Goal: Complete application form: Complete application form

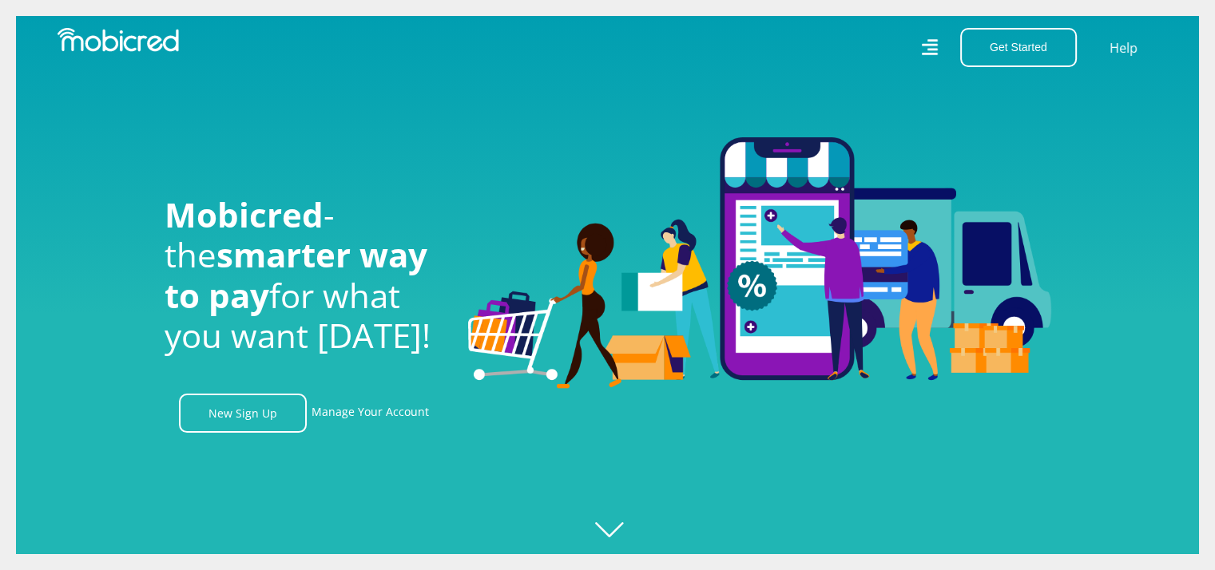
click at [284, 418] on link "New Sign Up" at bounding box center [243, 413] width 128 height 39
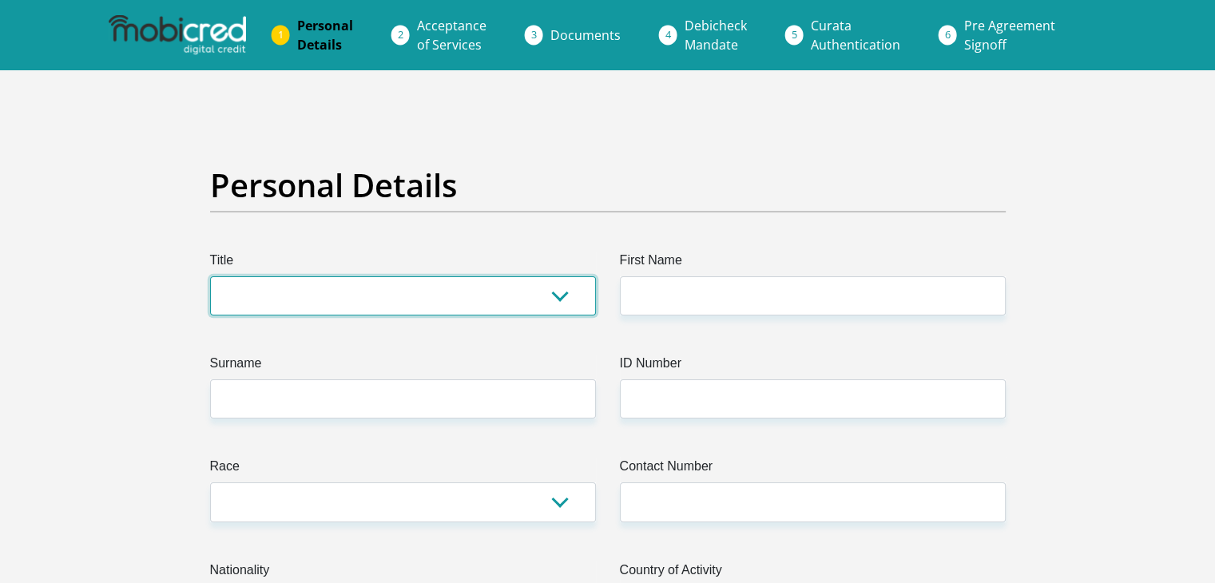
click at [456, 292] on select "Mr Ms Mrs Dr Other" at bounding box center [403, 295] width 386 height 39
select select "Ms"
click at [210, 276] on select "Mr Ms Mrs Dr Other" at bounding box center [403, 295] width 386 height 39
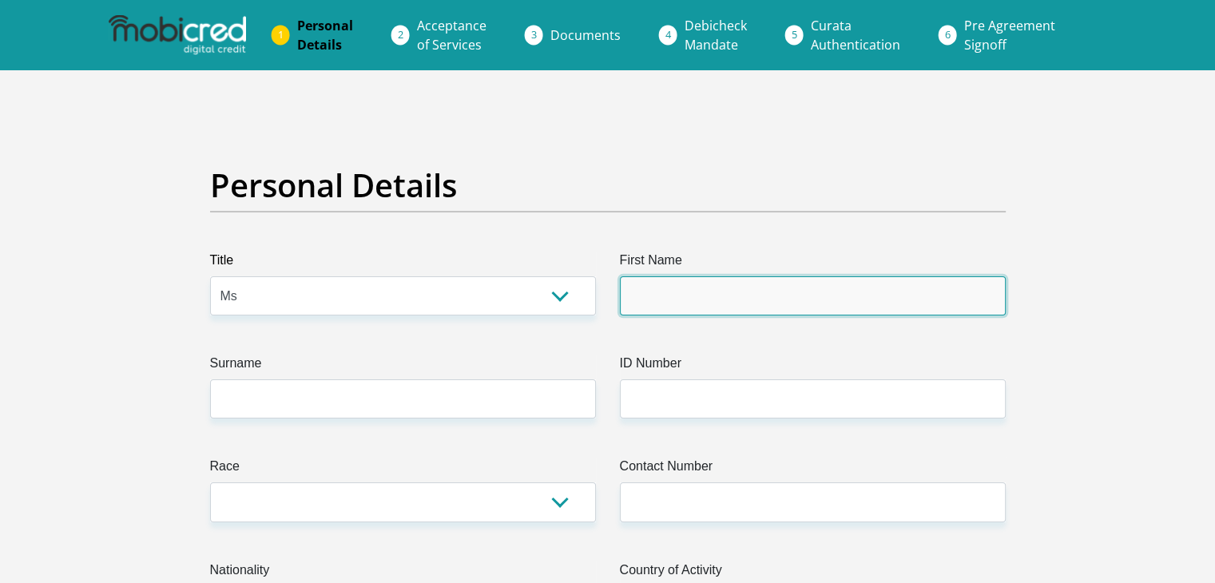
click at [642, 299] on input "First Name" at bounding box center [813, 295] width 386 height 39
type input "Lesego"
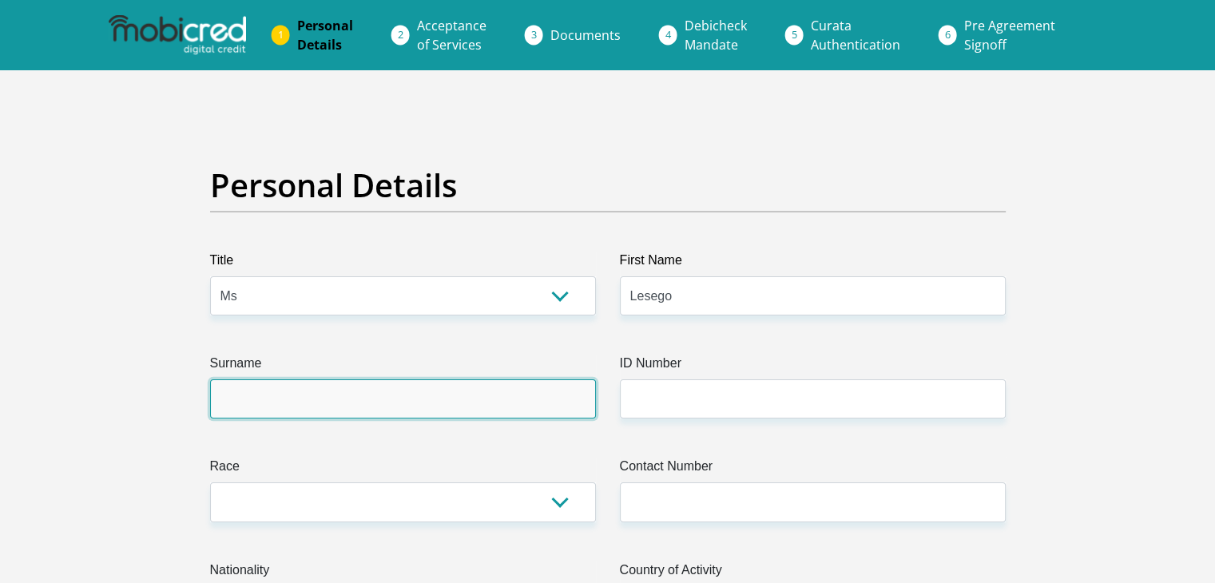
click at [516, 403] on input "Surname" at bounding box center [403, 398] width 386 height 39
type input "Batshegi"
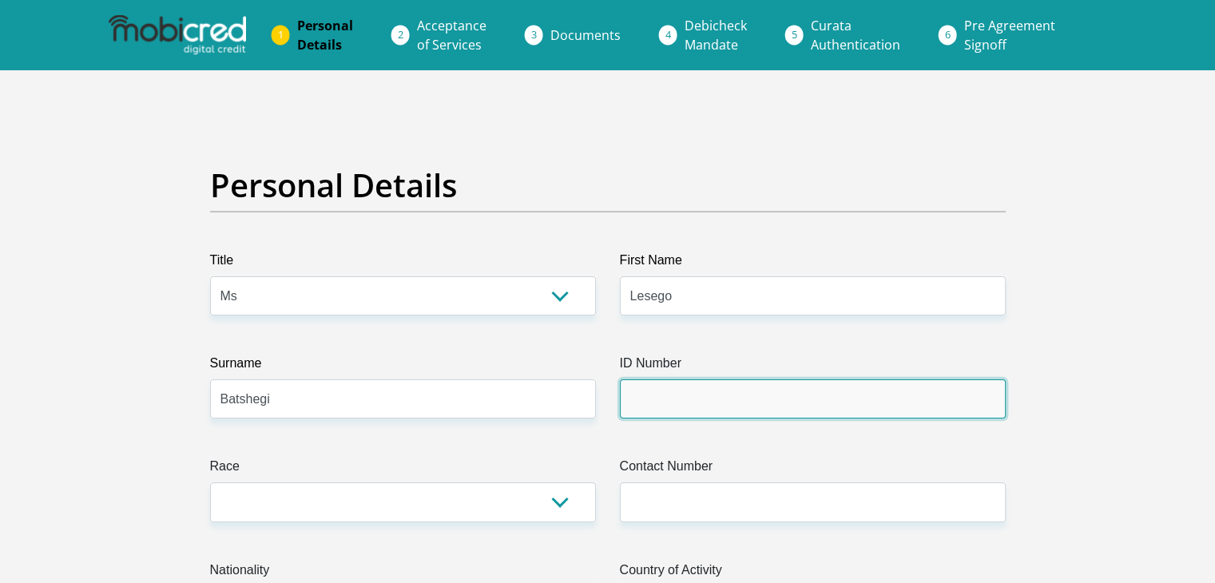
click at [650, 411] on input "ID Number" at bounding box center [813, 398] width 386 height 39
type input "9812080750085"
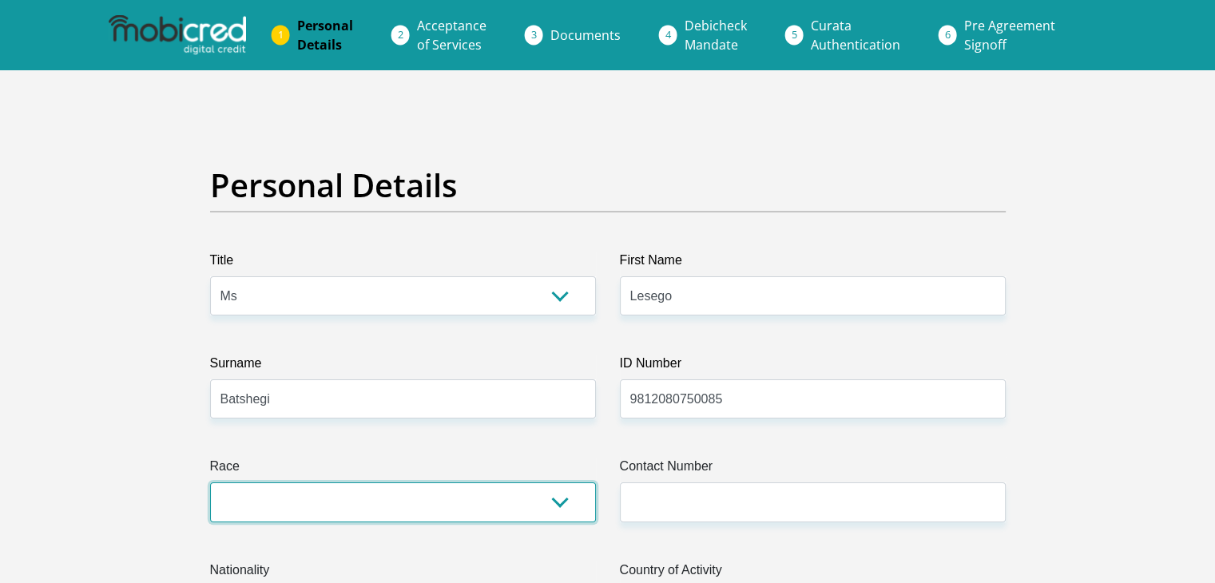
click at [504, 518] on select "Black Coloured Indian White Other" at bounding box center [403, 501] width 386 height 39
select select "1"
click at [210, 482] on select "Black Coloured Indian White Other" at bounding box center [403, 501] width 386 height 39
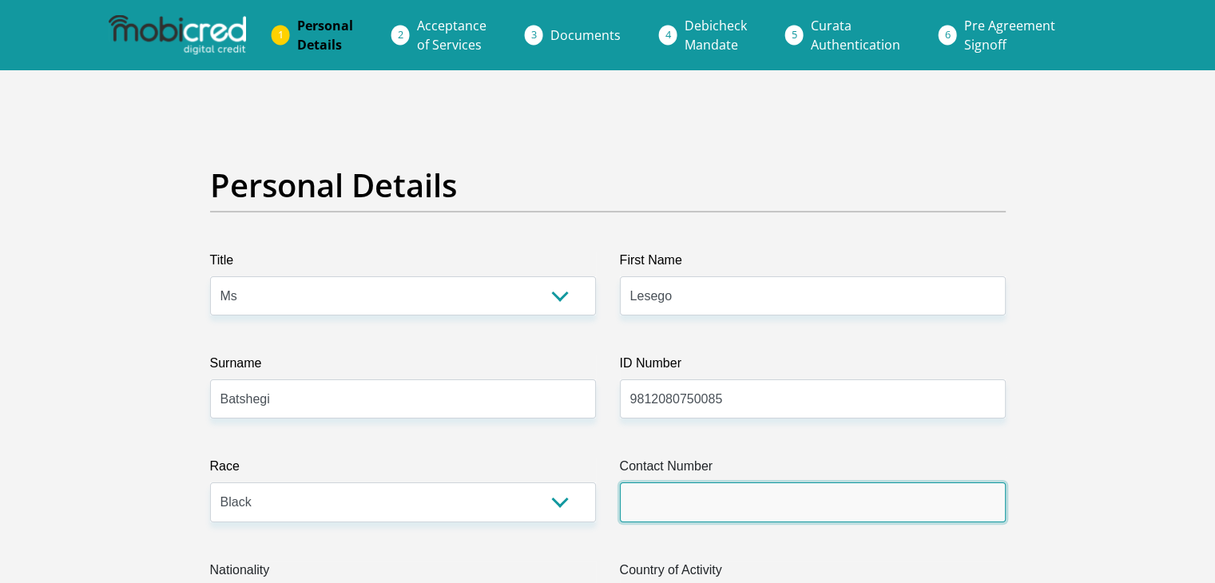
click at [682, 498] on input "Contact Number" at bounding box center [813, 501] width 386 height 39
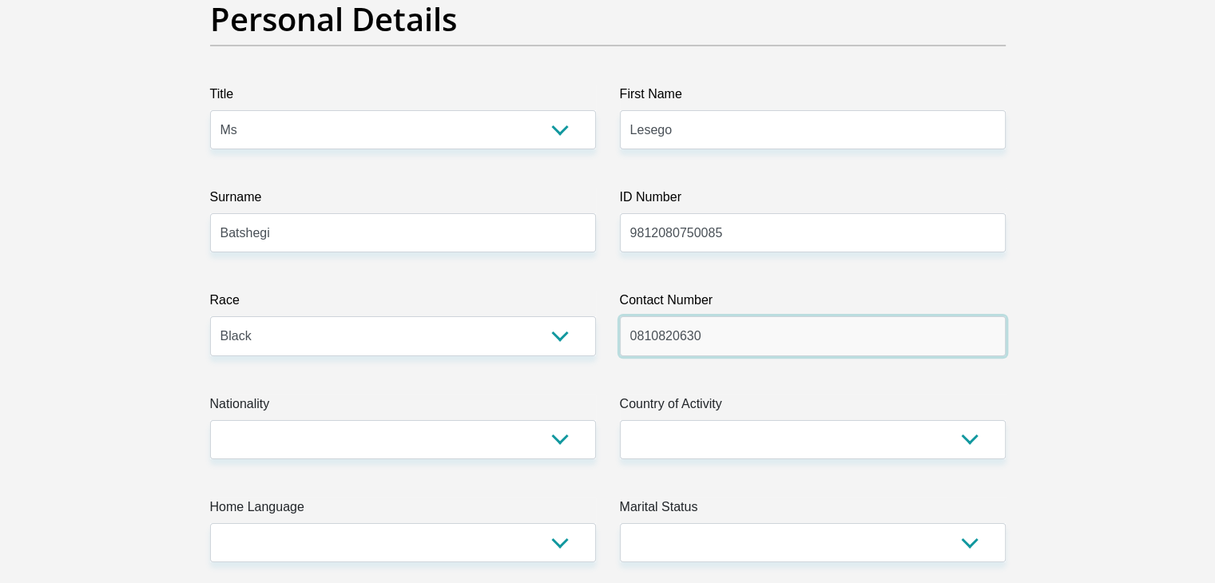
scroll to position [319, 0]
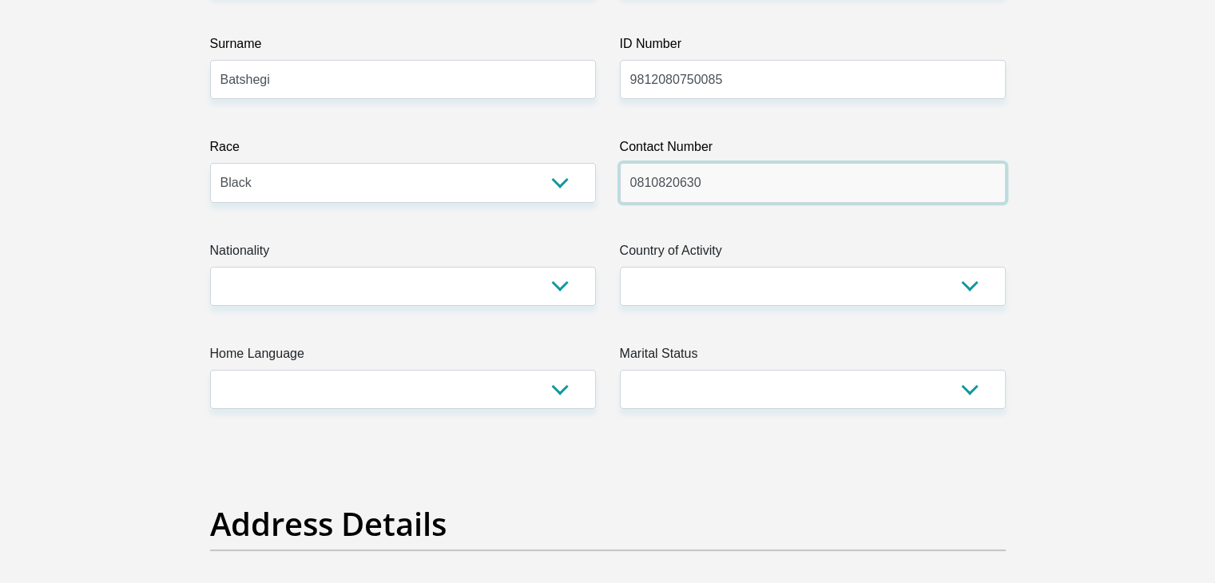
type input "0810820630"
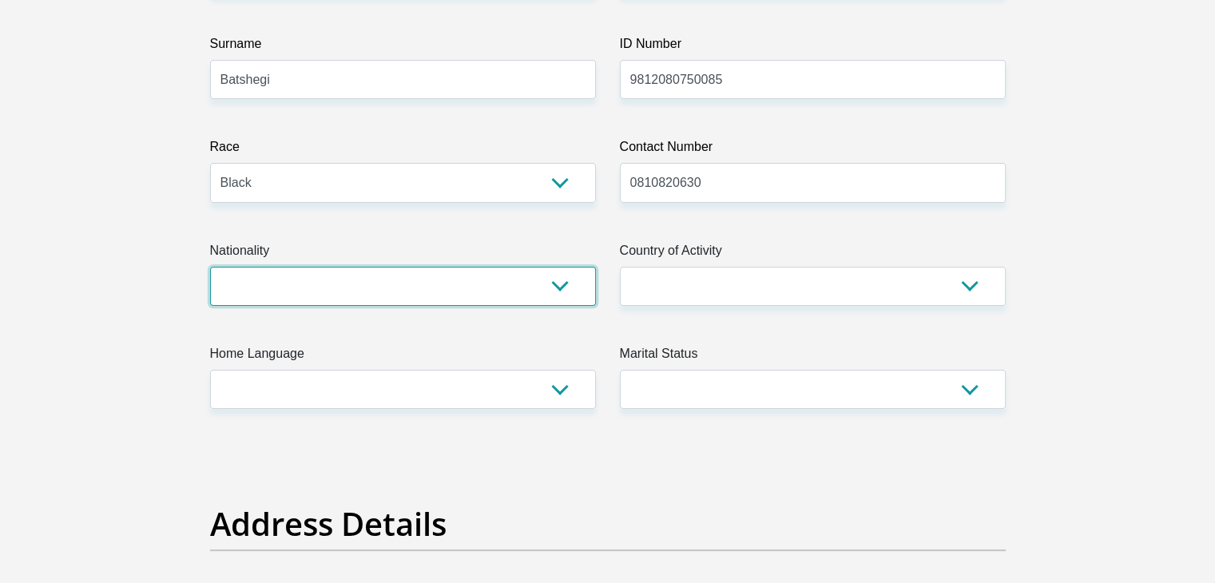
click at [403, 285] on select "South Africa Afghanistan Aland Islands Albania Algeria America Samoa American V…" at bounding box center [403, 286] width 386 height 39
select select "ZAF"
click at [210, 267] on select "South Africa Afghanistan Aland Islands Albania Algeria America Samoa American V…" at bounding box center [403, 286] width 386 height 39
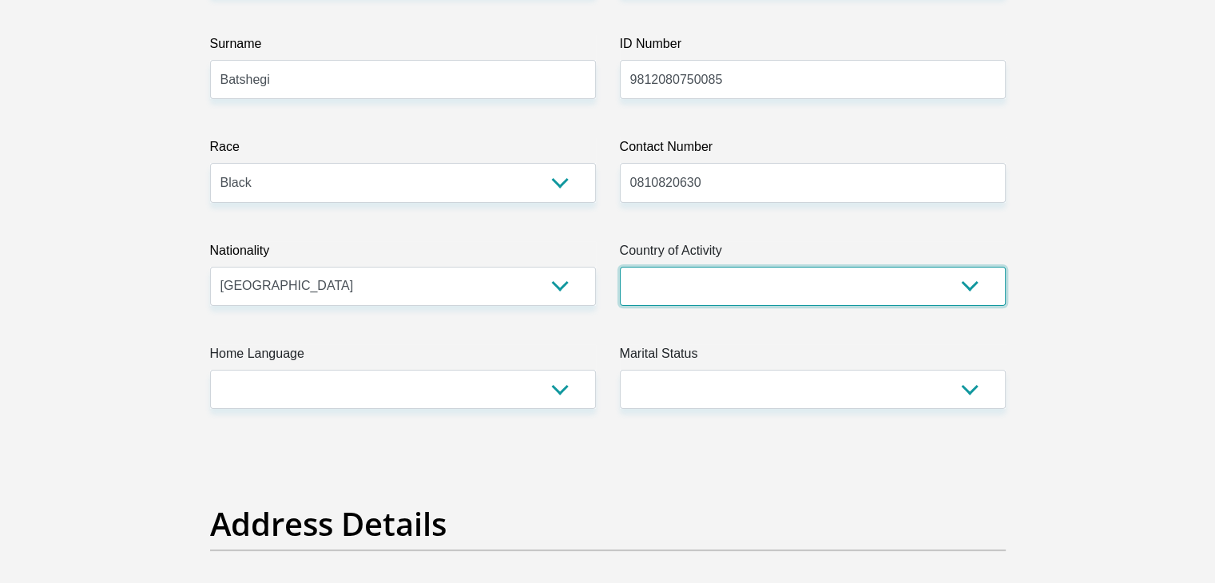
click at [710, 284] on select "South Africa Afghanistan Aland Islands Albania Algeria America Samoa American V…" at bounding box center [813, 286] width 386 height 39
select select "ZAF"
click at [620, 267] on select "South Africa Afghanistan Aland Islands Albania Algeria America Samoa American V…" at bounding box center [813, 286] width 386 height 39
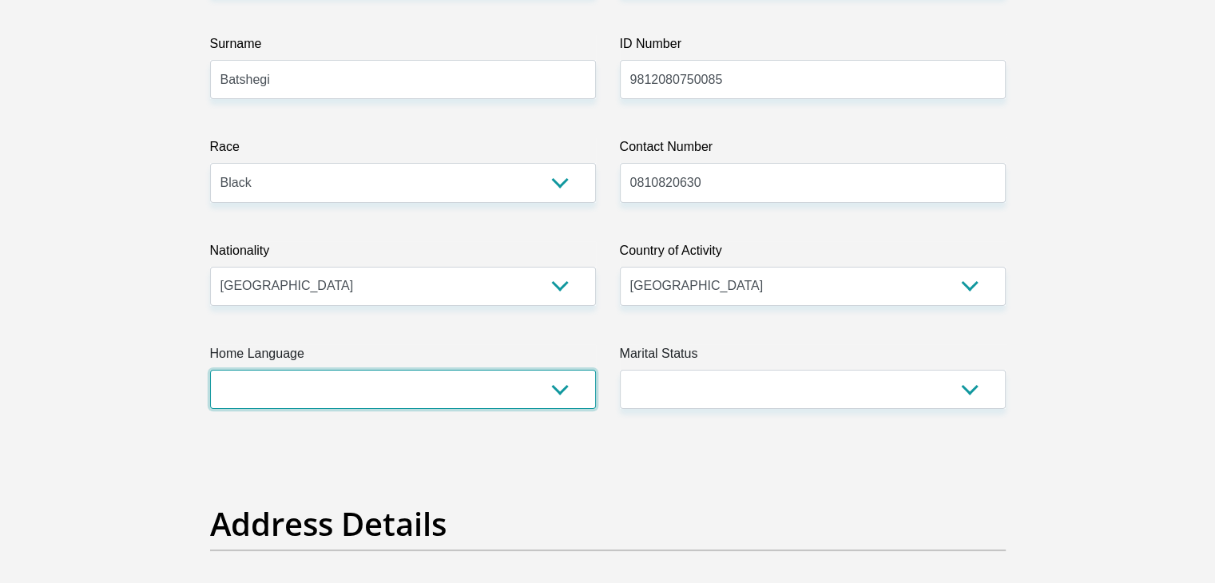
click at [461, 390] on select "Afrikaans English Sepedi South Ndebele Southern Sotho Swati Tsonga Tswana Venda…" at bounding box center [403, 389] width 386 height 39
select select "tsn"
click at [210, 370] on select "Afrikaans English Sepedi South Ndebele Southern Sotho Swati Tsonga Tswana Venda…" at bounding box center [403, 389] width 386 height 39
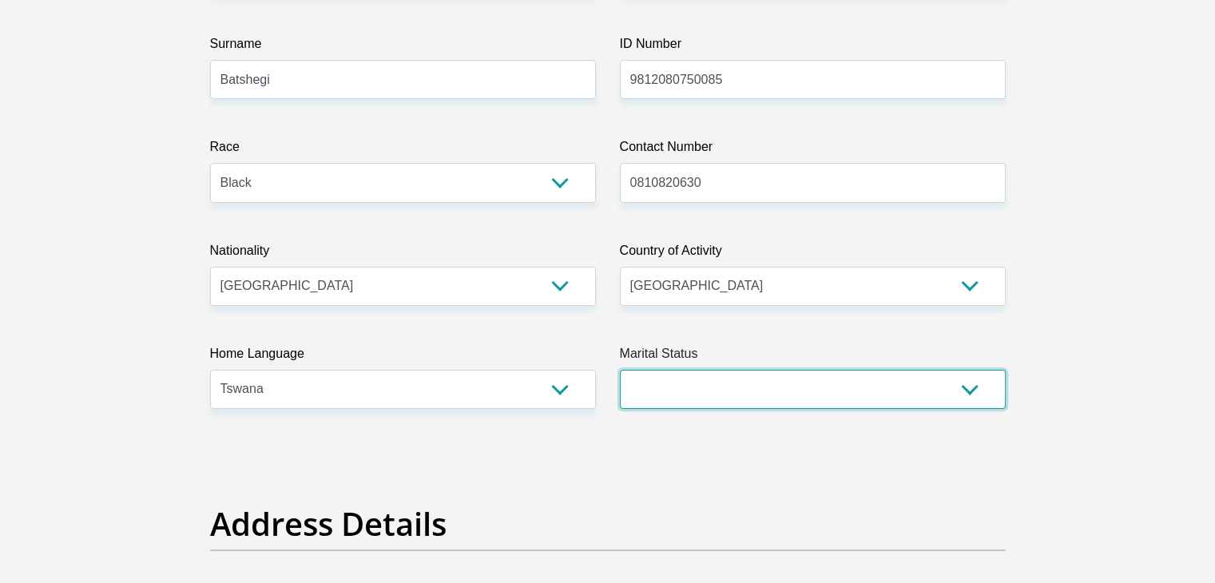
click at [670, 371] on select "Married ANC Single Divorced Widowed Married COP or Customary Law" at bounding box center [813, 389] width 386 height 39
select select "2"
click at [620, 370] on select "Married ANC Single Divorced Widowed Married COP or Customary Law" at bounding box center [813, 389] width 386 height 39
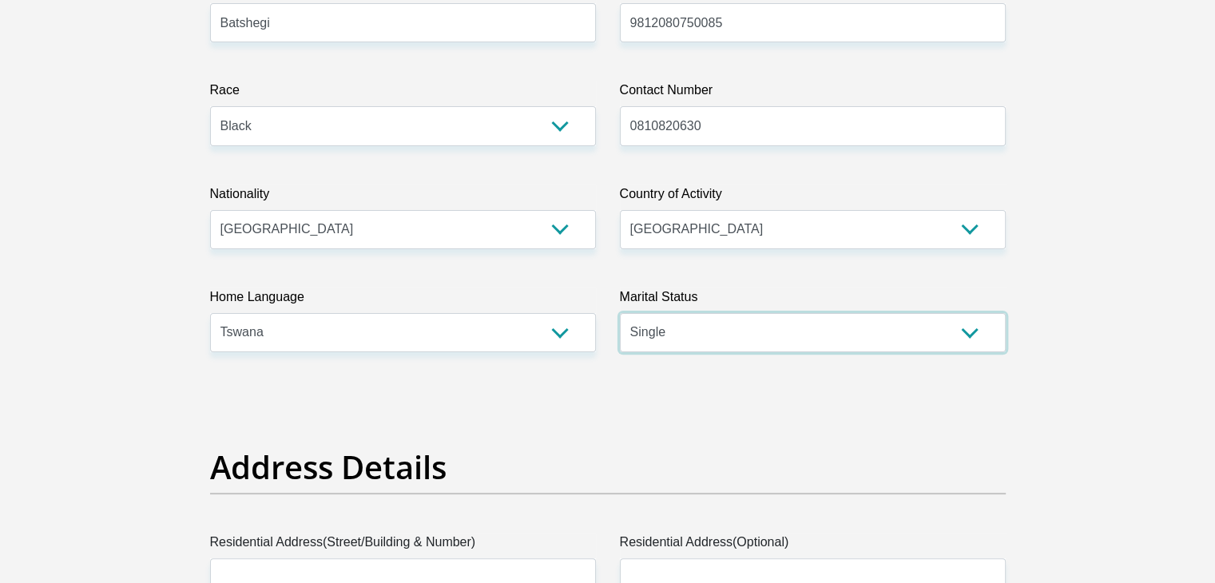
scroll to position [559, 0]
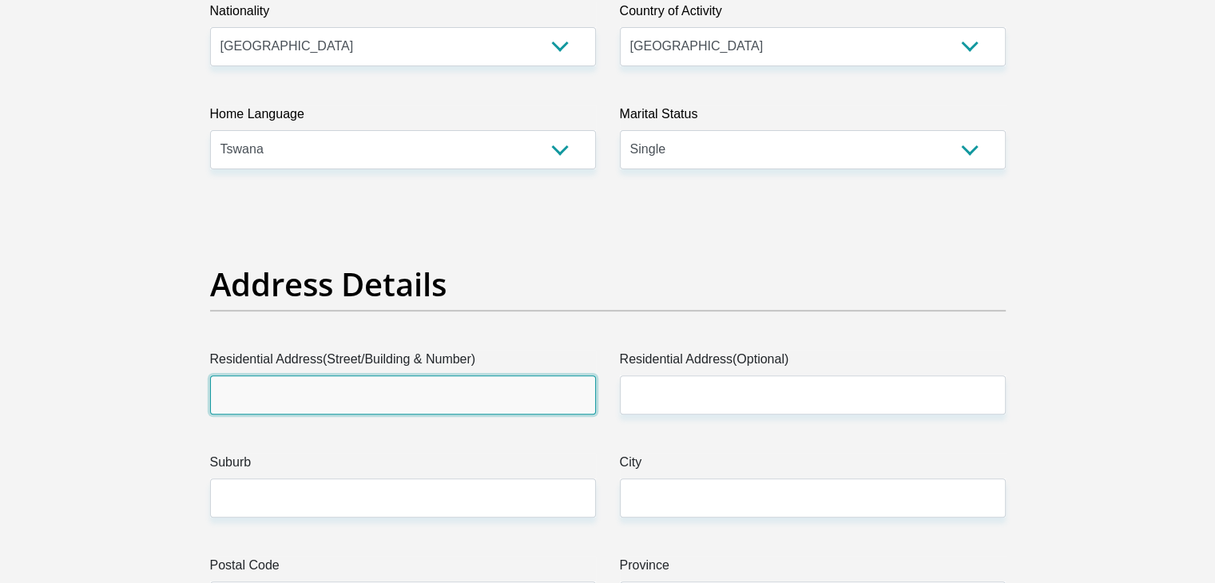
click at [350, 398] on input "Residential Address(Street/Building & Number)" at bounding box center [403, 394] width 386 height 39
type input "811b Tshipa street"
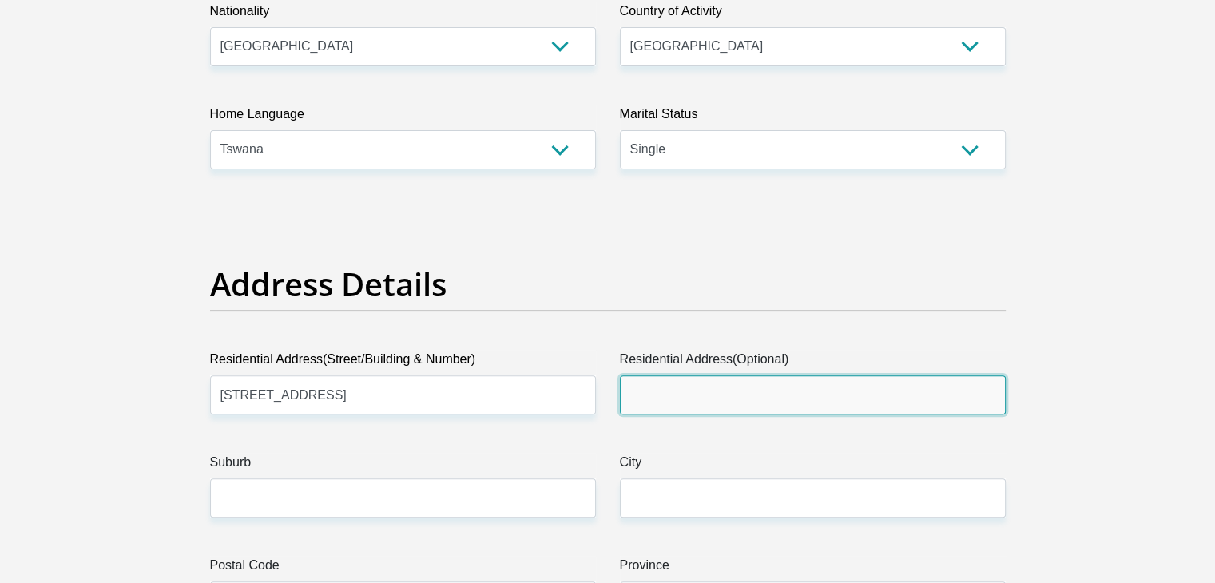
click at [704, 390] on input "Residential Address(Optional)" at bounding box center [813, 394] width 386 height 39
type input "Zone 1"
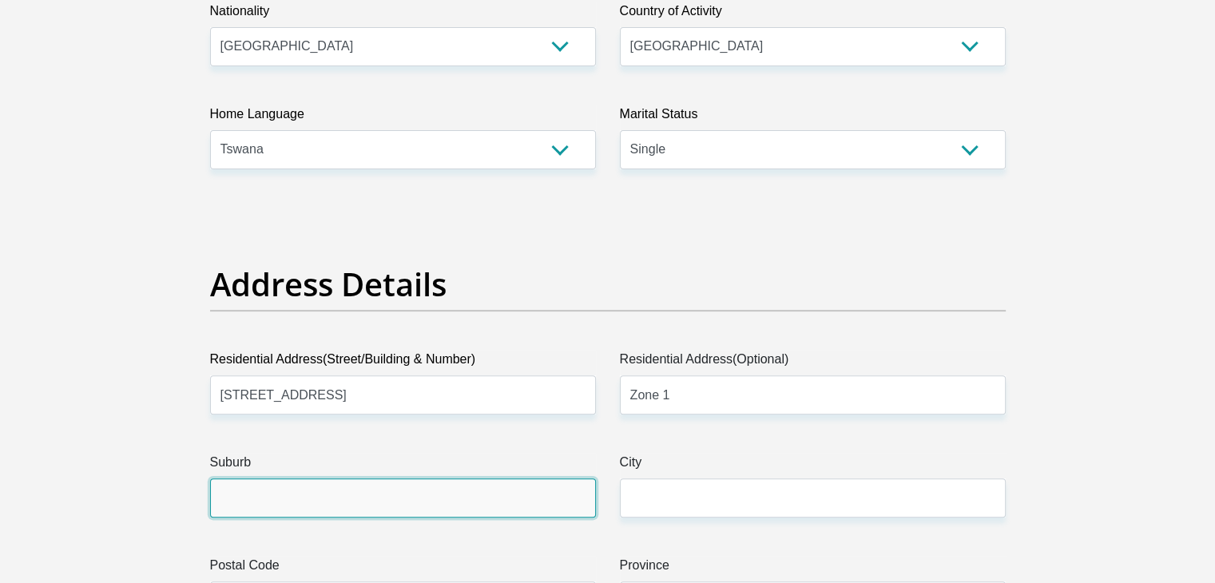
click at [478, 511] on input "Suburb" at bounding box center [403, 497] width 386 height 39
type input ","
type input "Meadowlands"
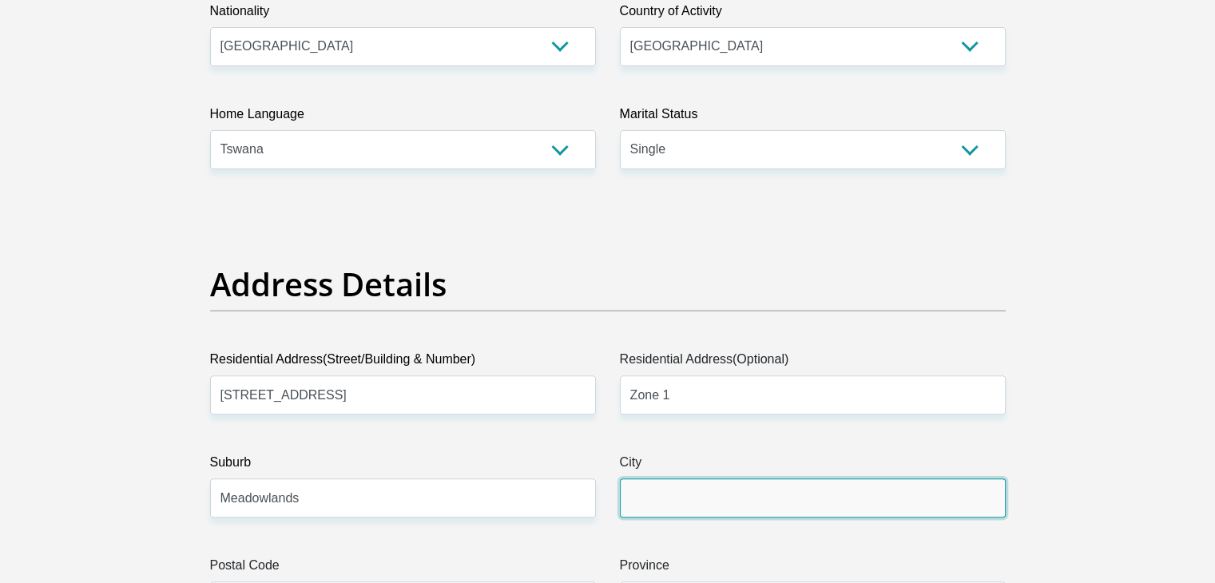
click at [665, 487] on input "City" at bounding box center [813, 497] width 386 height 39
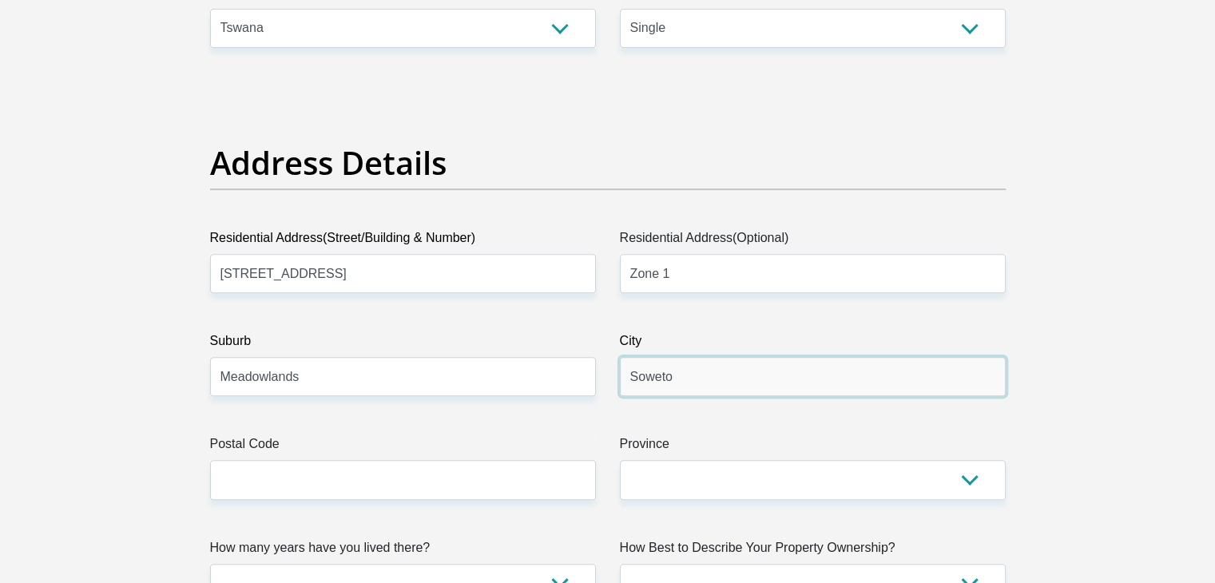
scroll to position [879, 0]
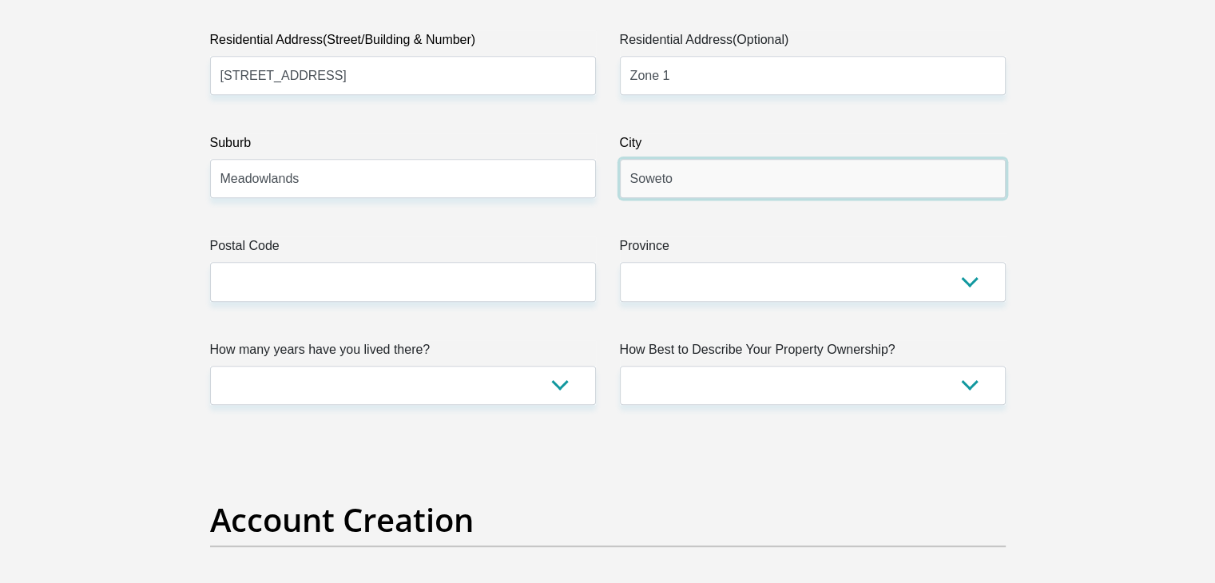
type input "Soweto"
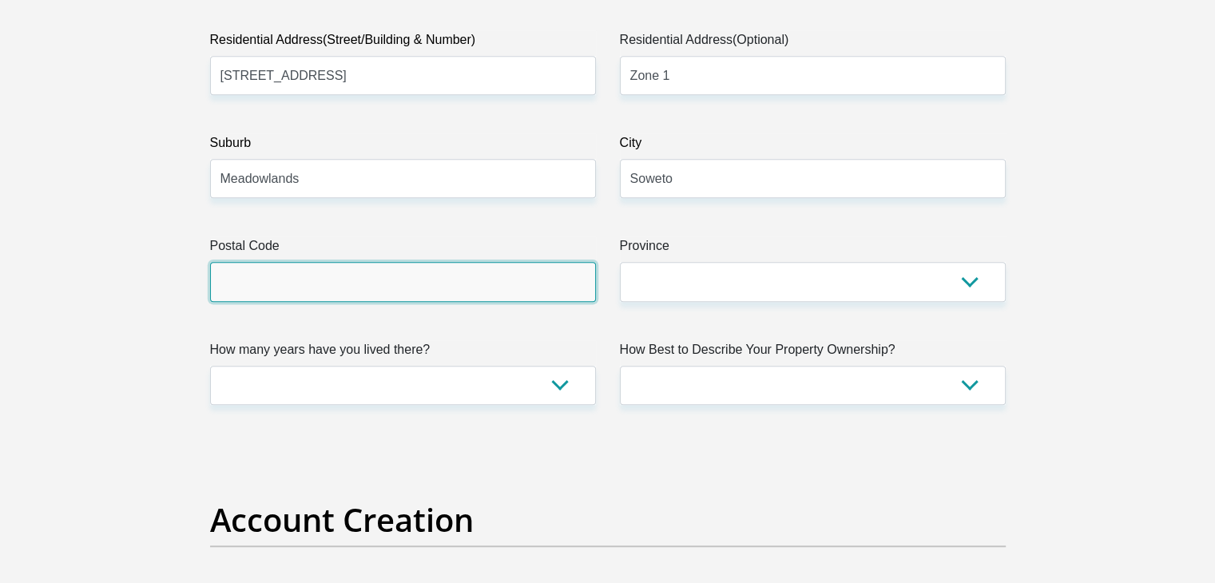
click at [291, 272] on input "Postal Code" at bounding box center [403, 281] width 386 height 39
type input "1852"
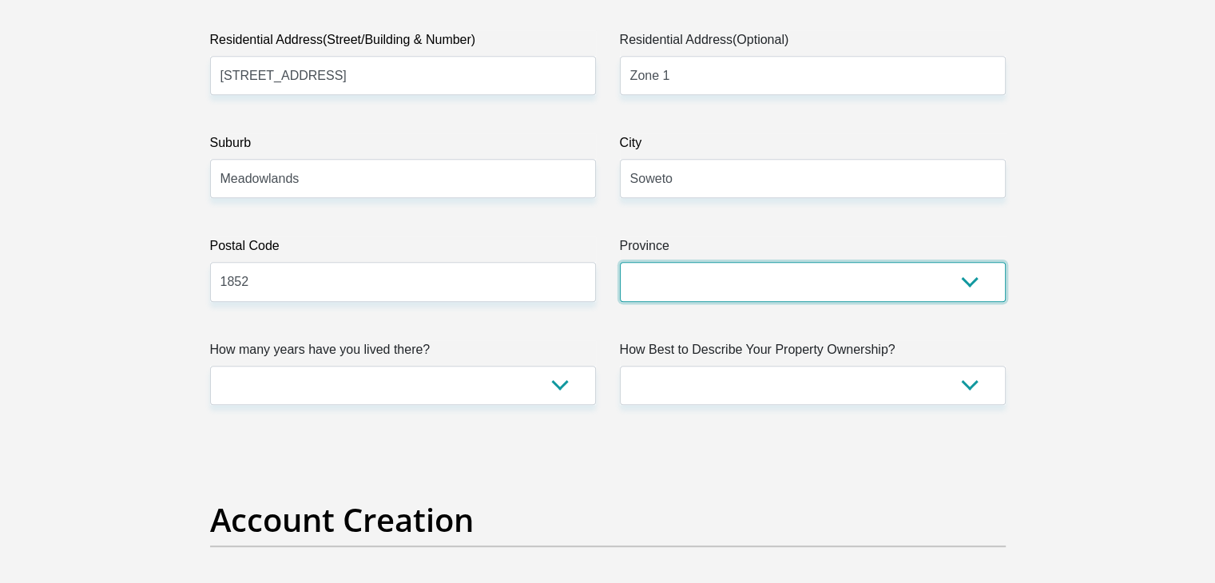
click at [716, 276] on select "Eastern Cape Free State Gauteng KwaZulu-Natal Limpopo Mpumalanga Northern Cape …" at bounding box center [813, 281] width 386 height 39
select select "Gauteng"
click at [620, 262] on select "Eastern Cape Free State Gauteng KwaZulu-Natal Limpopo Mpumalanga Northern Cape …" at bounding box center [813, 281] width 386 height 39
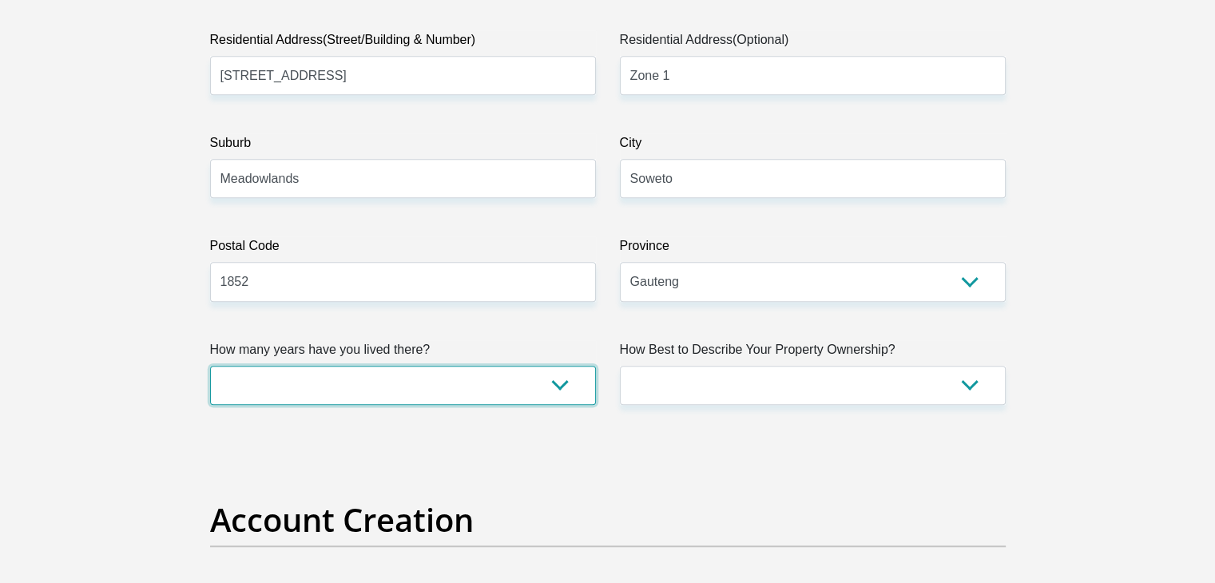
click at [500, 379] on select "less than 1 year 1-3 years 3-5 years 5+ years" at bounding box center [403, 385] width 386 height 39
click at [456, 379] on select "less than 1 year 1-3 years 3-5 years 5+ years" at bounding box center [403, 385] width 386 height 39
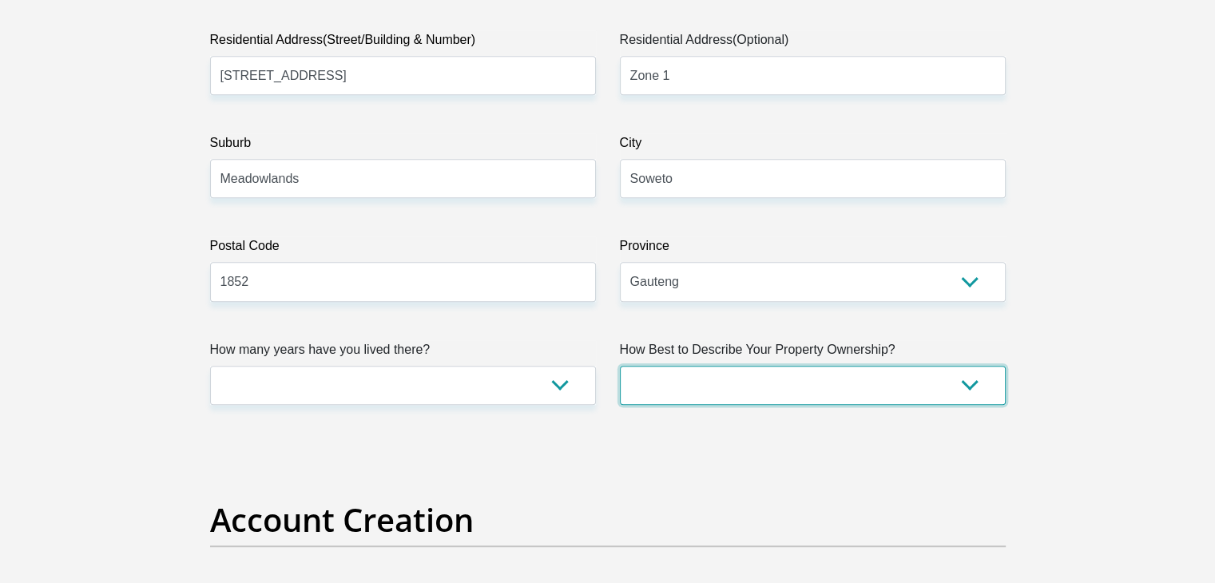
click at [757, 375] on select "Owned Rented Family Owned Company Dwelling" at bounding box center [813, 385] width 386 height 39
select select "parents"
click at [620, 366] on select "Owned Rented Family Owned Company Dwelling" at bounding box center [813, 385] width 386 height 39
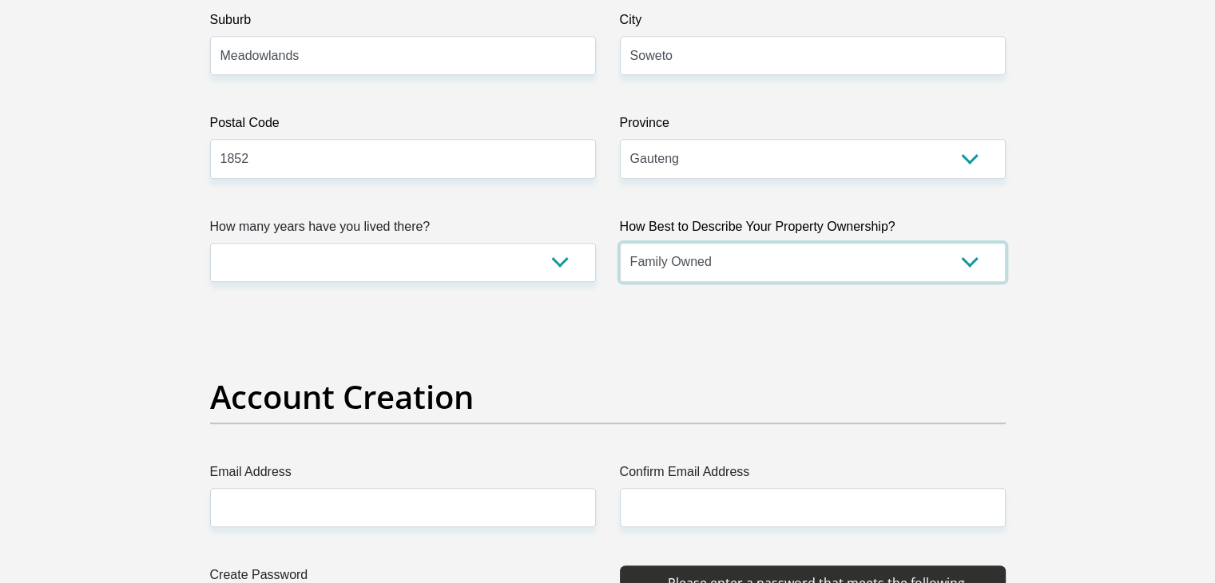
scroll to position [1198, 0]
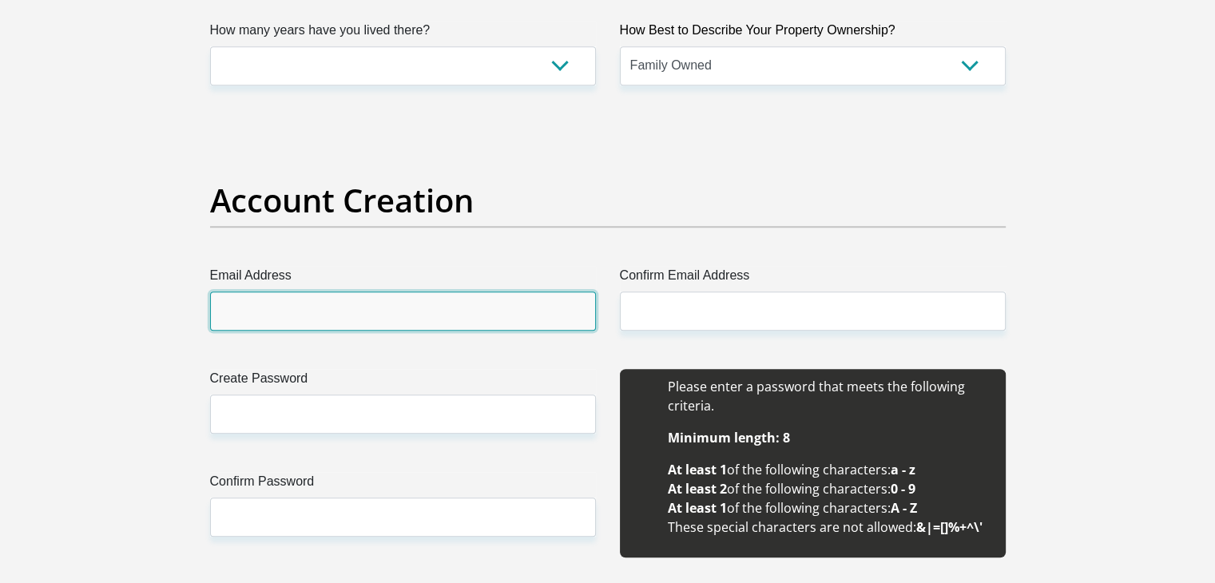
click at [293, 318] on input "Email Address" at bounding box center [403, 311] width 386 height 39
type input "lesegokatlegobatshegi@gmail.com"
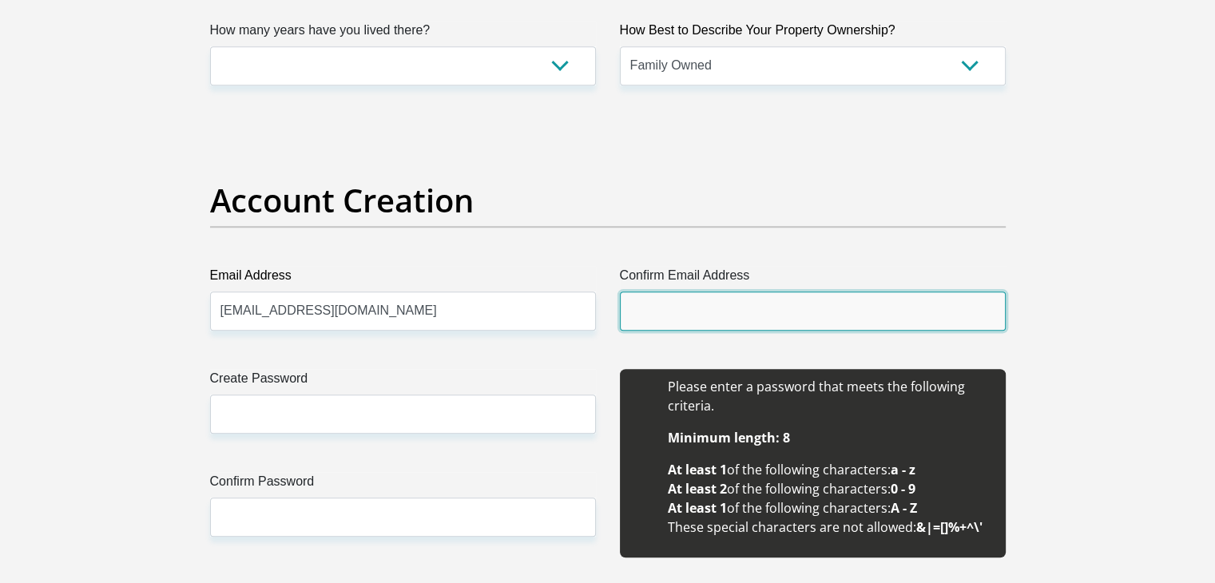
click at [658, 296] on input "Confirm Email Address" at bounding box center [813, 311] width 386 height 39
type input "lesegokatlegobatshegi@gmail.com"
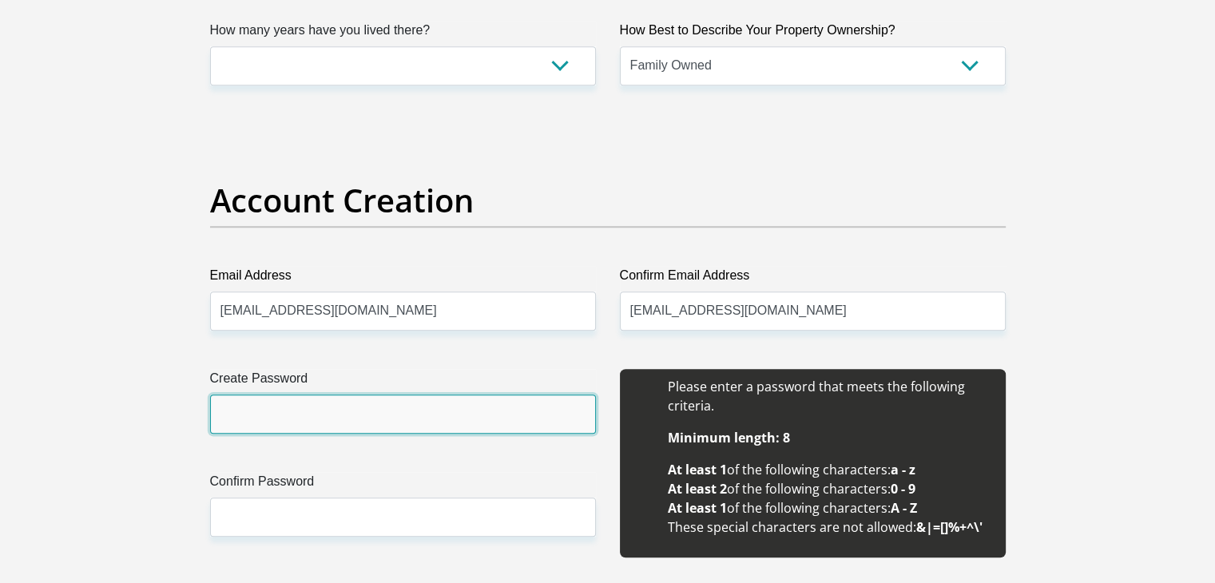
click at [368, 413] on input "Create Password" at bounding box center [403, 414] width 386 height 39
type input "Further#24"
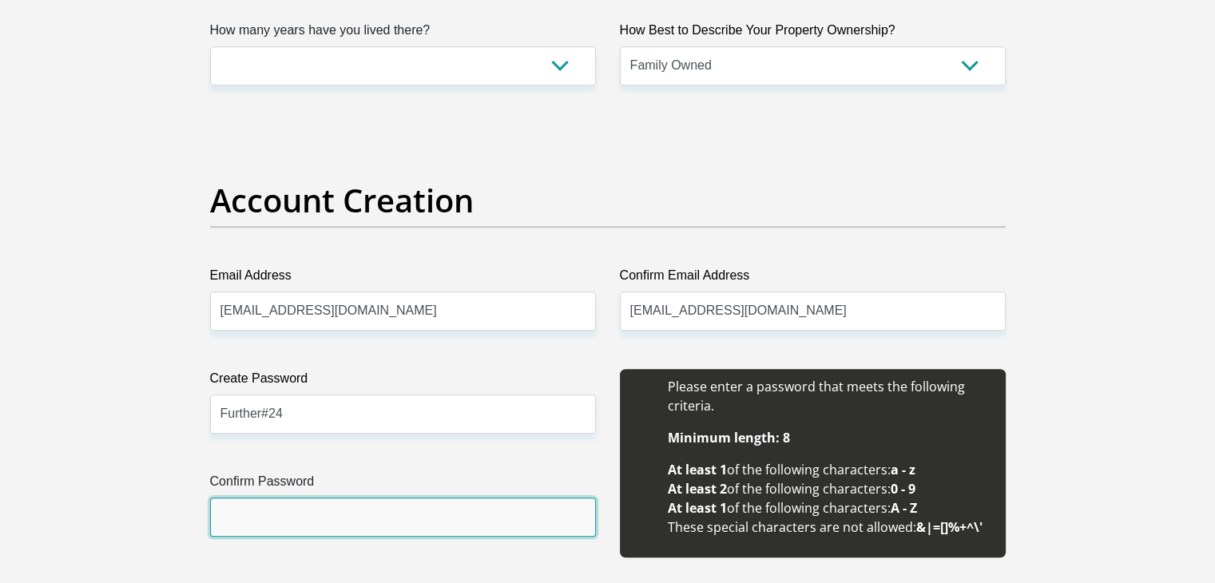
click at [304, 530] on input "Confirm Password" at bounding box center [403, 517] width 386 height 39
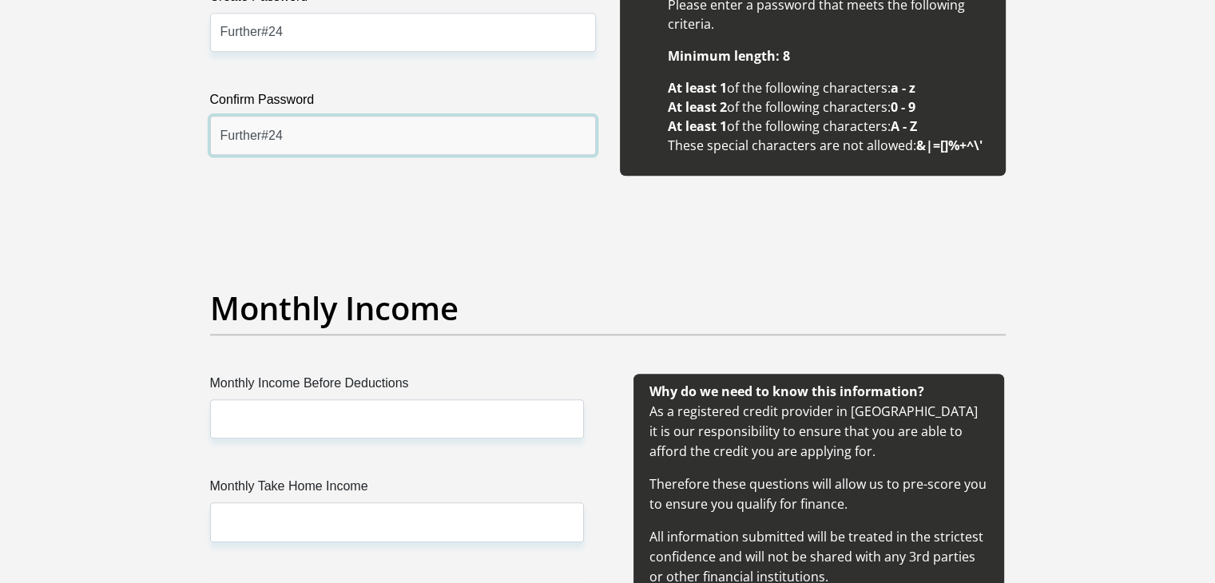
scroll to position [1677, 0]
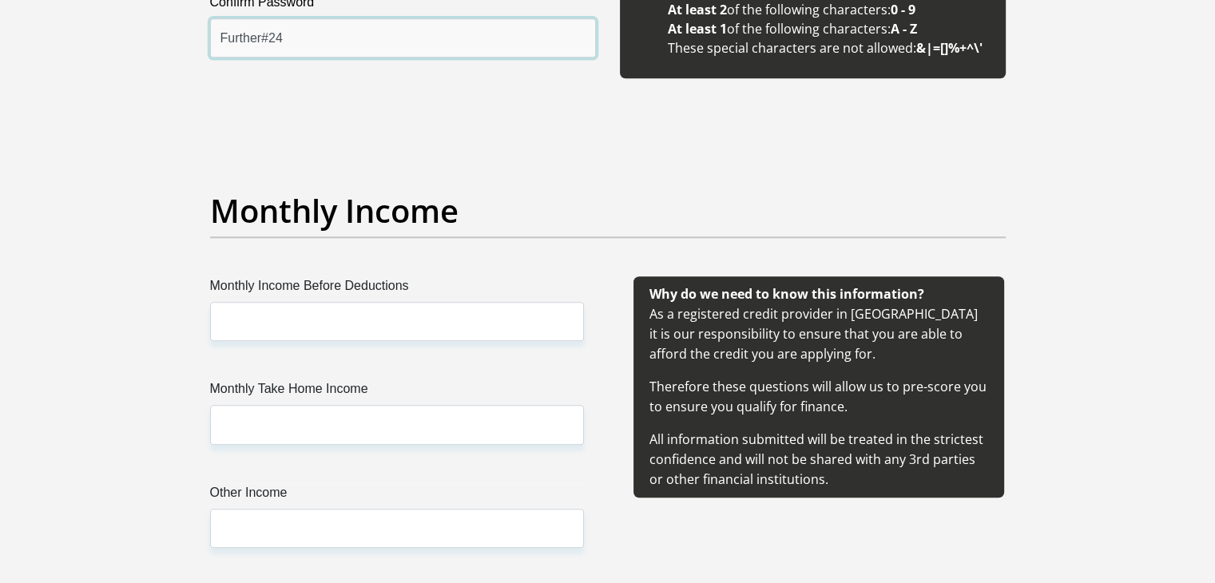
type input "Further#24"
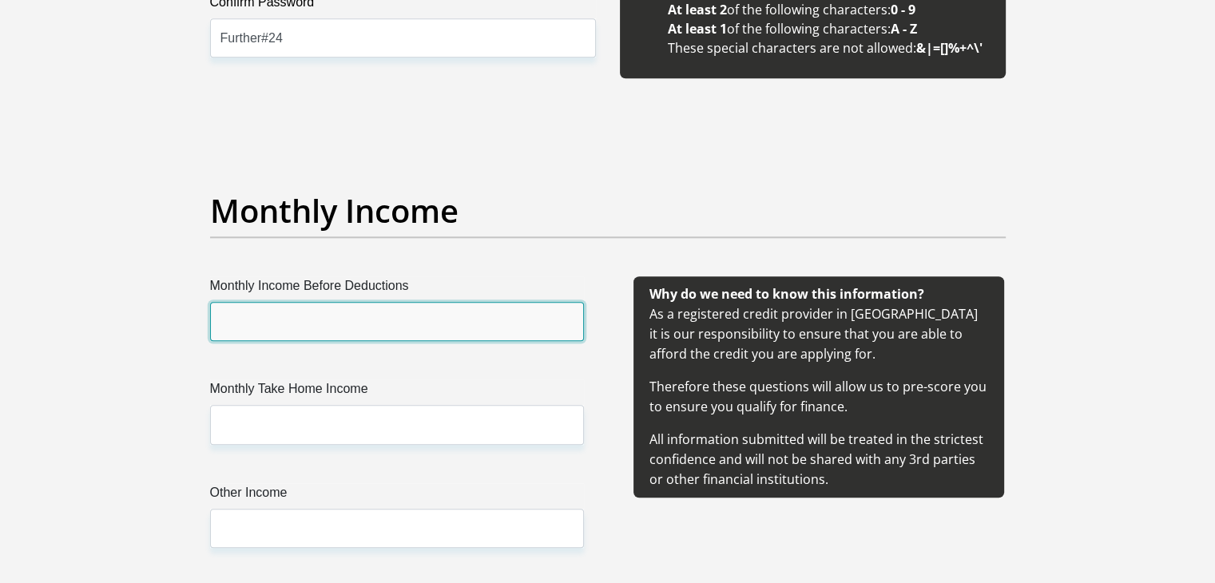
click at [342, 323] on input "Monthly Income Before Deductions" at bounding box center [397, 321] width 374 height 39
type input "5800"
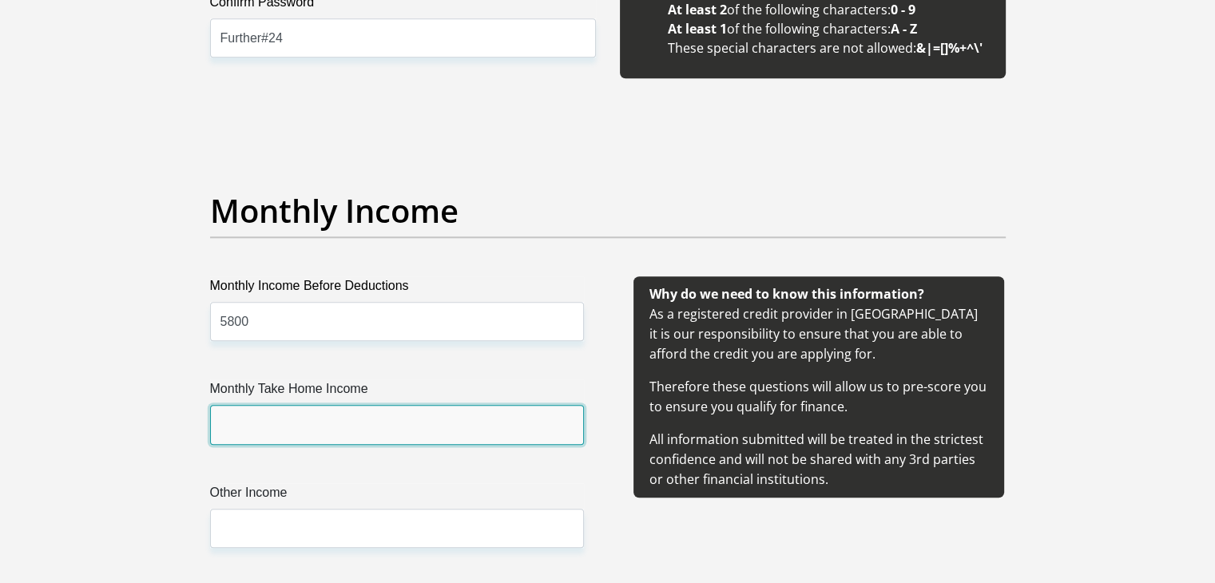
click at [352, 435] on input "Monthly Take Home Income" at bounding box center [397, 424] width 374 height 39
type input "5400"
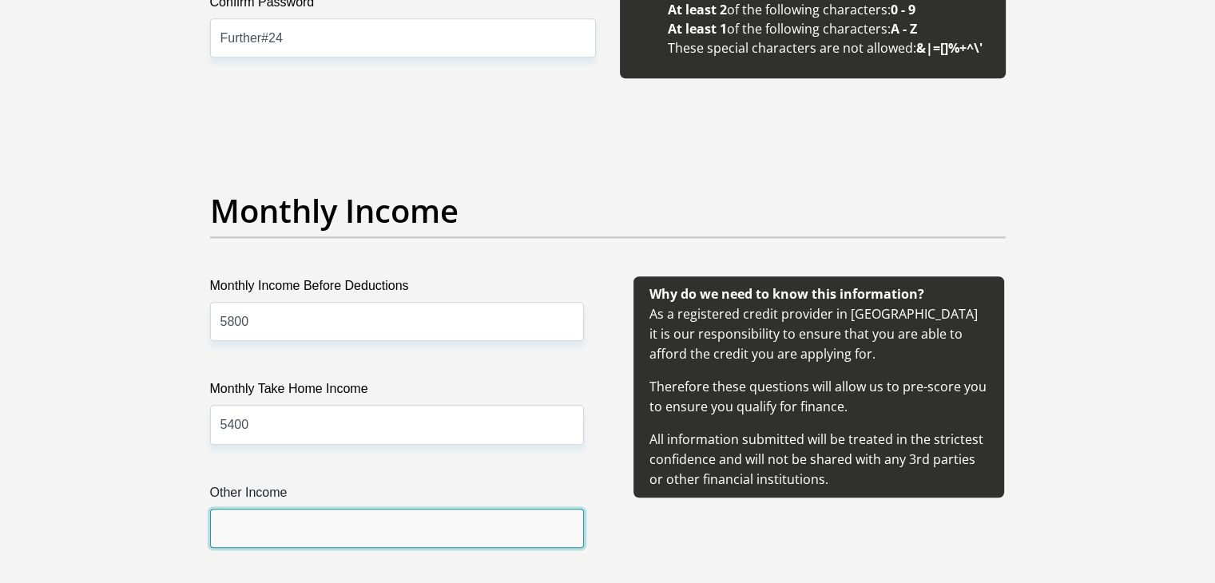
click at [319, 536] on input "Other Income" at bounding box center [397, 528] width 374 height 39
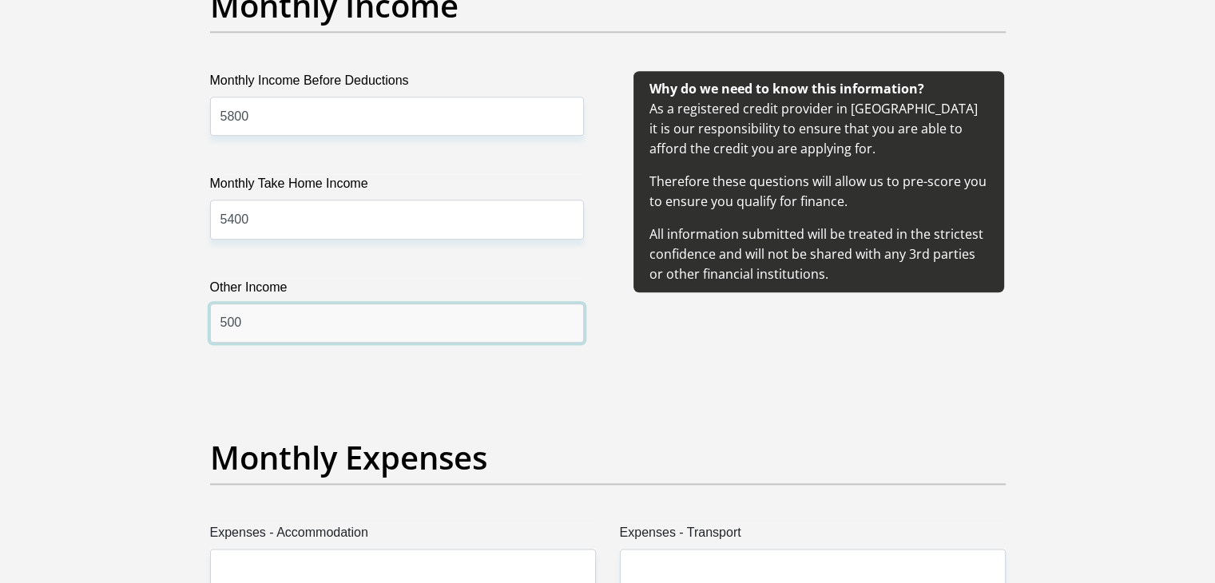
scroll to position [1997, 0]
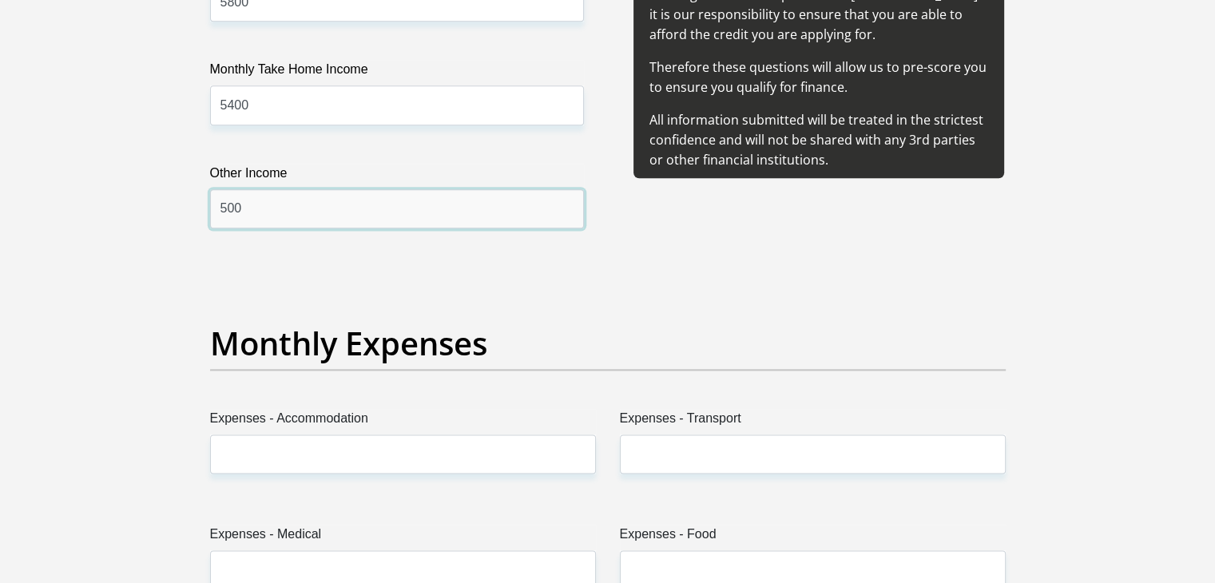
type input "500"
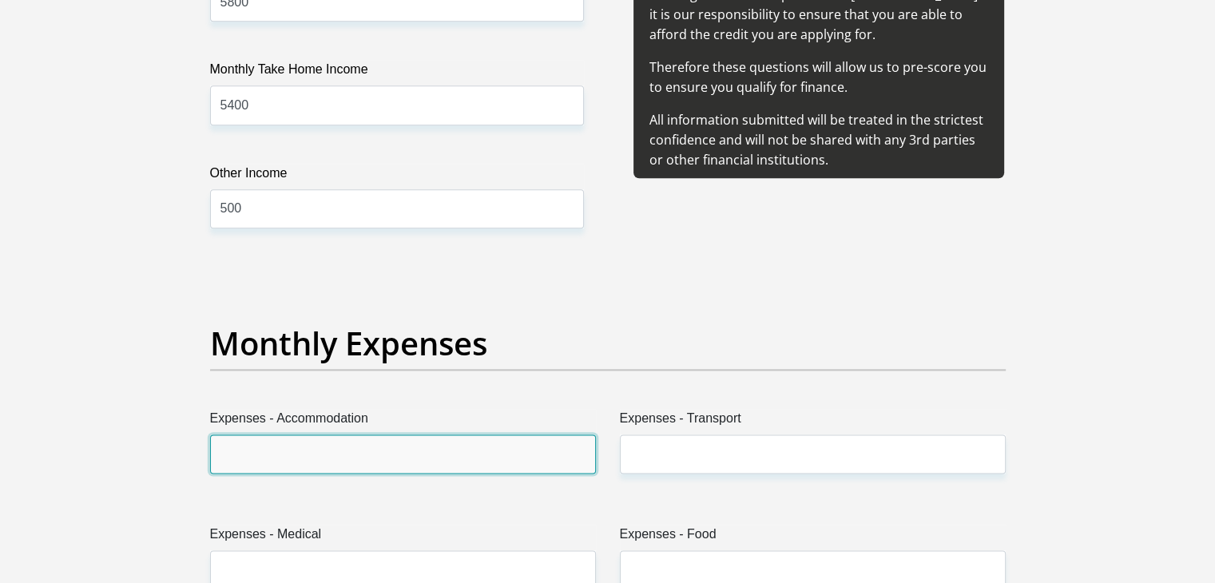
click at [355, 458] on input "Expenses - Accommodation" at bounding box center [403, 454] width 386 height 39
type input "0"
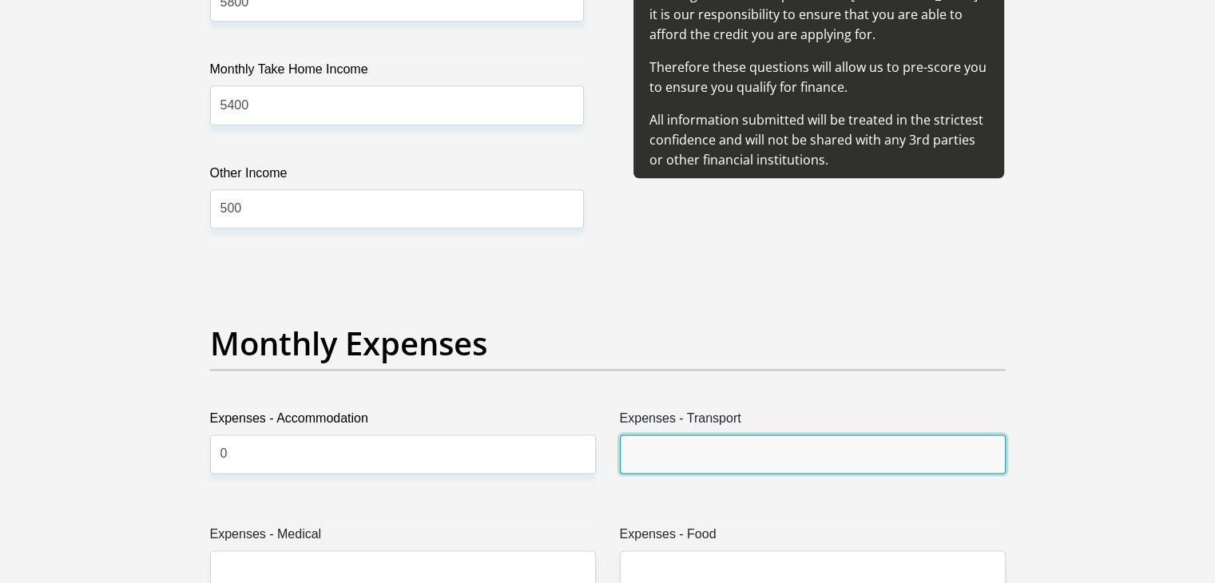
click at [650, 451] on input "Expenses - Transport" at bounding box center [813, 454] width 386 height 39
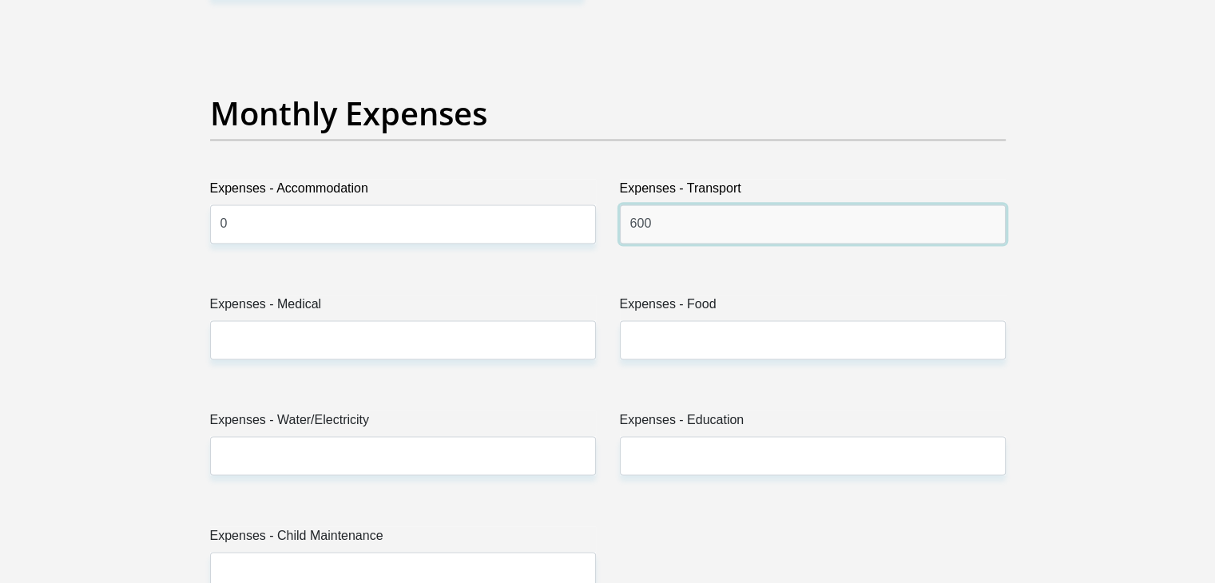
scroll to position [2236, 0]
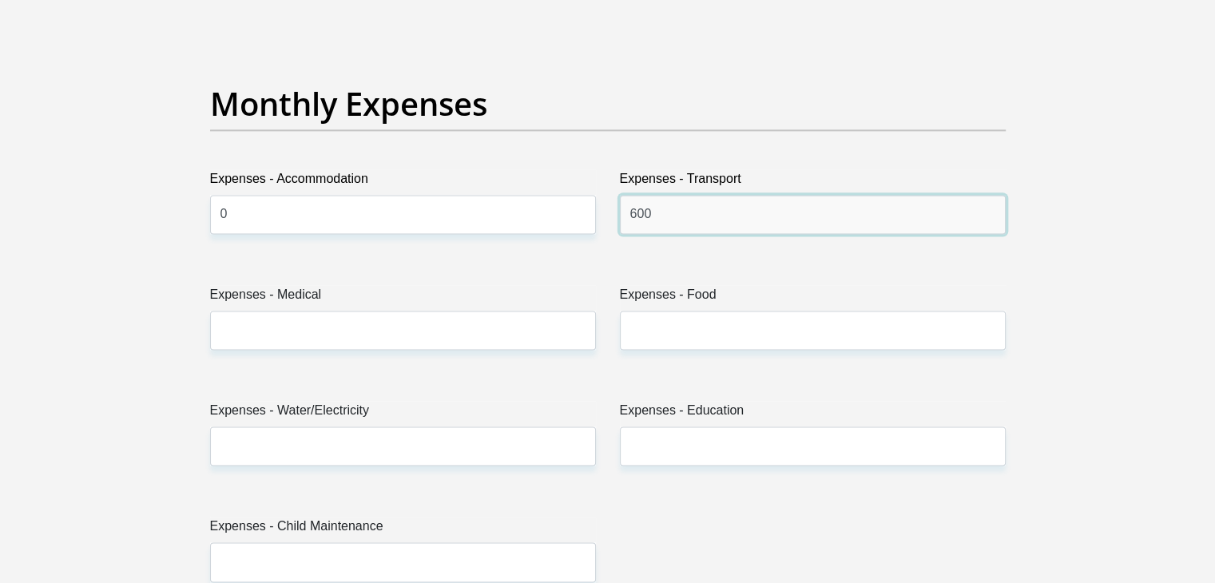
type input "600"
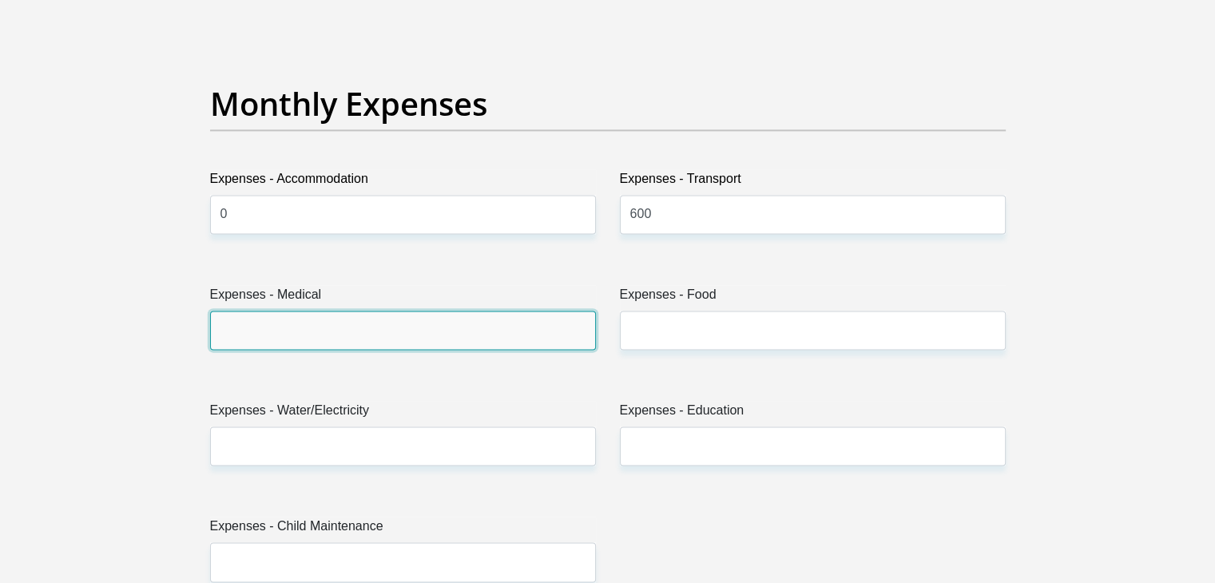
click at [259, 341] on input "Expenses - Medical" at bounding box center [403, 330] width 386 height 39
type input "0"
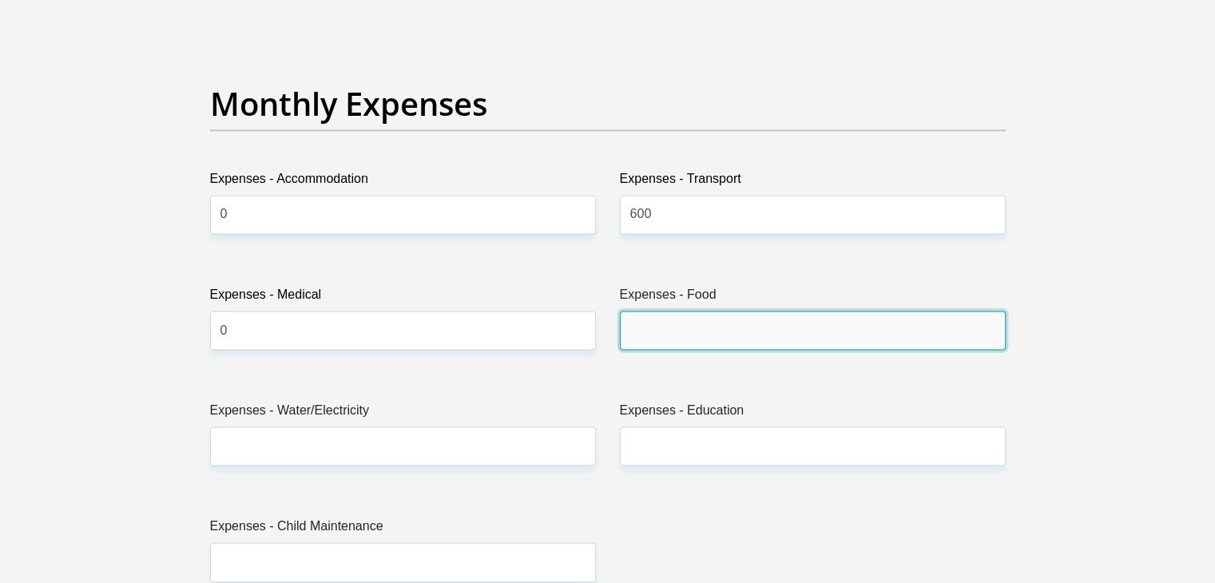
click at [748, 332] on input "Expenses - Food" at bounding box center [813, 330] width 386 height 39
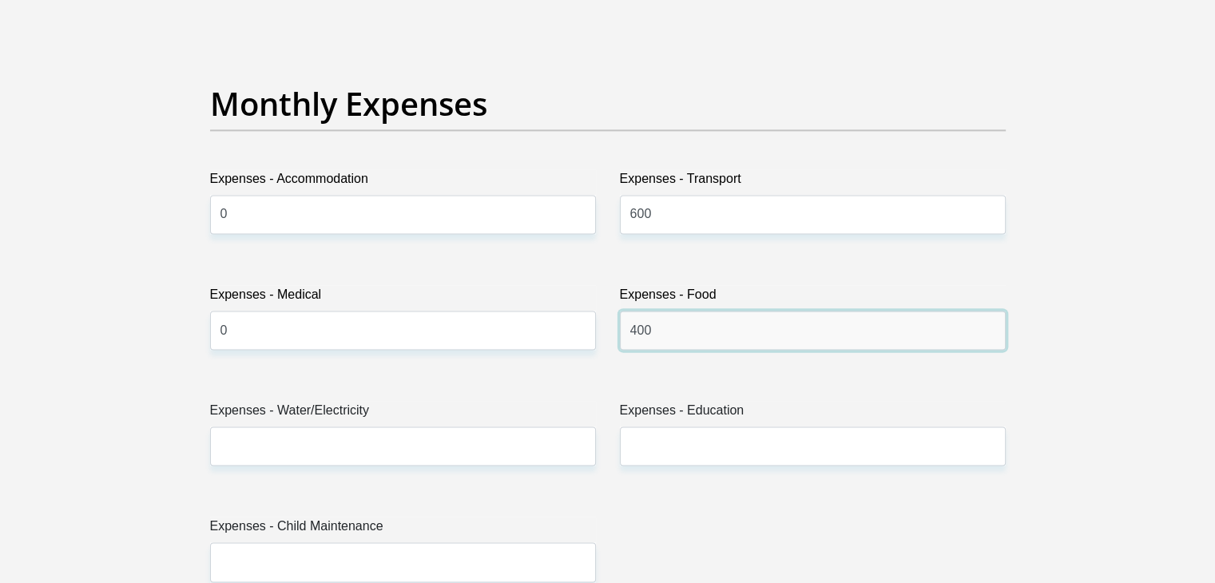
type input "400"
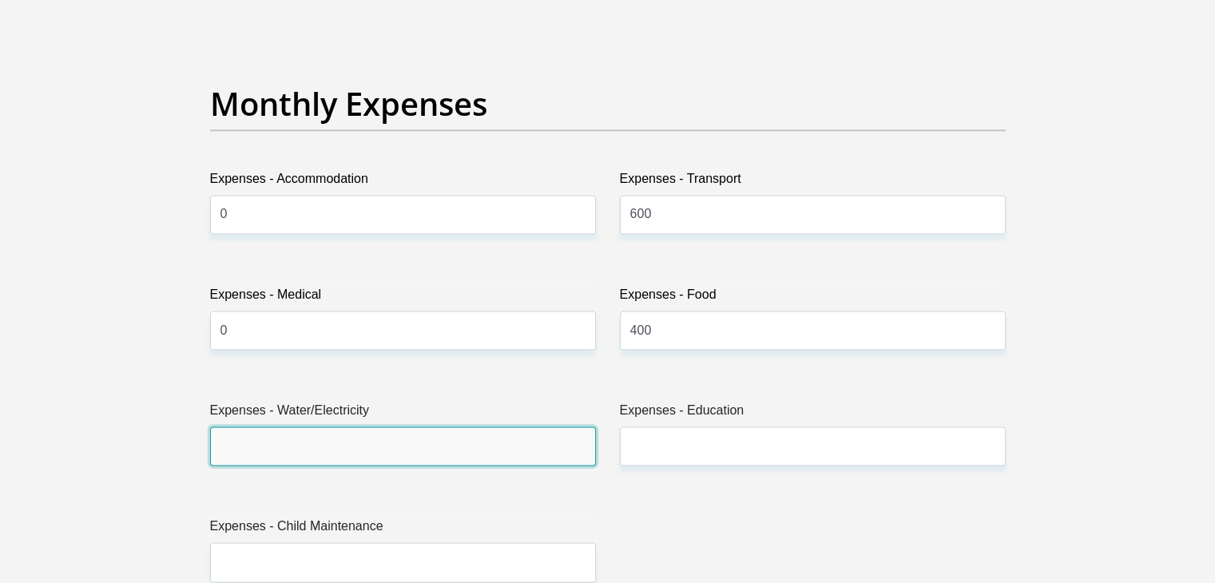
click at [304, 457] on input "Expenses - Water/Electricity" at bounding box center [403, 446] width 386 height 39
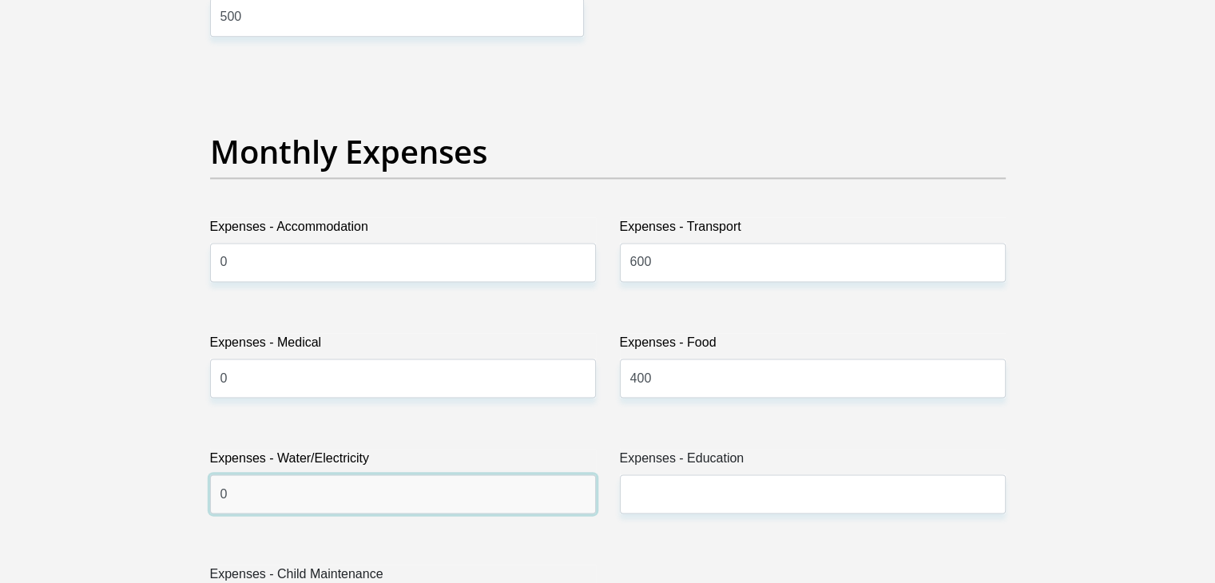
scroll to position [2157, 0]
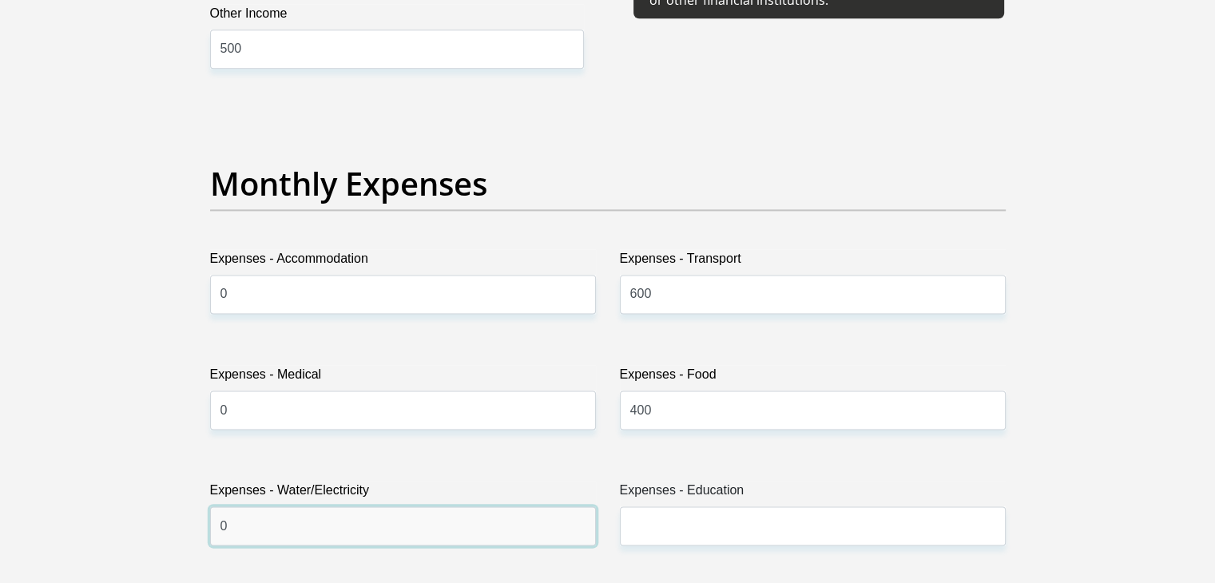
type input "0"
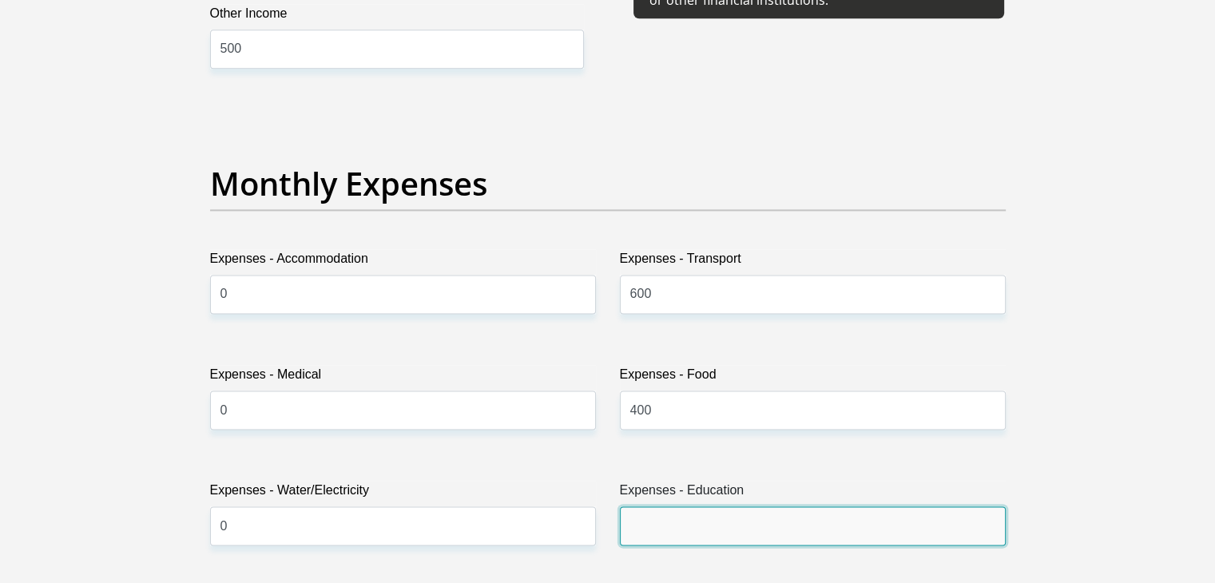
click at [649, 512] on input "Expenses - Education" at bounding box center [813, 525] width 386 height 39
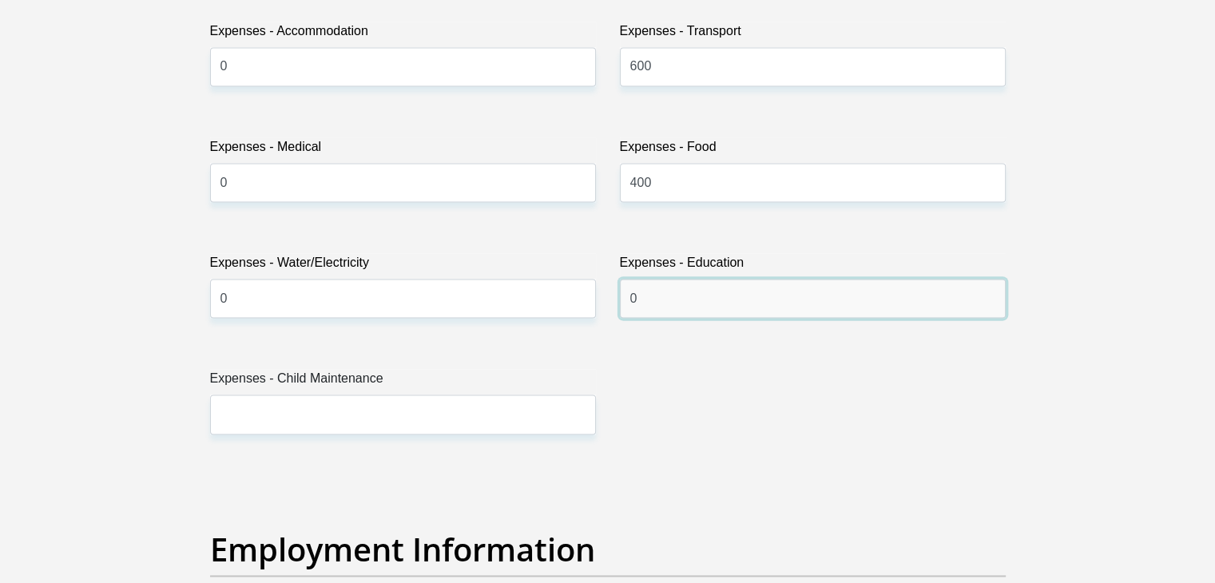
scroll to position [2396, 0]
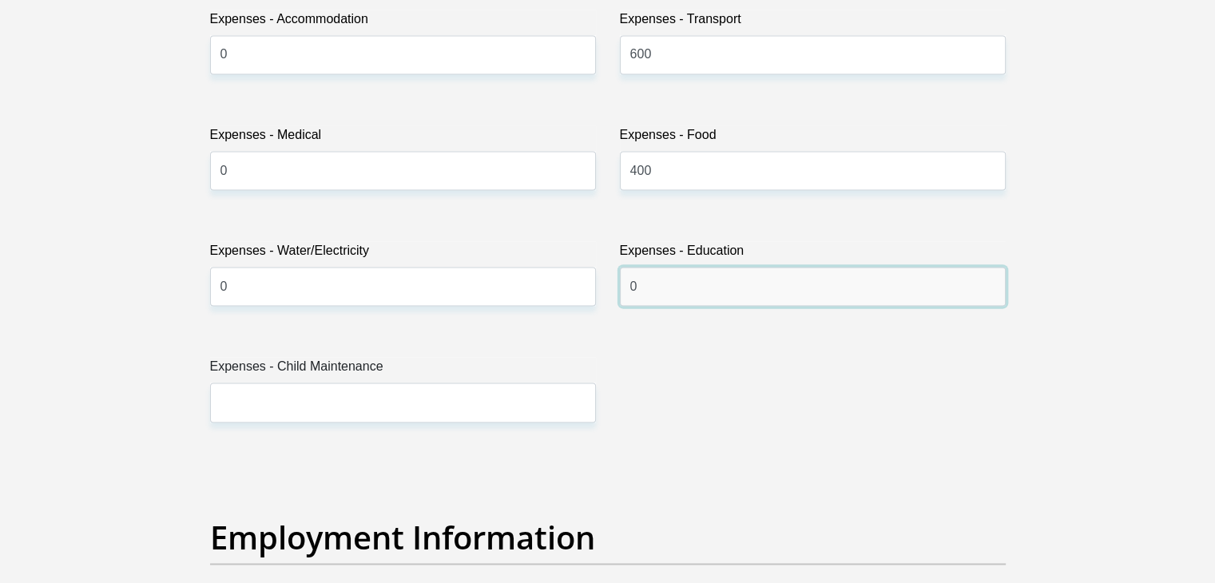
type input "0"
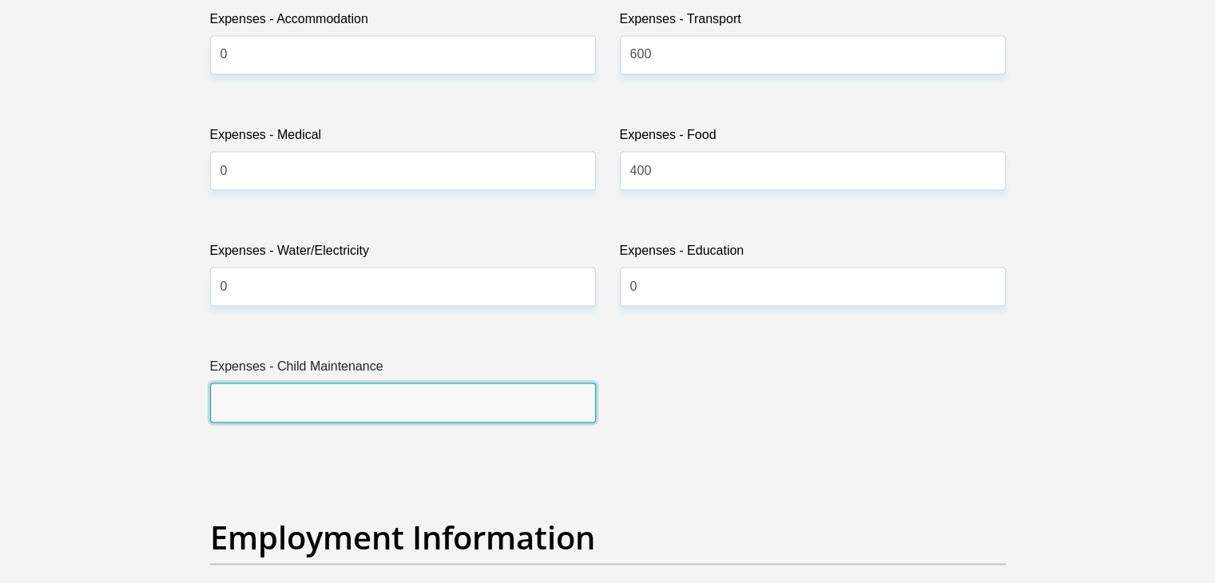
click at [311, 394] on input "Expenses - Child Maintenance" at bounding box center [403, 402] width 386 height 39
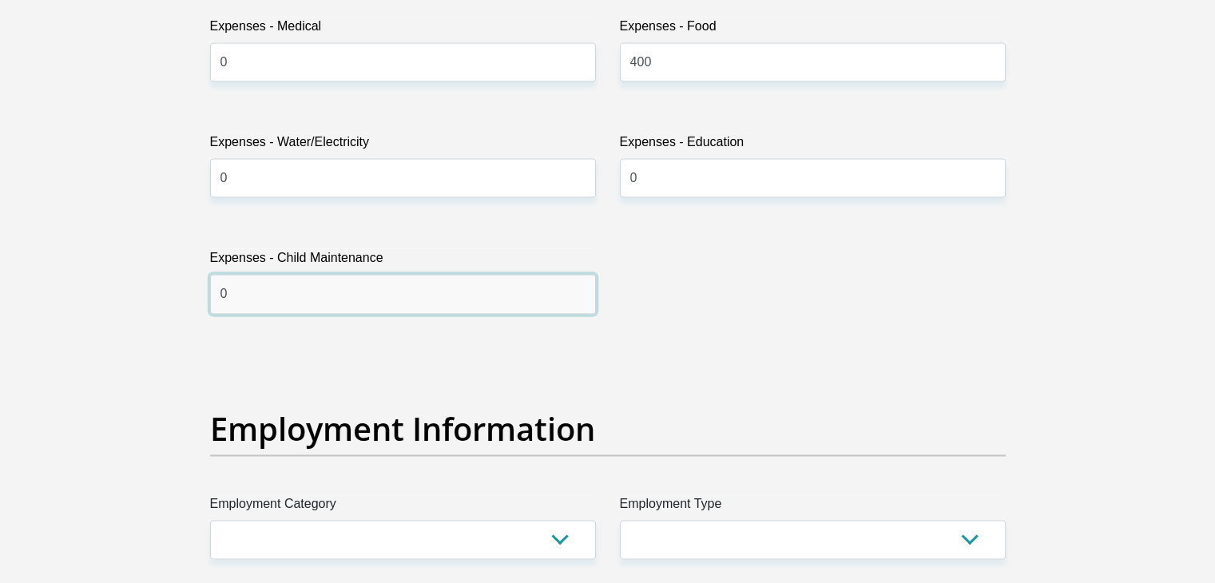
scroll to position [2716, 0]
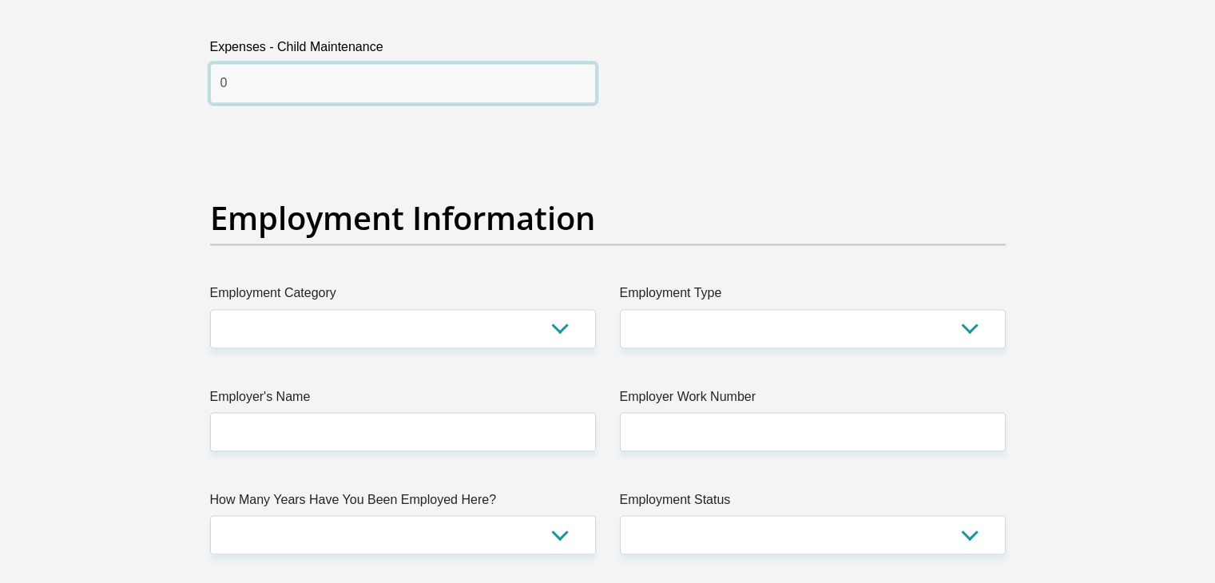
type input "0"
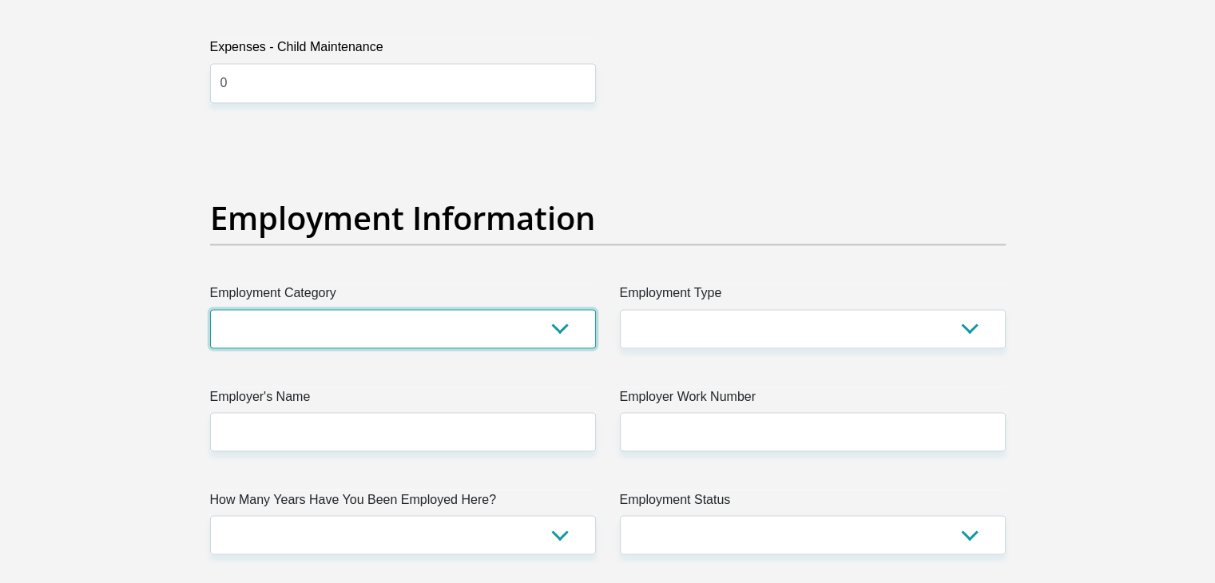
click at [371, 313] on select "AGRICULTURE ALCOHOL & TOBACCO CONSTRUCTION MATERIALS METALLURGY EQUIPMENT FOR R…" at bounding box center [403, 328] width 386 height 39
click at [210, 309] on select "AGRICULTURE ALCOHOL & TOBACCO CONSTRUCTION MATERIALS METALLURGY EQUIPMENT FOR R…" at bounding box center [403, 328] width 386 height 39
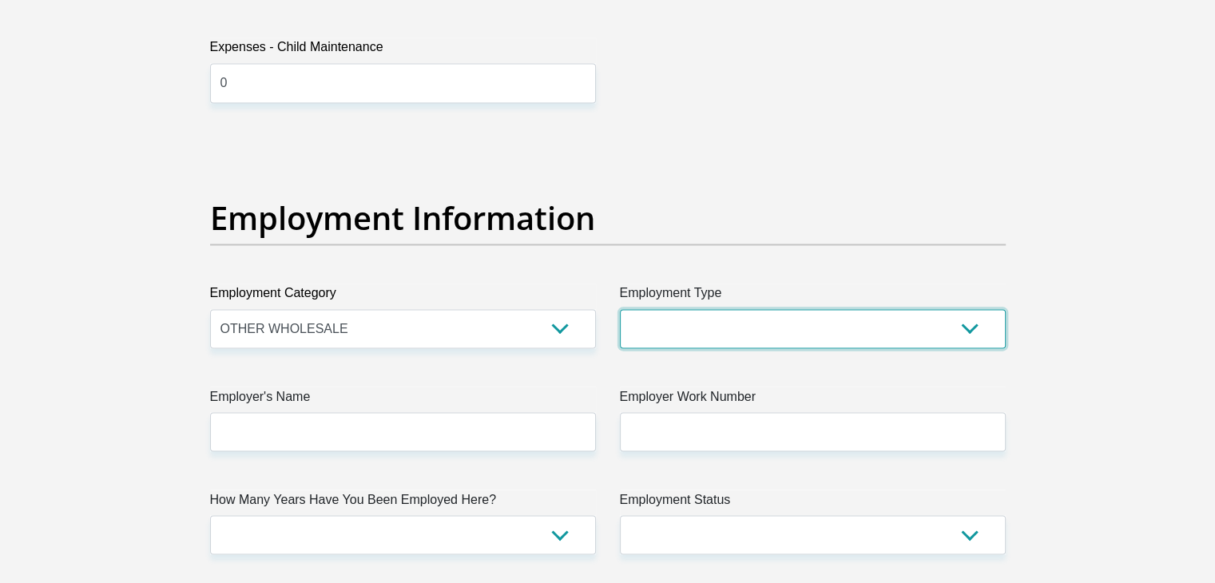
click at [732, 314] on select "College/Lecturer Craft Seller Creative Driver Executive Farmer Forces - Non Com…" at bounding box center [813, 328] width 386 height 39
click at [712, 323] on select "College/Lecturer Craft Seller Creative Driver Executive Farmer Forces - Non Com…" at bounding box center [813, 328] width 386 height 39
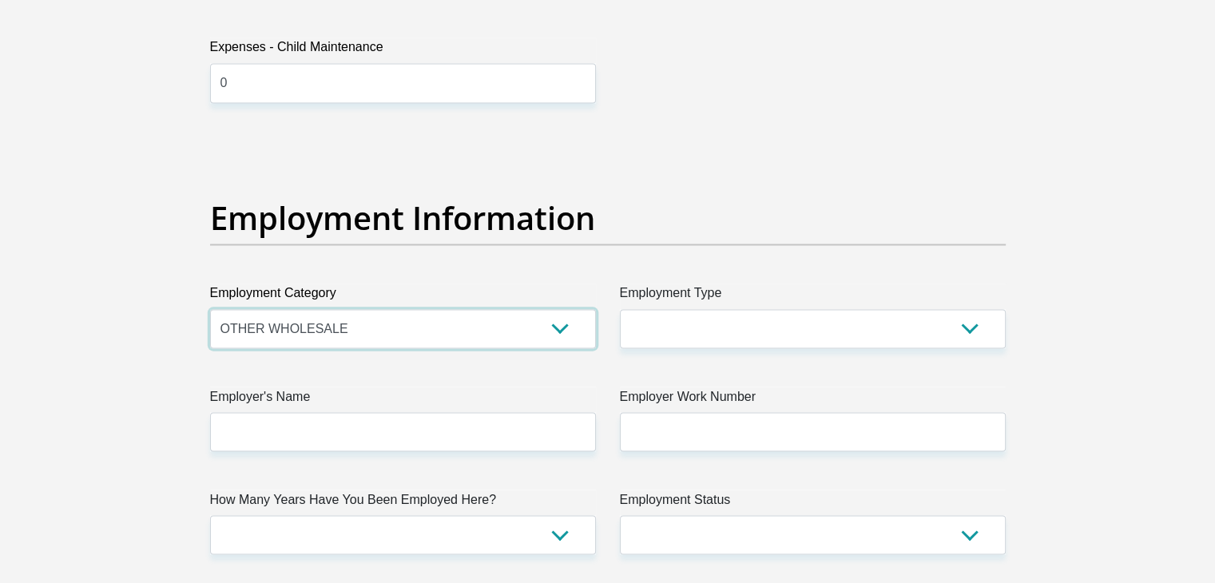
click at [565, 327] on select "AGRICULTURE ALCOHOL & TOBACCO CONSTRUCTION MATERIALS METALLURGY EQUIPMENT FOR R…" at bounding box center [403, 328] width 386 height 39
click at [210, 309] on select "AGRICULTURE ALCOHOL & TOBACCO CONSTRUCTION MATERIALS METALLURGY EQUIPMENT FOR R…" at bounding box center [403, 328] width 386 height 39
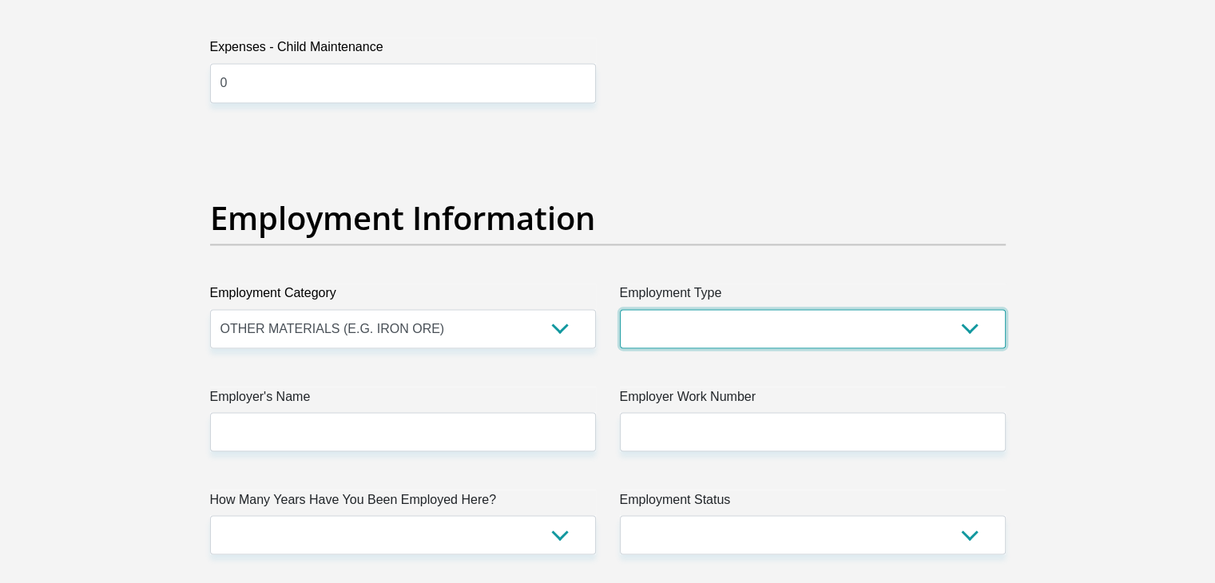
click at [738, 317] on select "College/Lecturer Craft Seller Creative Driver Executive Farmer Forces - Non Com…" at bounding box center [813, 328] width 386 height 39
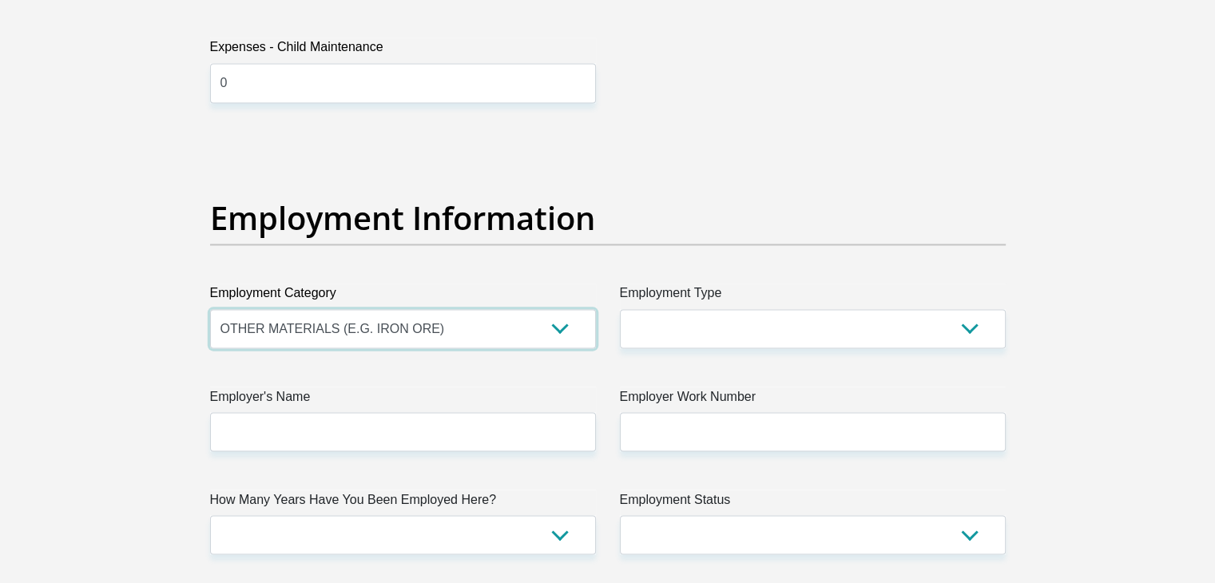
click at [551, 334] on select "AGRICULTURE ALCOHOL & TOBACCO CONSTRUCTION MATERIALS METALLURGY EQUIPMENT FOR R…" at bounding box center [403, 328] width 386 height 39
select select "53"
click at [210, 309] on select "AGRICULTURE ALCOHOL & TOBACCO CONSTRUCTION MATERIALS METALLURGY EQUIPMENT FOR R…" at bounding box center [403, 328] width 386 height 39
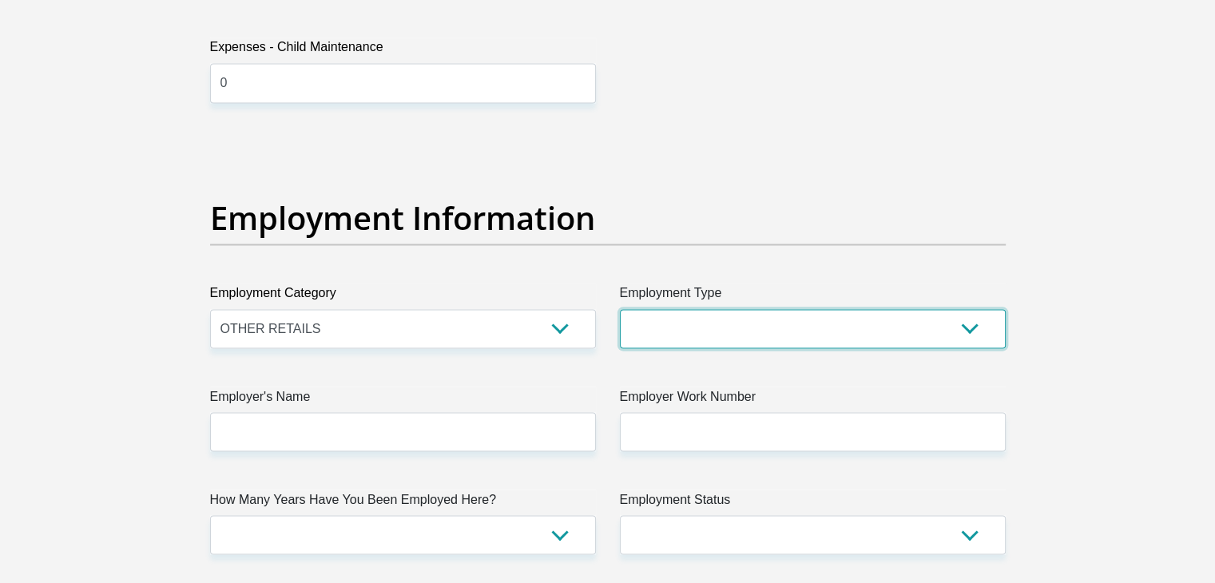
click at [664, 334] on select "College/Lecturer Craft Seller Creative Driver Executive Farmer Forces - Non Com…" at bounding box center [813, 328] width 386 height 39
select select "Unknown/Other"
click at [620, 309] on select "College/Lecturer Craft Seller Creative Driver Executive Farmer Forces - Non Com…" at bounding box center [813, 328] width 386 height 39
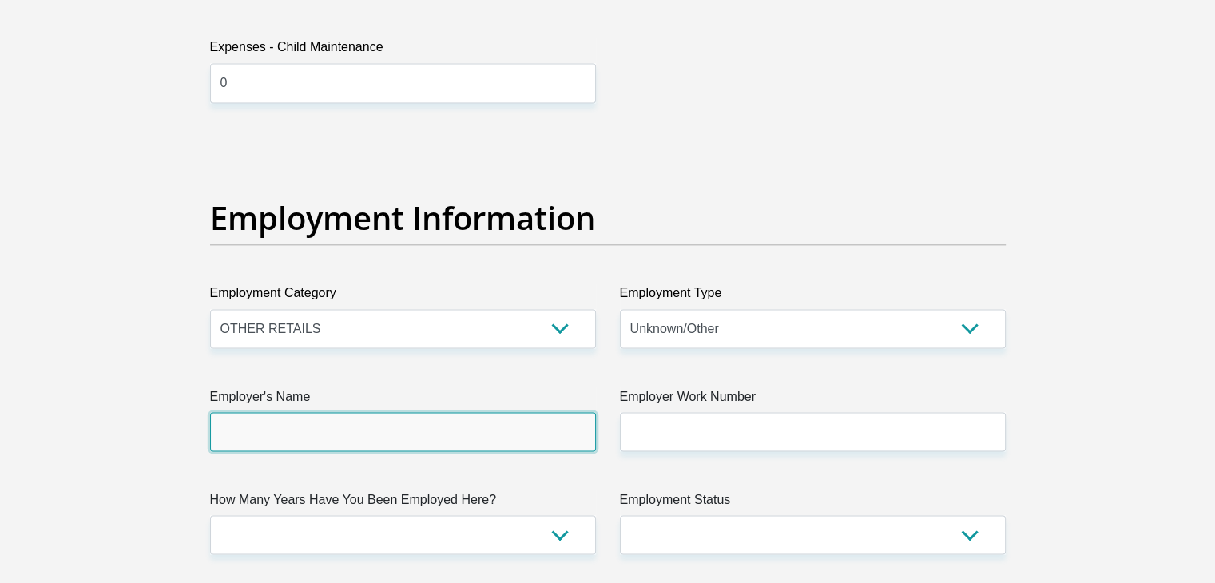
click at [319, 426] on input "Employer's Name" at bounding box center [403, 431] width 386 height 39
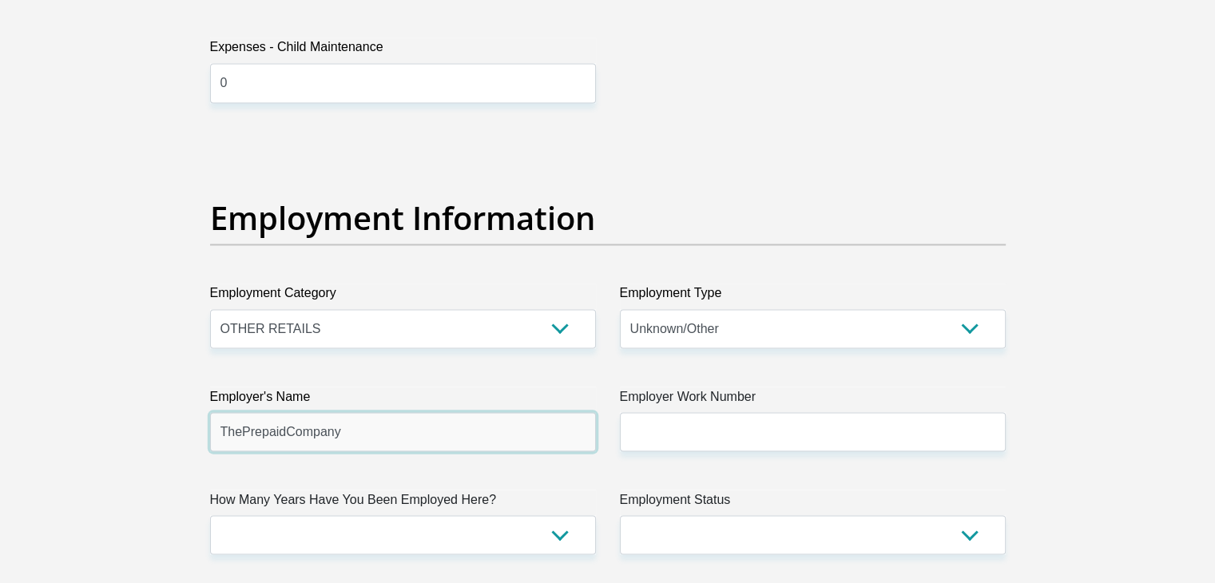
type input "ThePrepaidCompany"
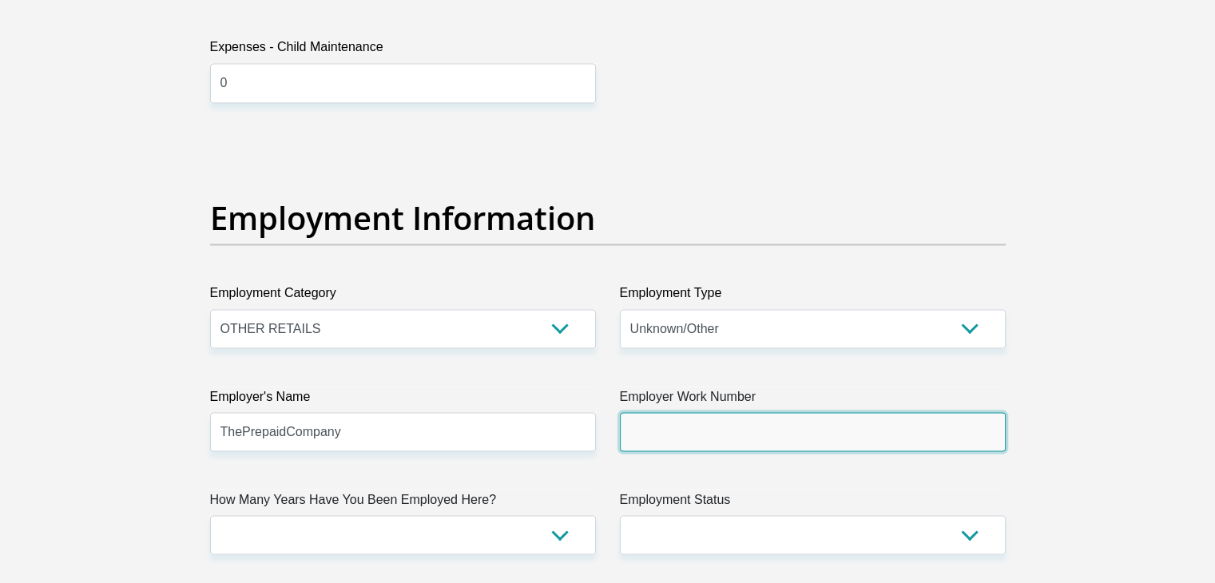
click at [661, 432] on input "Employer Work Number" at bounding box center [813, 431] width 386 height 39
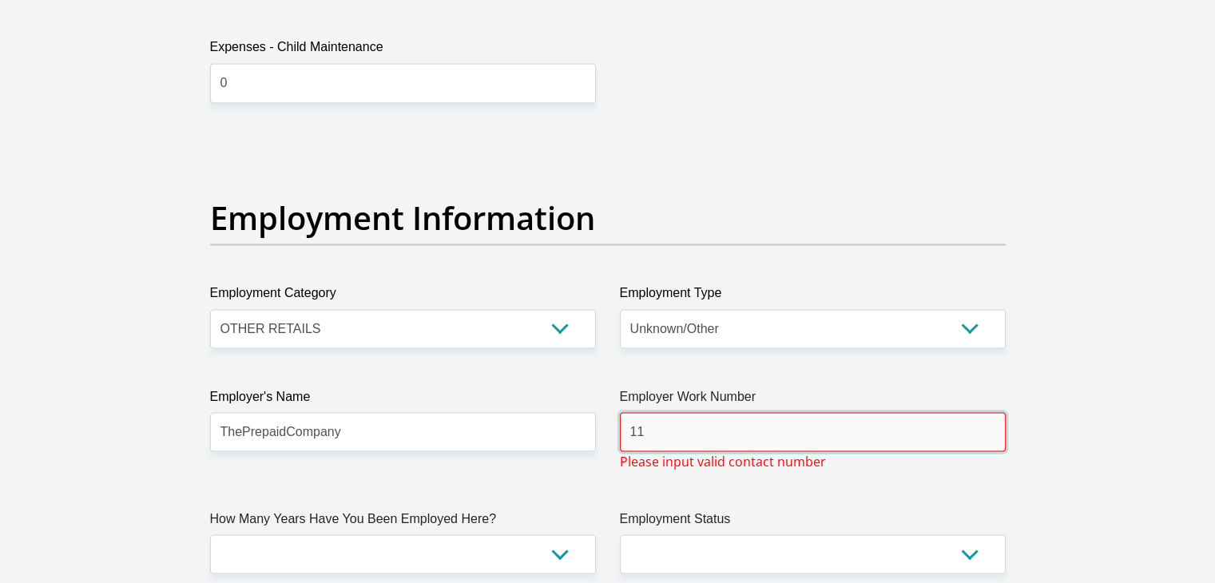
type input "1"
click at [687, 435] on input "011525" at bounding box center [813, 431] width 386 height 39
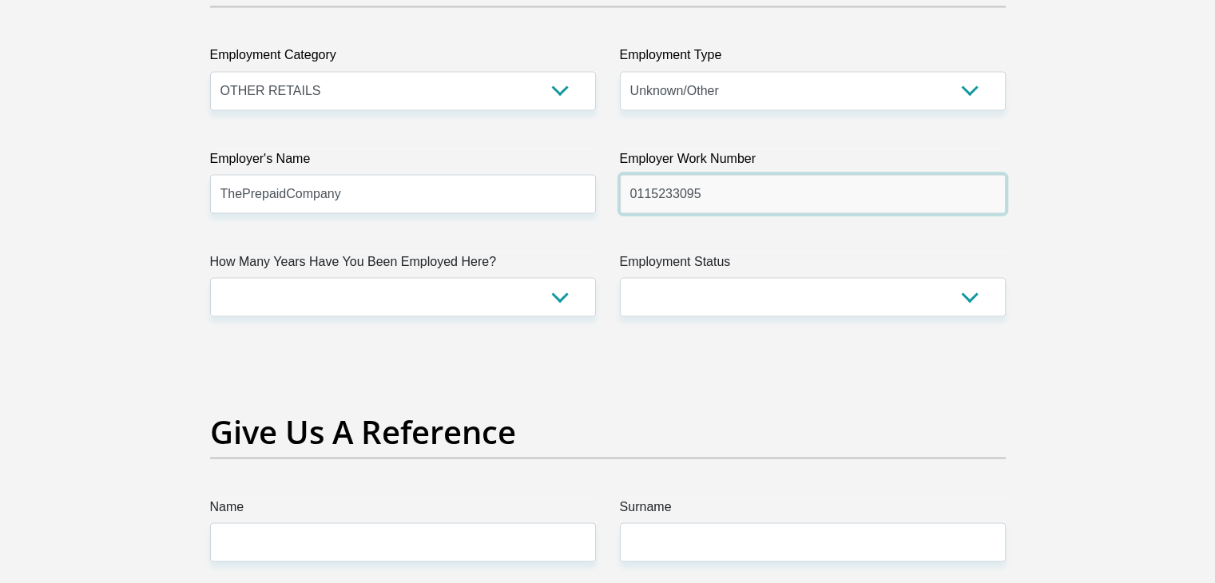
scroll to position [2955, 0]
type input "0115233095"
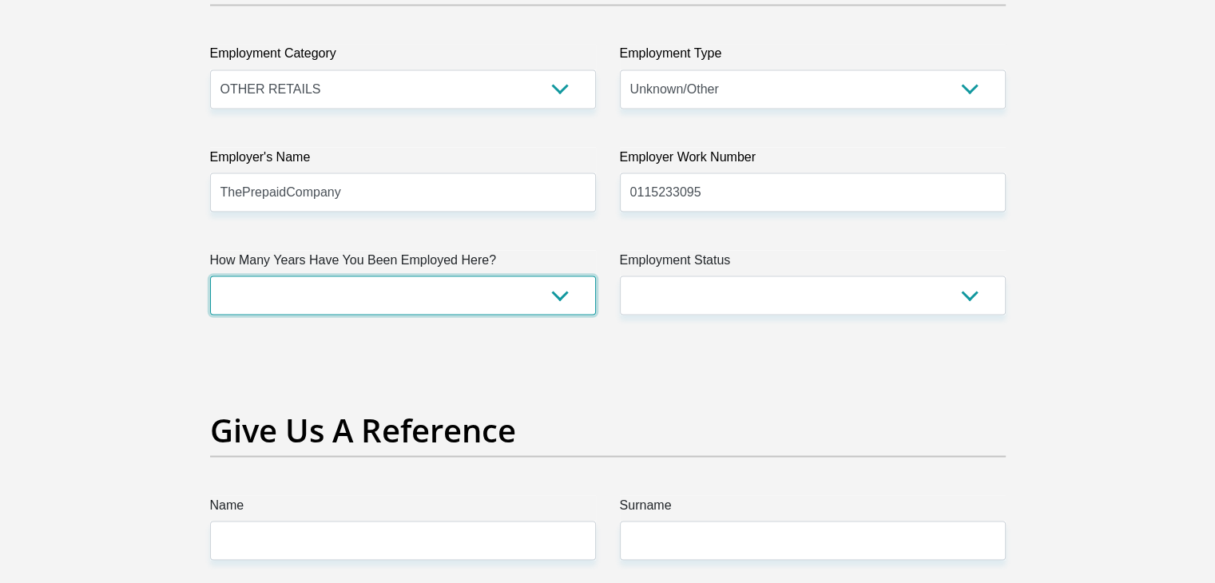
click at [339, 308] on select "less than 1 year 1-3 years 3-5 years 5+ years" at bounding box center [403, 295] width 386 height 39
select select "48"
click at [210, 276] on select "less than 1 year 1-3 years 3-5 years 5+ years" at bounding box center [403, 295] width 386 height 39
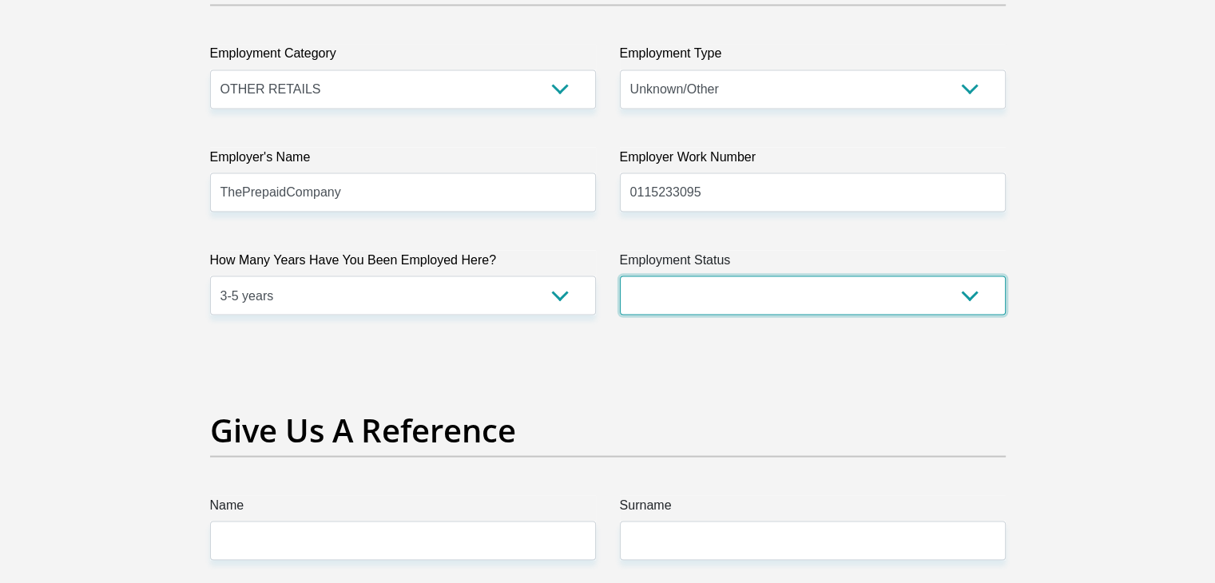
click at [748, 299] on select "Permanent/Full-time Part-time/Casual Contract Worker Self-Employed Housewife Re…" at bounding box center [813, 295] width 386 height 39
select select "1"
click at [620, 276] on select "Permanent/Full-time Part-time/Casual Contract Worker Self-Employed Housewife Re…" at bounding box center [813, 295] width 386 height 39
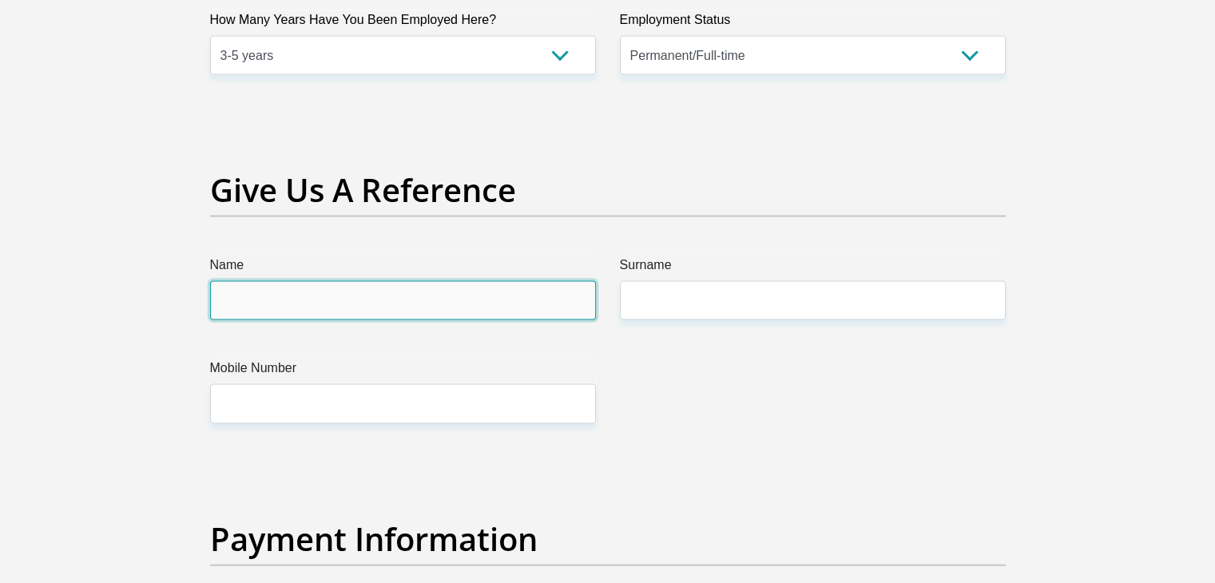
click at [338, 308] on input "Name" at bounding box center [403, 300] width 386 height 39
type input "K"
type input "R"
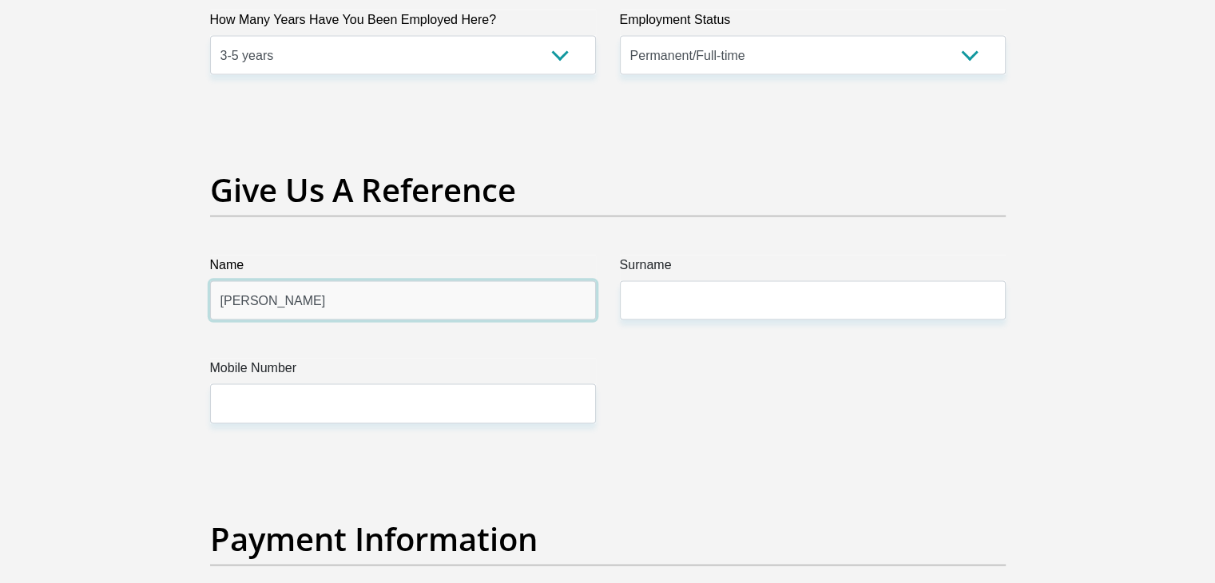
type input "Rosina"
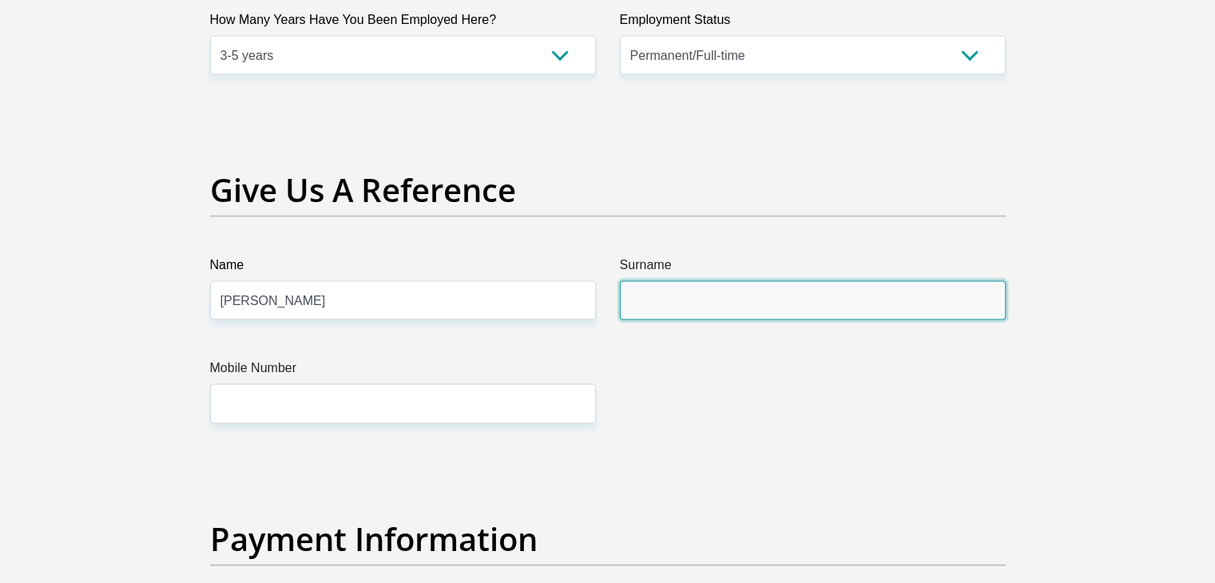
click at [804, 314] on input "Surname" at bounding box center [813, 300] width 386 height 39
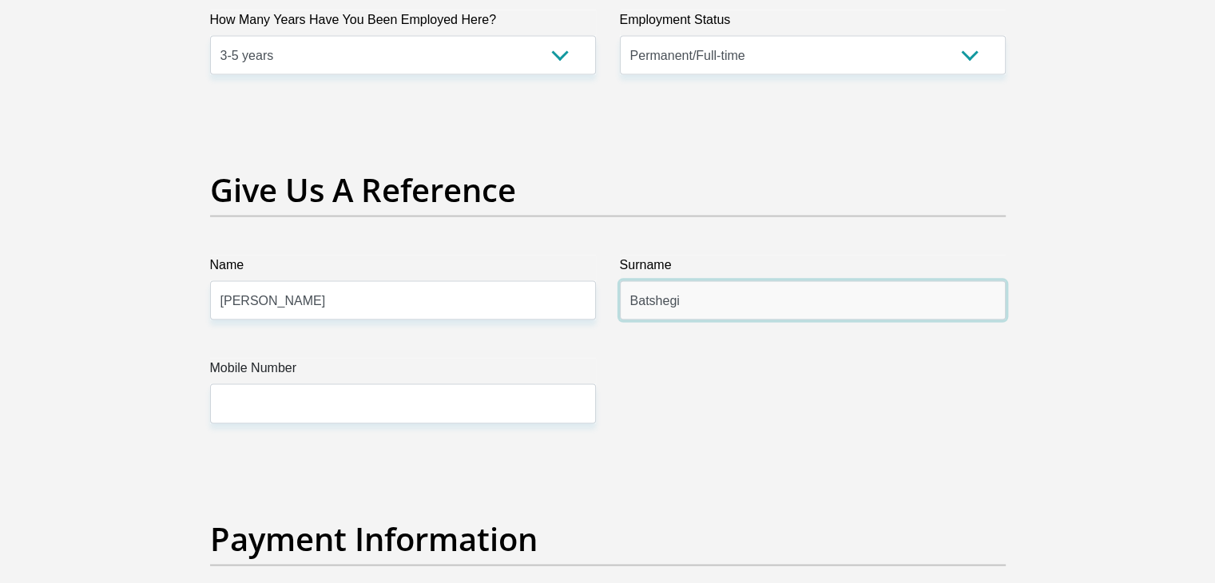
type input "Batshegi"
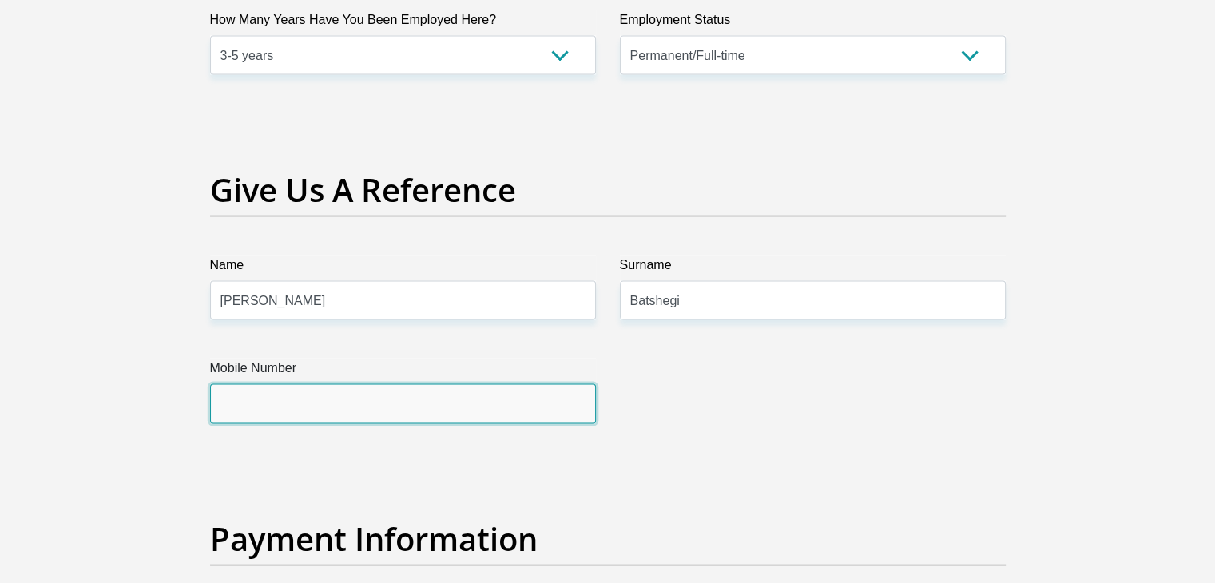
click at [524, 394] on input "Mobile Number" at bounding box center [403, 403] width 386 height 39
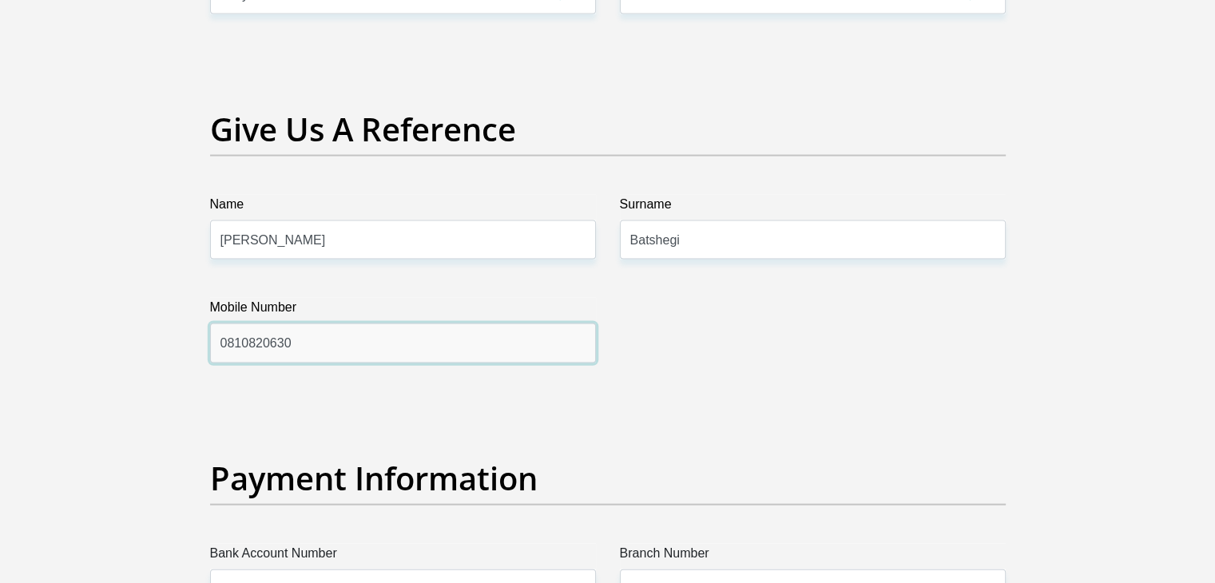
scroll to position [3514, 0]
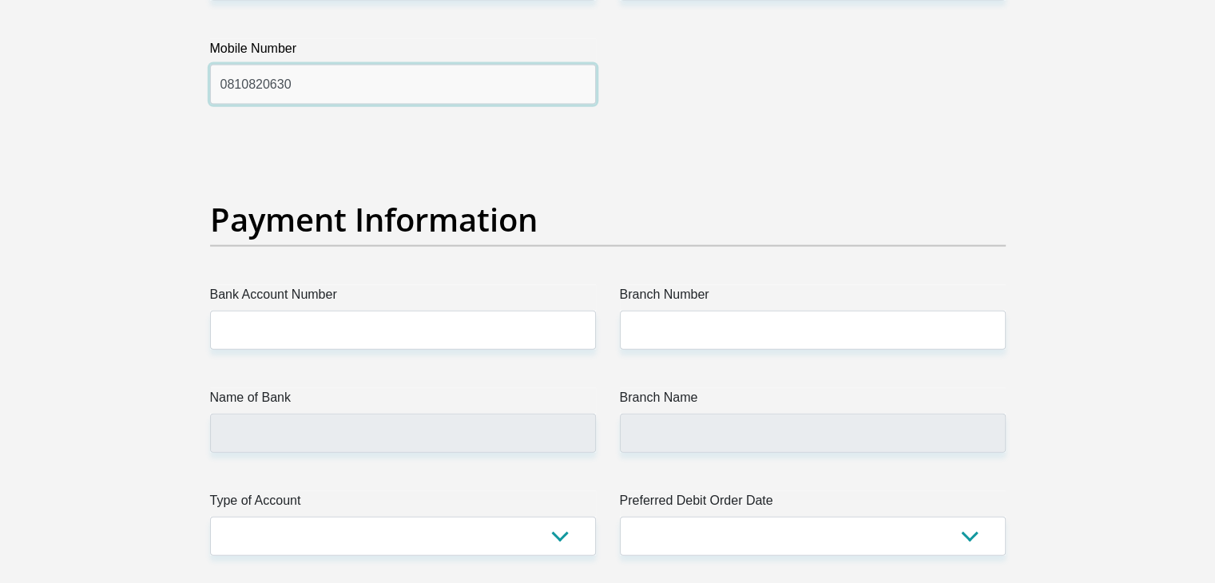
type input "0810820630"
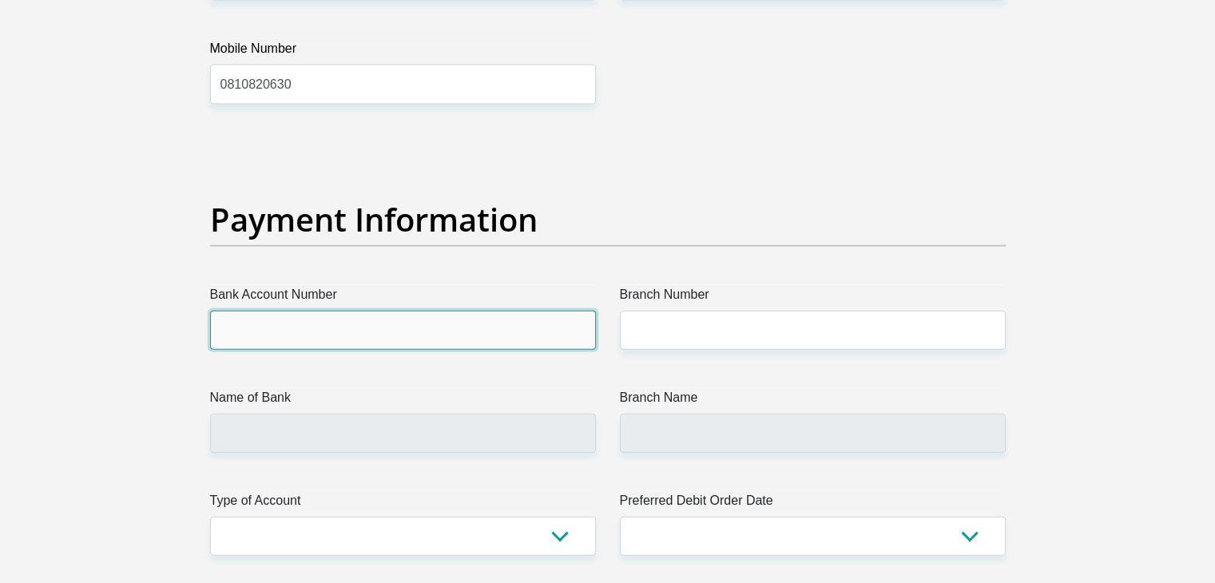
click at [454, 319] on input "Bank Account Number" at bounding box center [403, 330] width 386 height 39
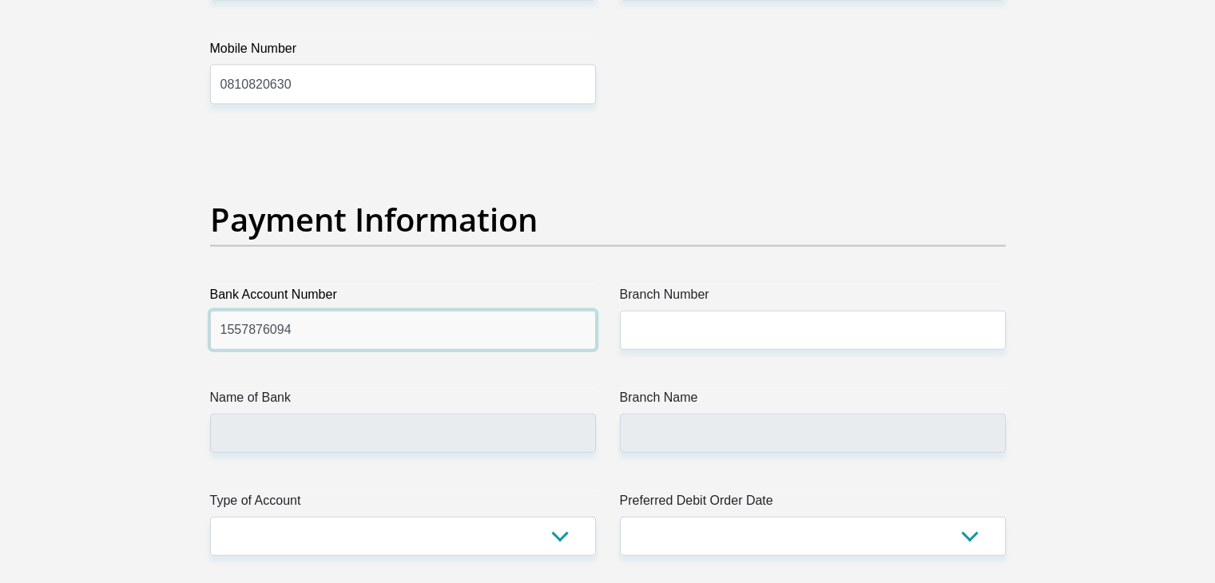
type input "1557876094"
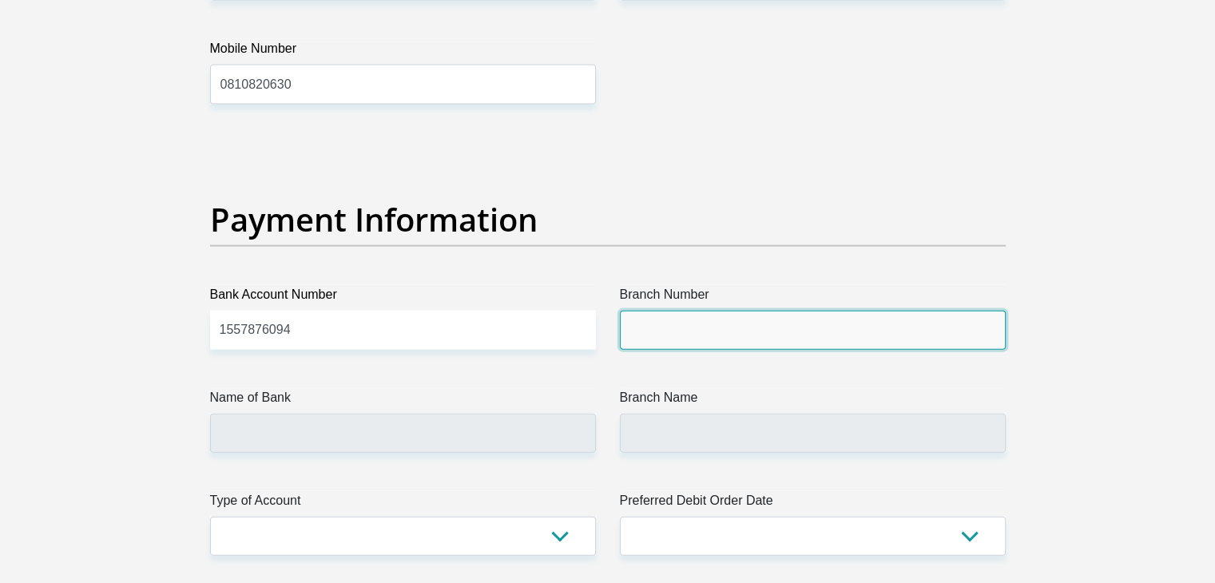
click at [823, 333] on input "Branch Number" at bounding box center [813, 330] width 386 height 39
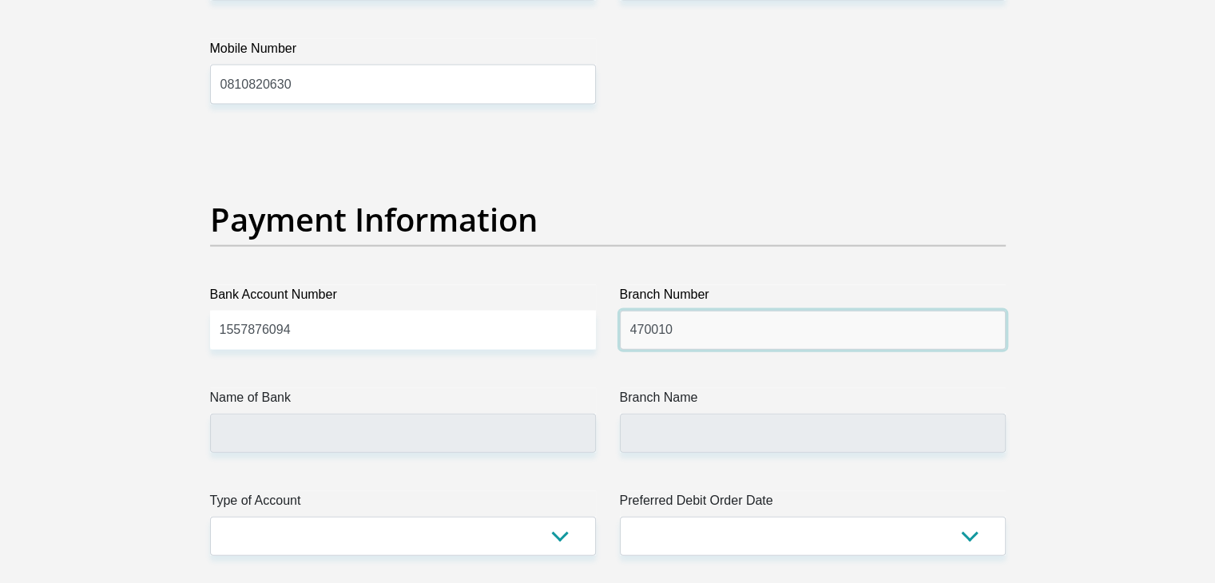
type input "470010"
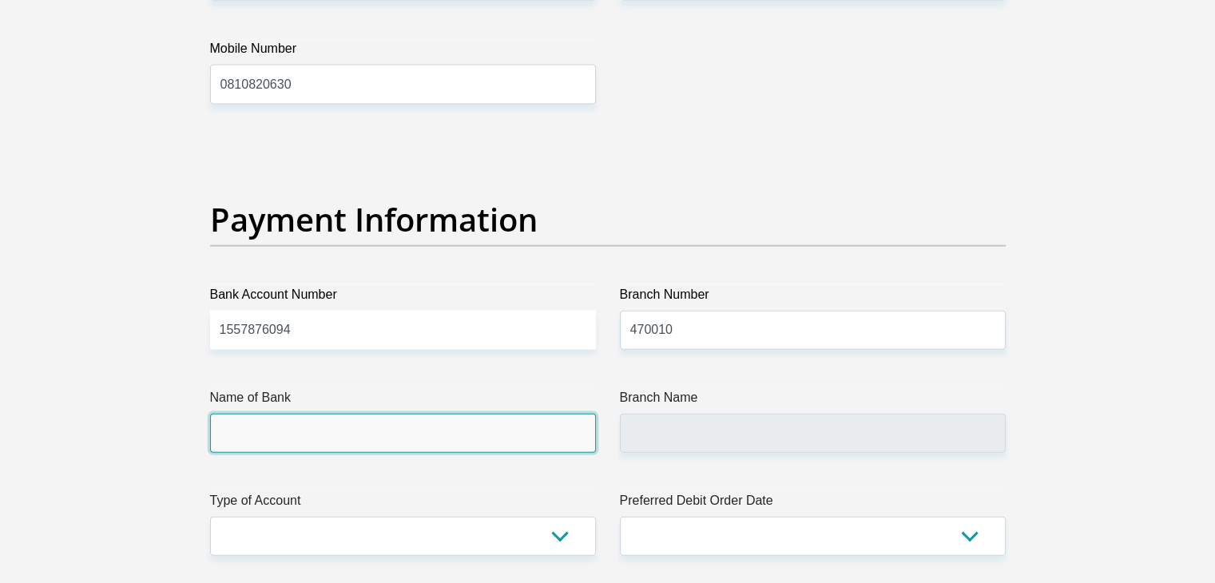
click at [373, 429] on input "Name of Bank" at bounding box center [403, 433] width 386 height 39
type input "CAPITEC BANK LIMITED"
type input "CAPITEC BANK CPC"
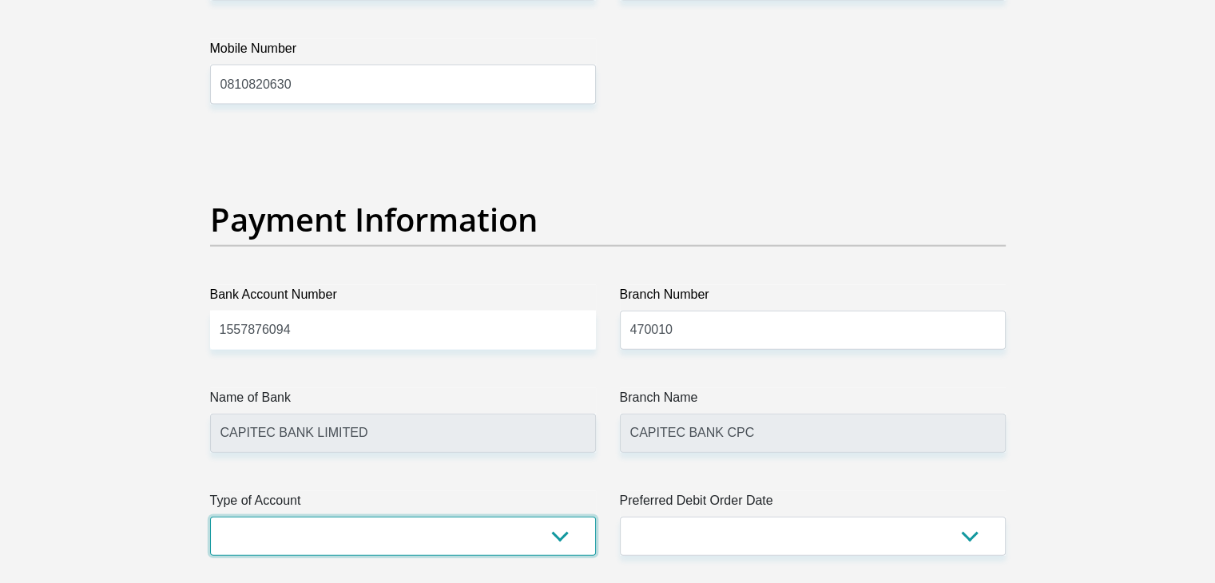
click at [351, 533] on select "Cheque Savings" at bounding box center [403, 536] width 386 height 39
select select "SAV"
click at [210, 517] on select "Cheque Savings" at bounding box center [403, 536] width 386 height 39
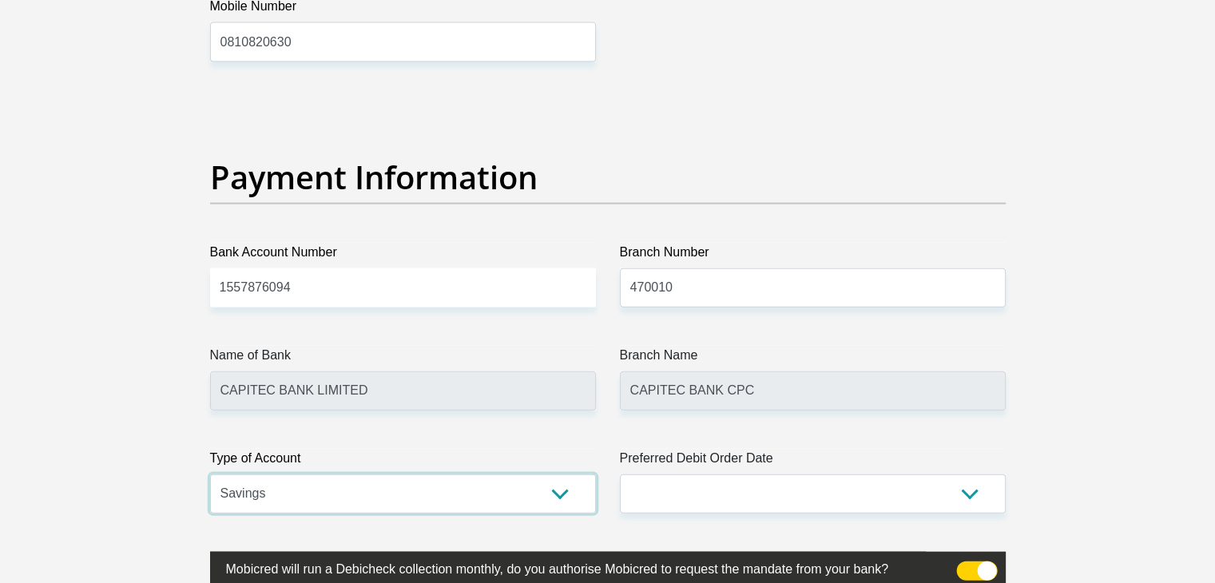
scroll to position [3674, 0]
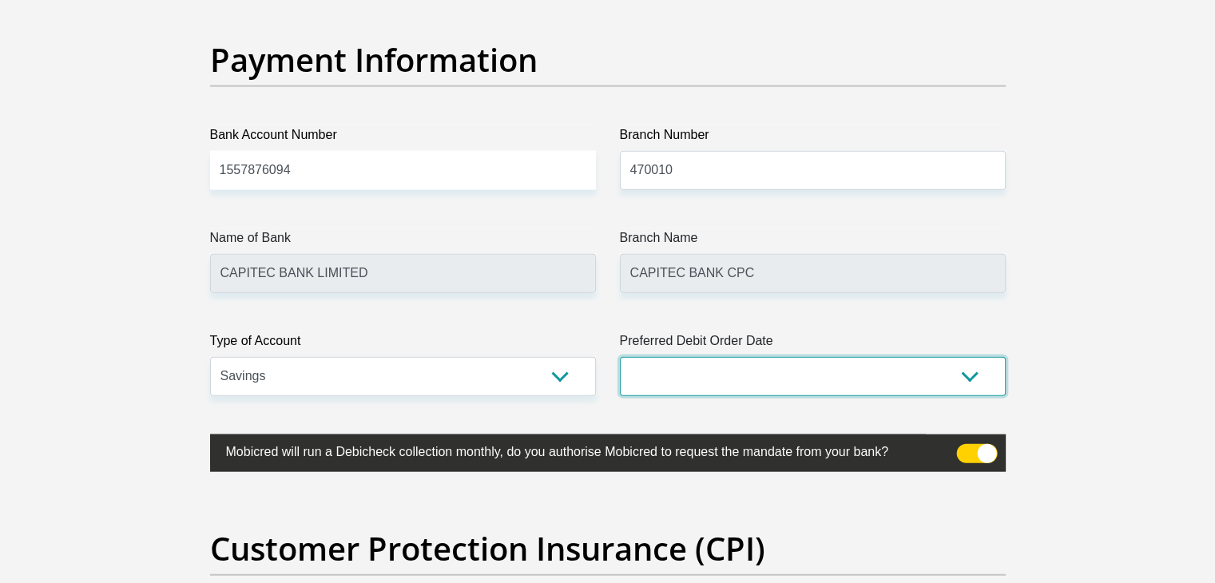
click at [696, 365] on select "1st 2nd 3rd 4th 5th 7th 18th 19th 20th 21st 22nd 23rd 24th 25th 26th 27th 28th …" at bounding box center [813, 376] width 386 height 39
select select "25"
click at [620, 357] on select "1st 2nd 3rd 4th 5th 7th 18th 19th 20th 21st 22nd 23rd 24th 25th 26th 27th 28th …" at bounding box center [813, 376] width 386 height 39
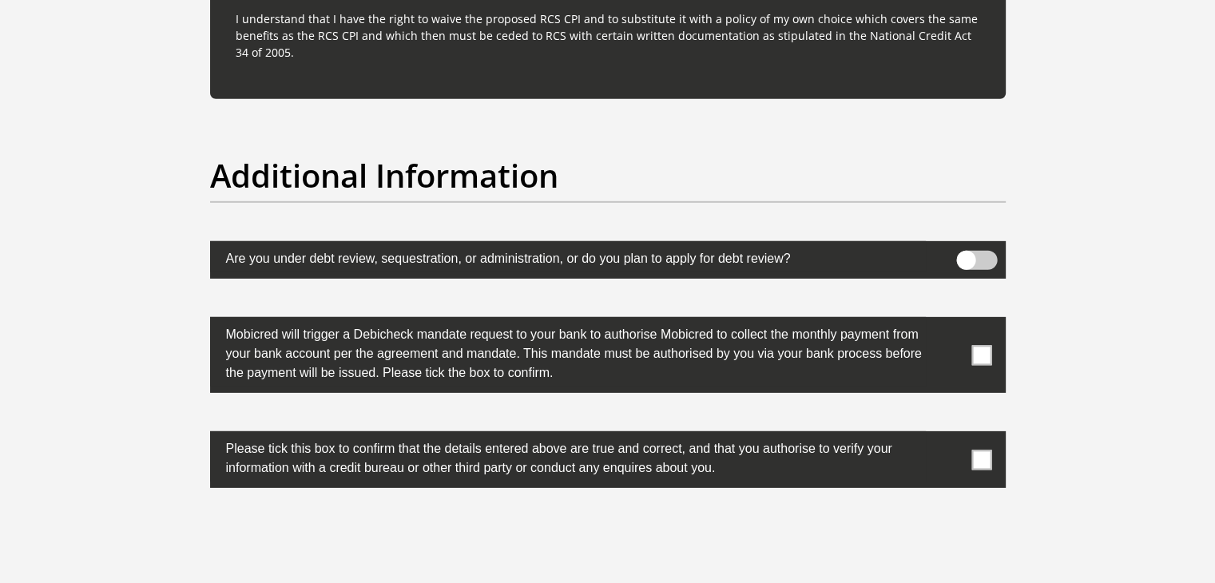
scroll to position [4872, 0]
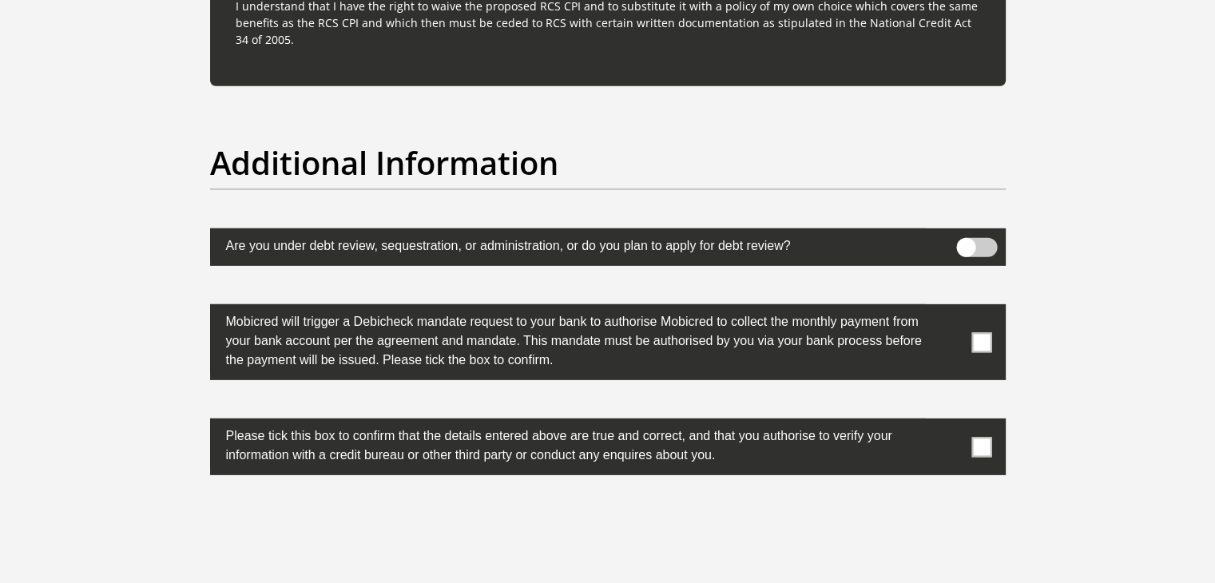
click at [978, 339] on span at bounding box center [981, 342] width 20 height 20
click at [950, 308] on input "checkbox" at bounding box center [950, 308] width 0 height 0
click at [981, 442] on span at bounding box center [981, 447] width 20 height 20
click at [950, 423] on input "checkbox" at bounding box center [950, 423] width 0 height 0
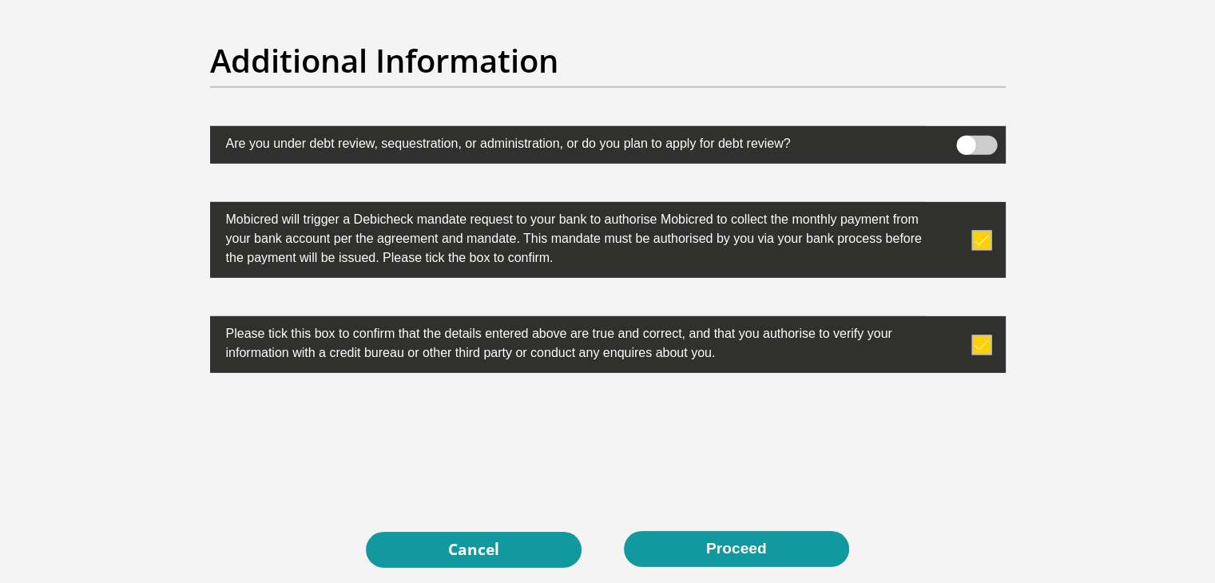
scroll to position [5032, 0]
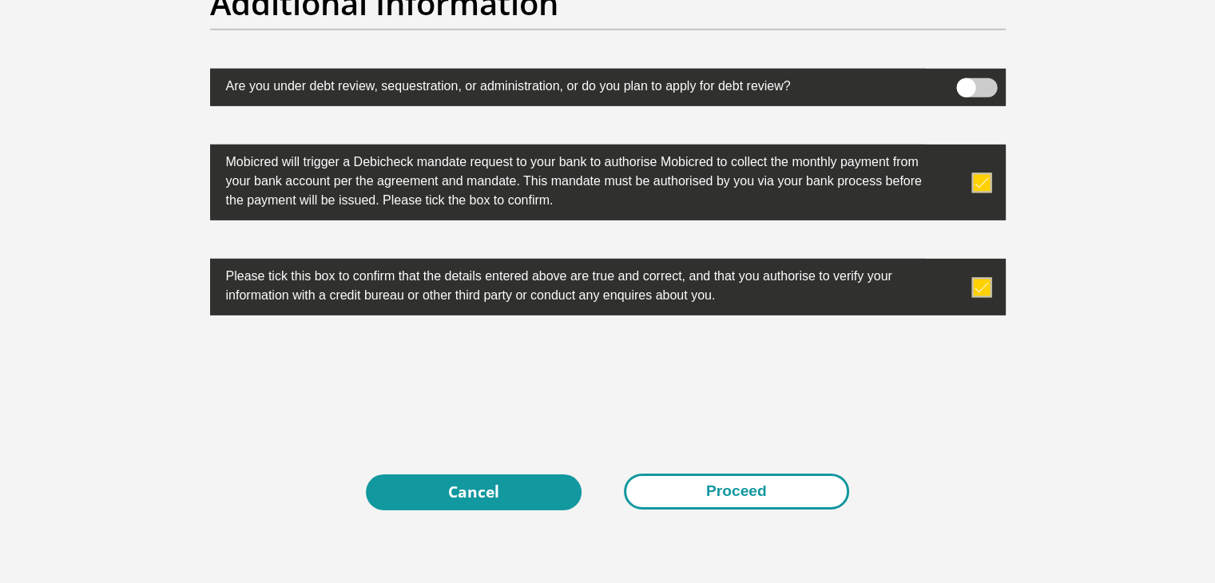
click at [697, 491] on button "Proceed" at bounding box center [736, 492] width 225 height 36
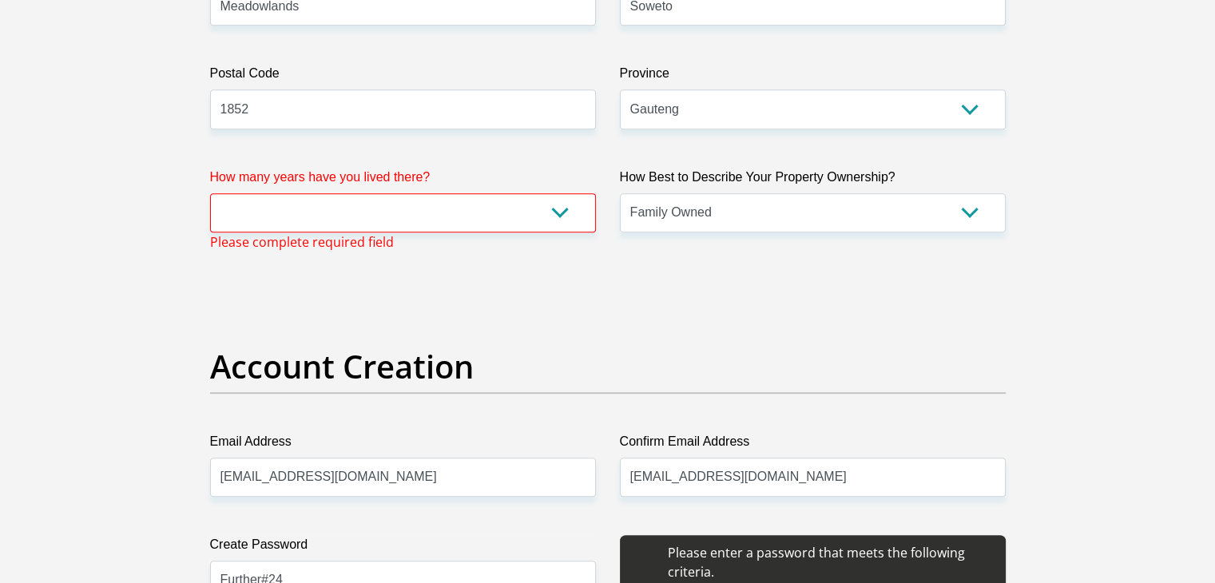
scroll to position [1043, 0]
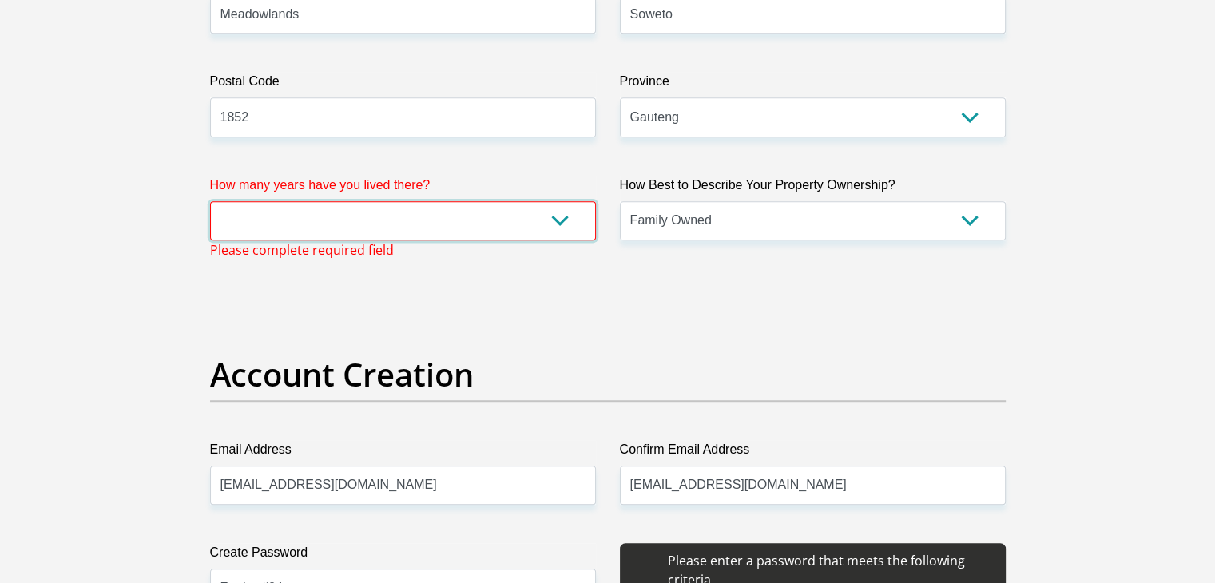
click at [496, 221] on select "less than 1 year 1-3 years 3-5 years 5+ years" at bounding box center [403, 220] width 386 height 39
select select "5"
click at [210, 201] on select "less than 1 year 1-3 years 3-5 years 5+ years" at bounding box center [403, 220] width 386 height 39
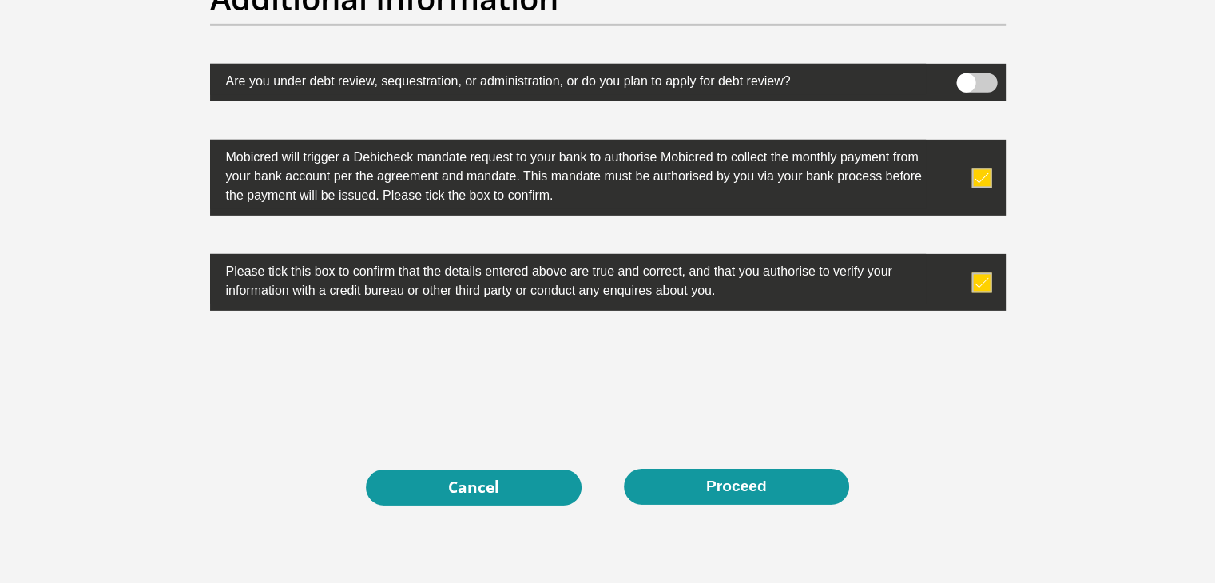
scroll to position [5145, 0]
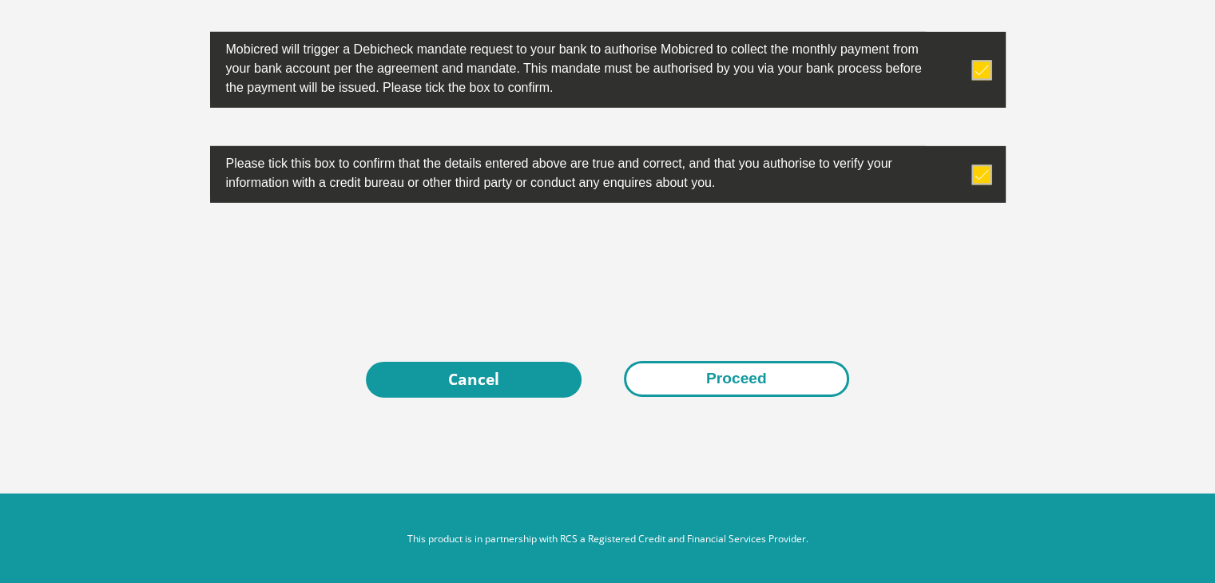
click at [757, 376] on button "Proceed" at bounding box center [736, 379] width 225 height 36
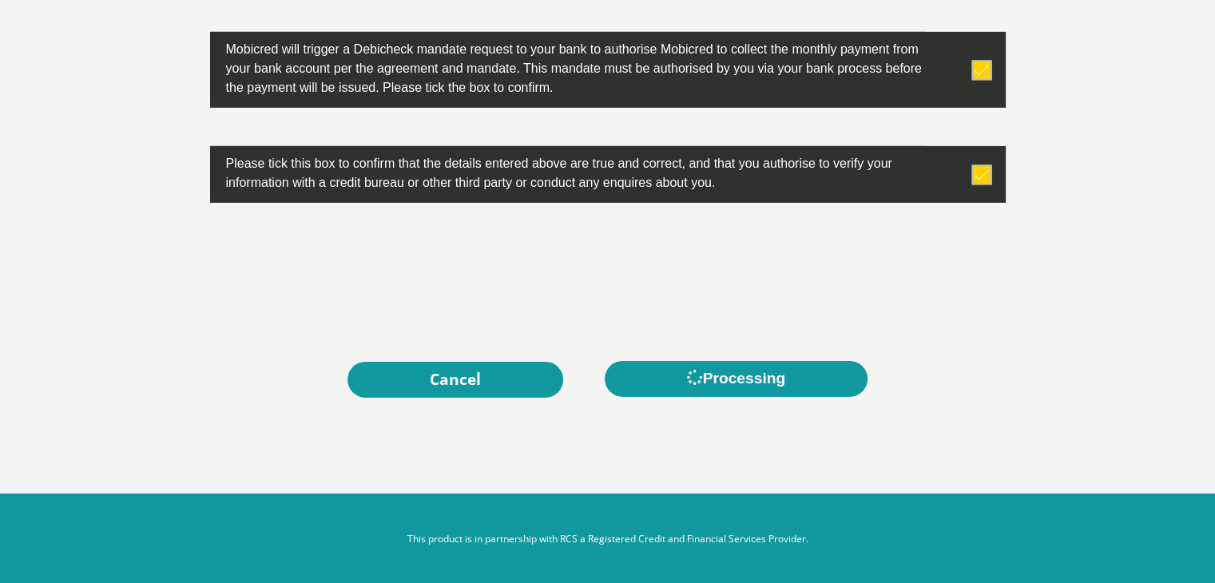
scroll to position [0, 0]
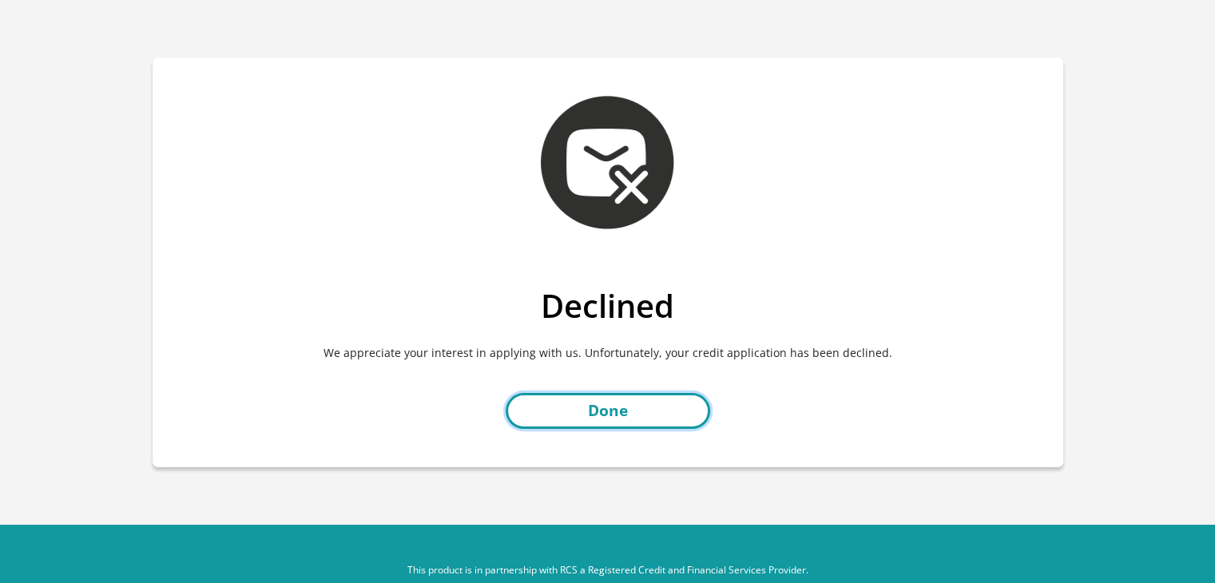
click at [562, 418] on link "Done" at bounding box center [608, 411] width 204 height 36
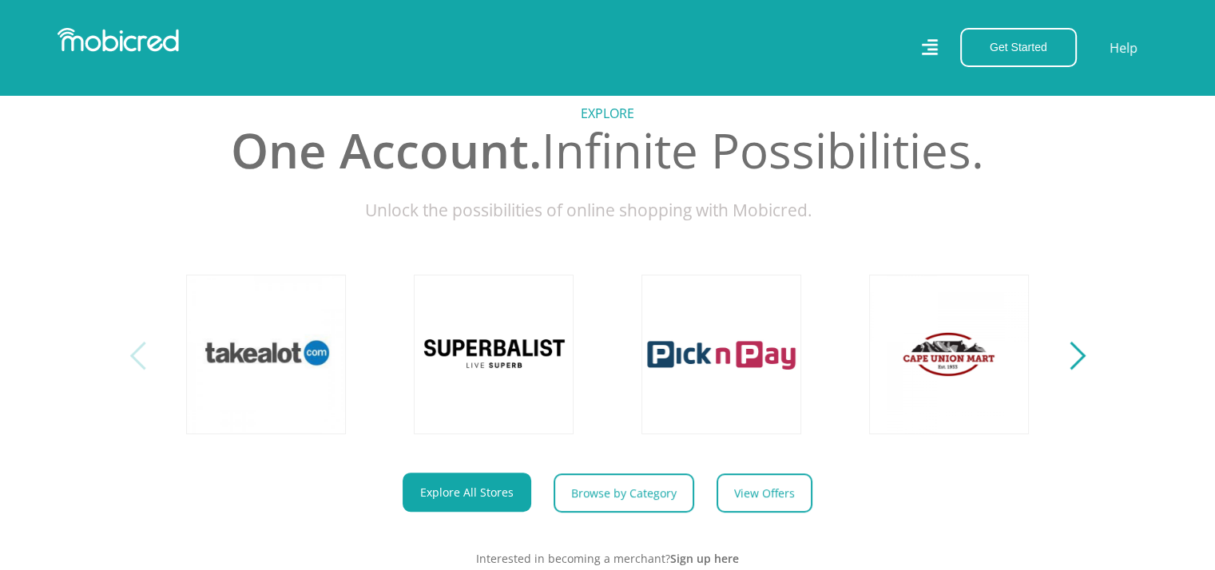
scroll to position [559, 0]
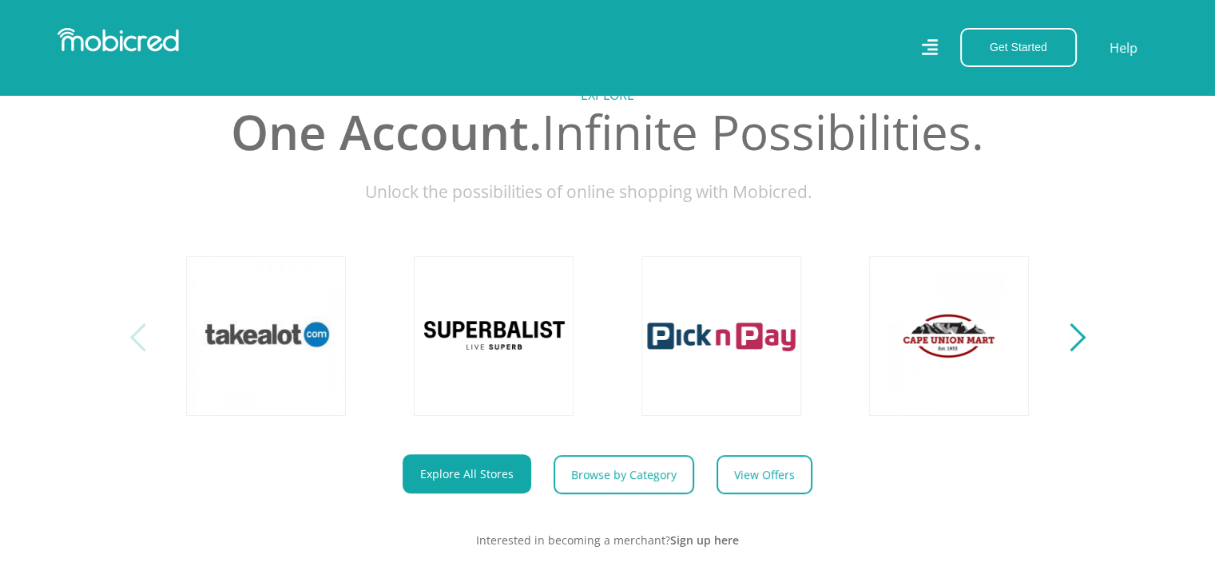
click at [1073, 344] on div "Next" at bounding box center [1071, 337] width 28 height 28
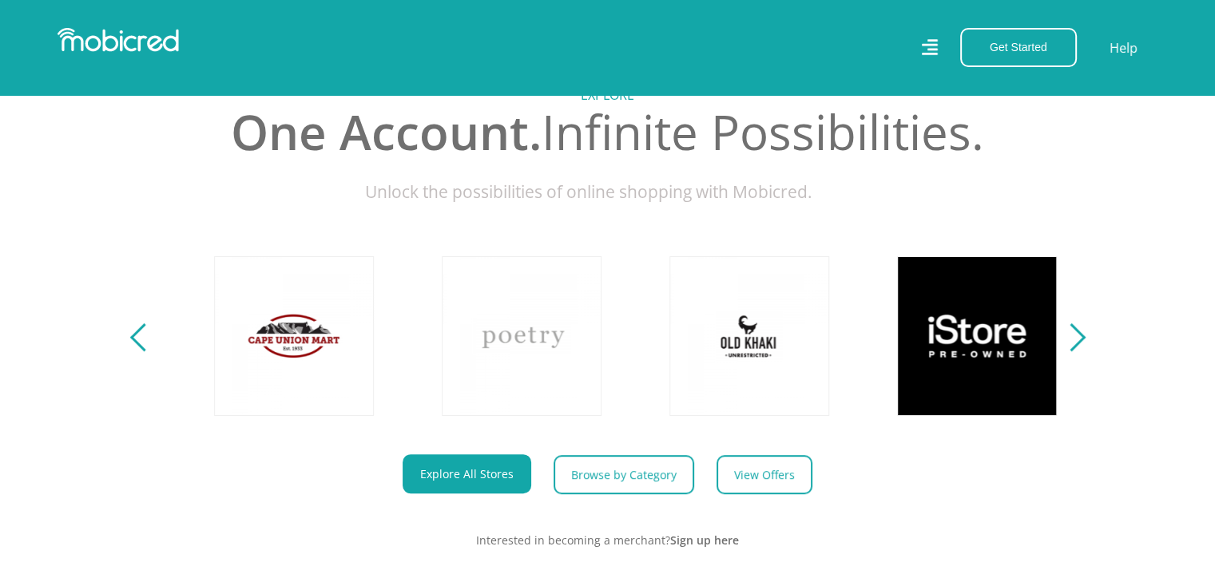
scroll to position [0, 911]
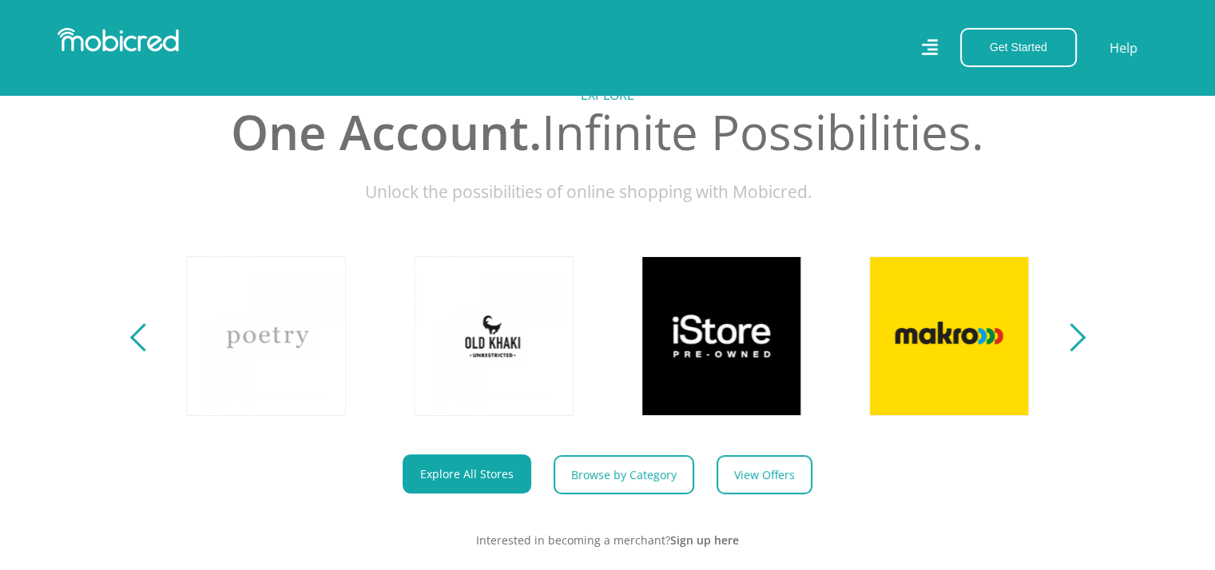
click at [1073, 343] on div "Next" at bounding box center [1071, 337] width 28 height 28
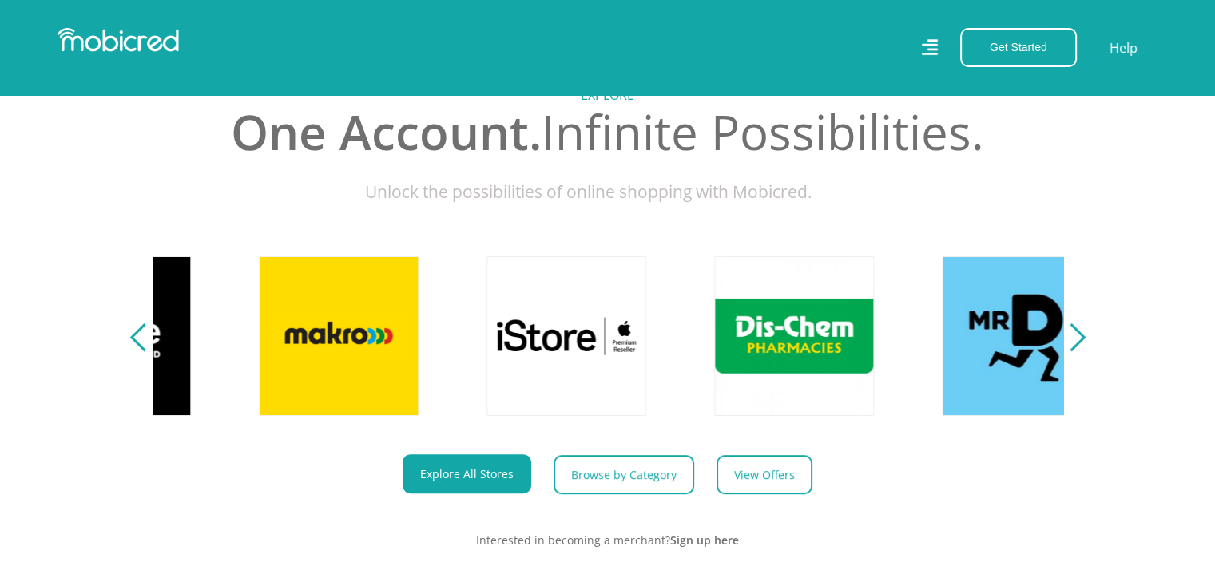
scroll to position [0, 1821]
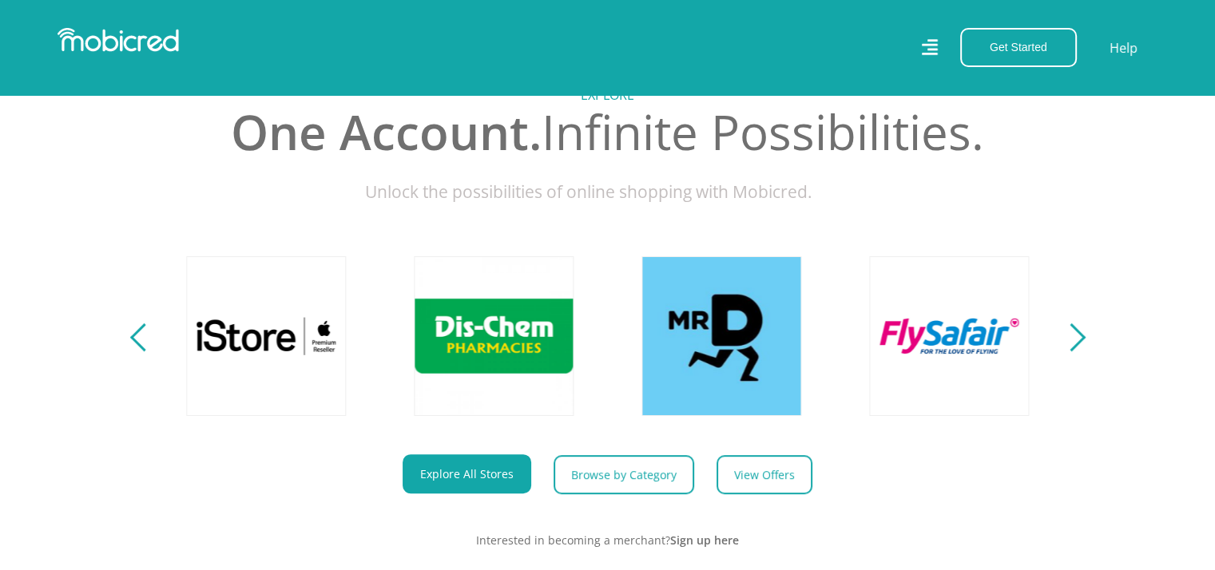
click at [1073, 343] on div "Next" at bounding box center [1071, 337] width 28 height 28
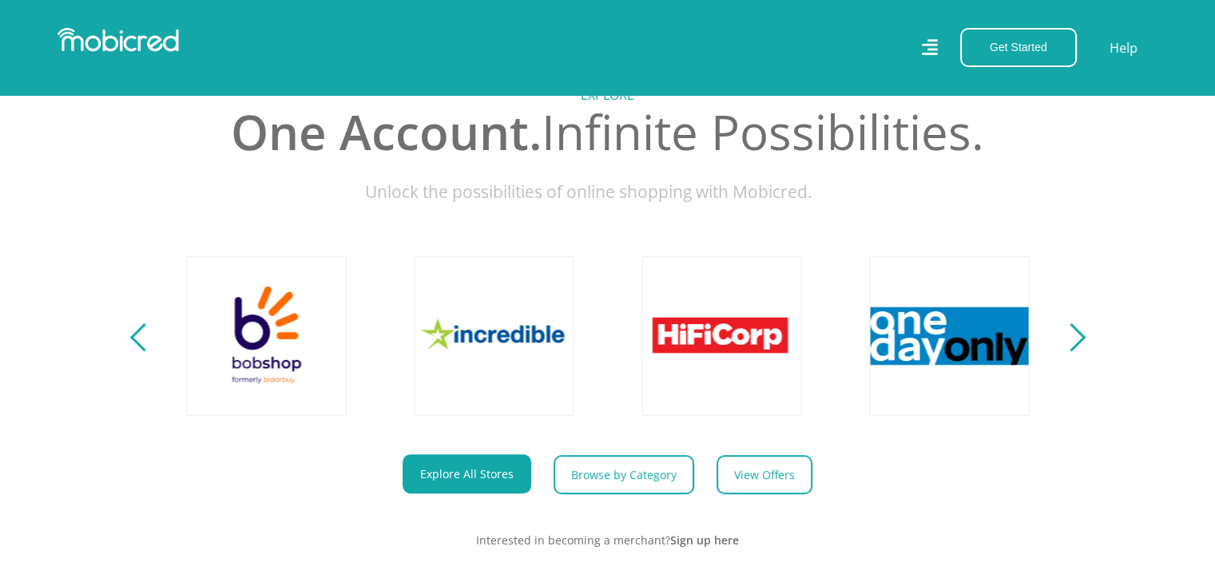
scroll to position [0, 2732]
click at [1073, 343] on div "Next" at bounding box center [1071, 337] width 28 height 28
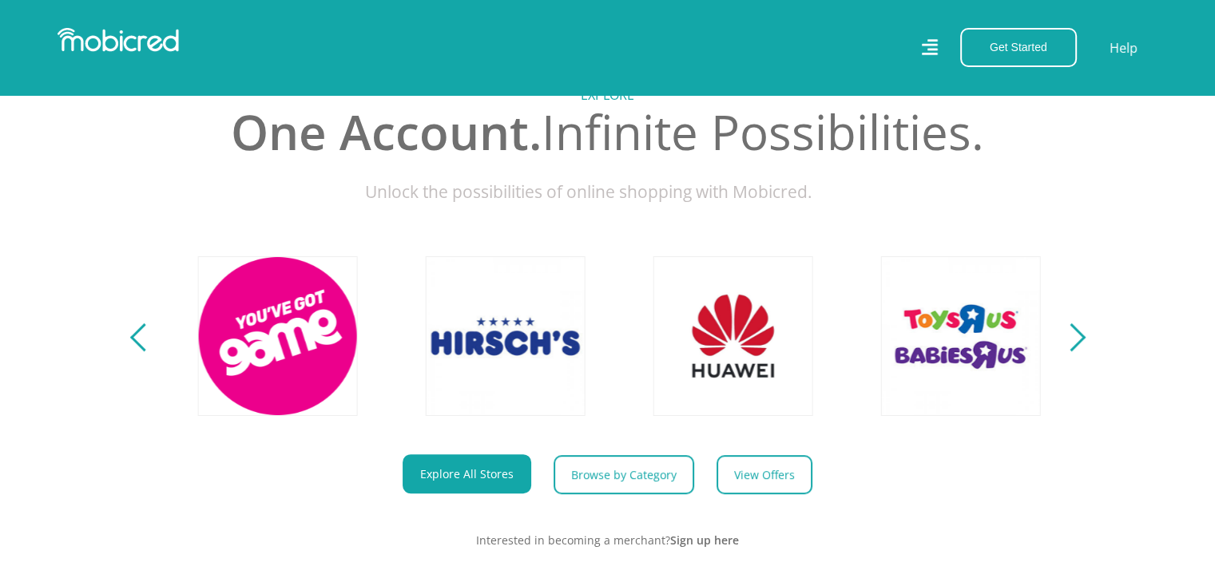
scroll to position [0, 3642]
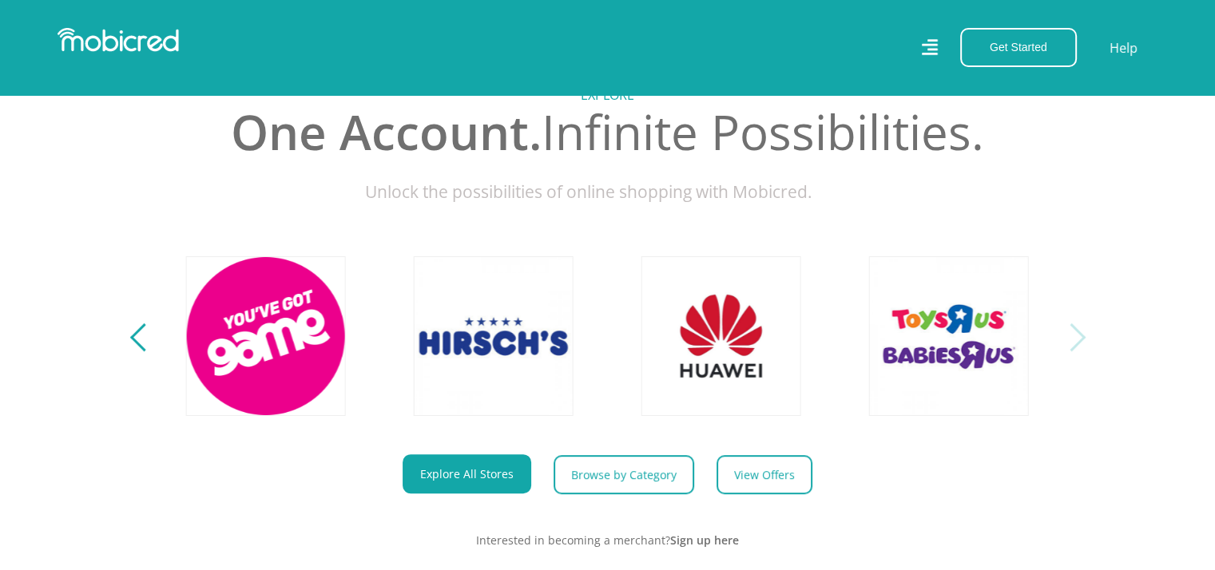
click at [147, 20] on nav "Get Started Open an Account Account Holder Login Help" at bounding box center [607, 47] width 1215 height 95
click at [152, 44] on img at bounding box center [118, 40] width 121 height 24
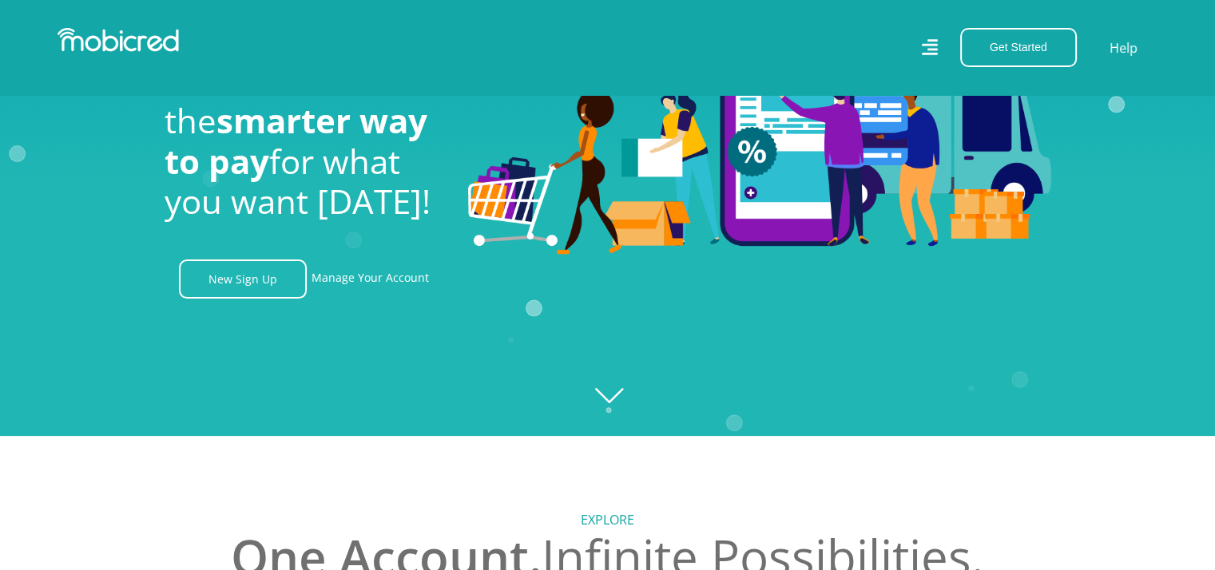
scroll to position [319, 0]
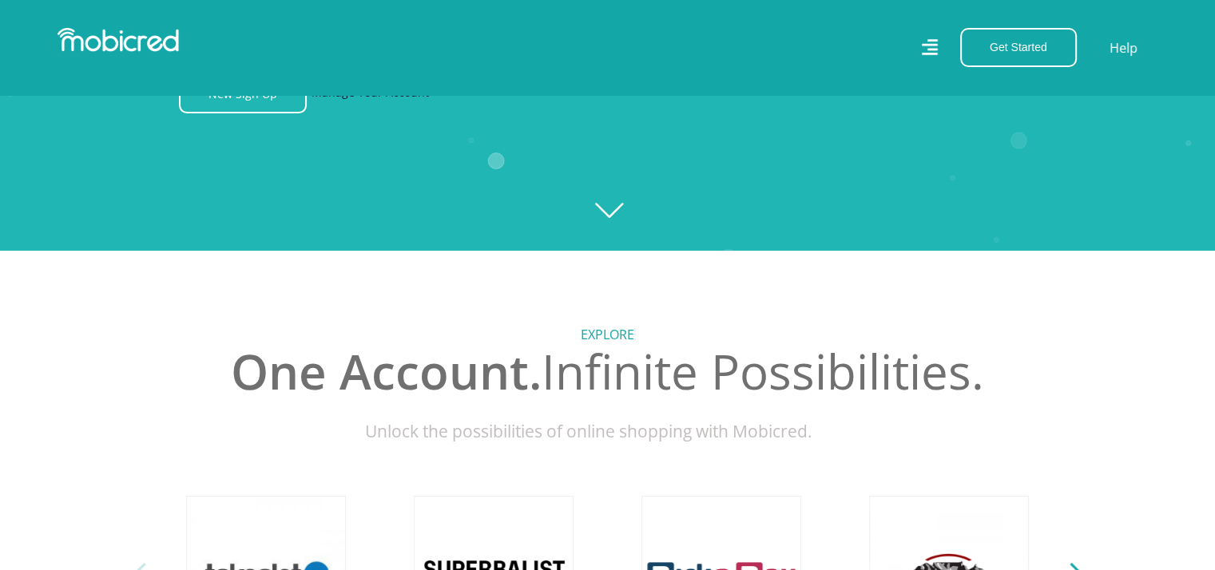
click at [359, 97] on link "Manage Your Account" at bounding box center [370, 93] width 117 height 39
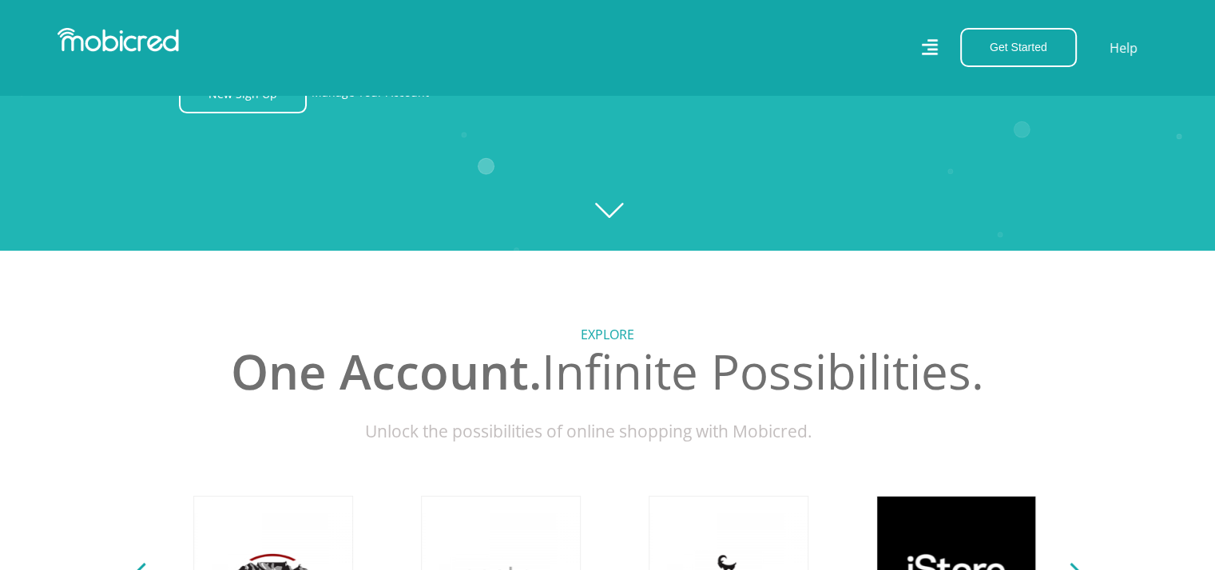
scroll to position [0, 1061]
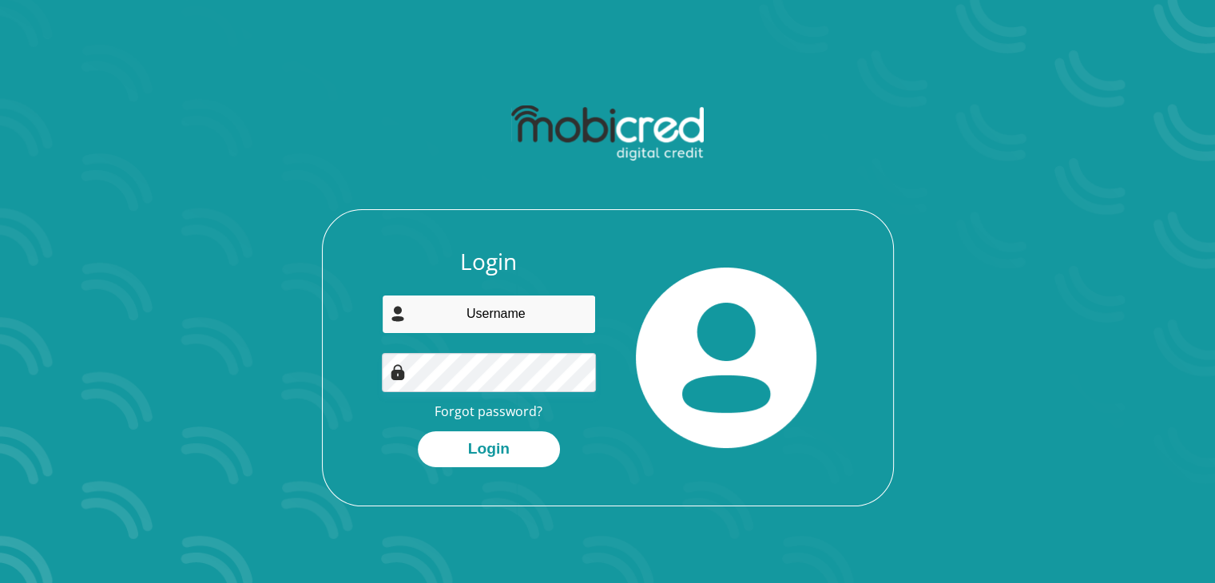
click at [516, 319] on input "email" at bounding box center [489, 314] width 214 height 39
type input "[EMAIL_ADDRESS][DOMAIN_NAME]"
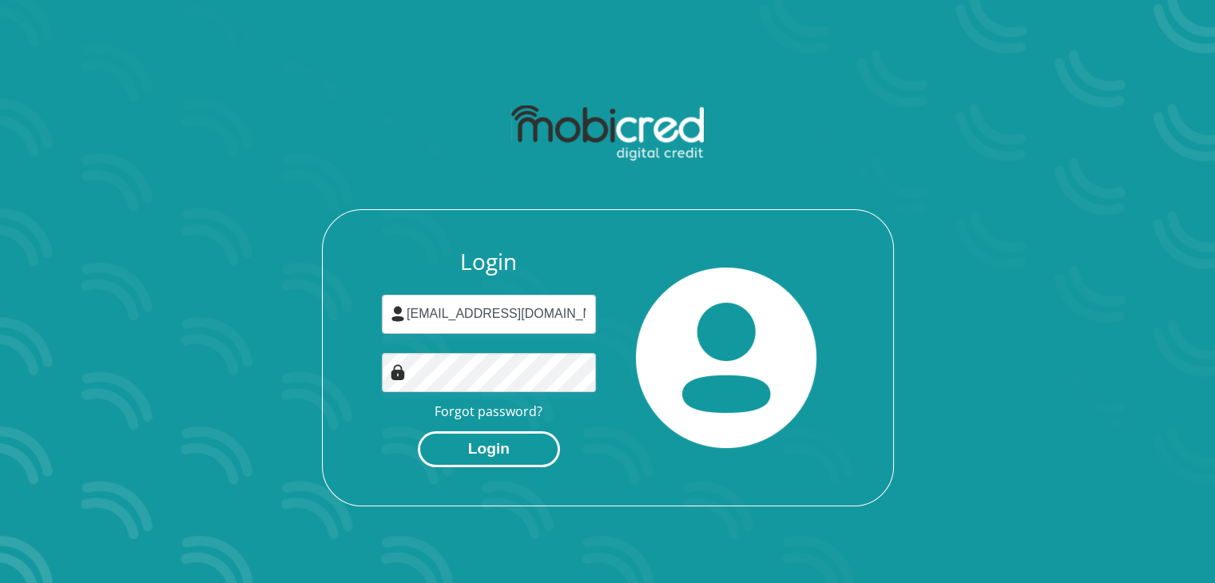
click at [507, 457] on button "Login" at bounding box center [489, 449] width 142 height 36
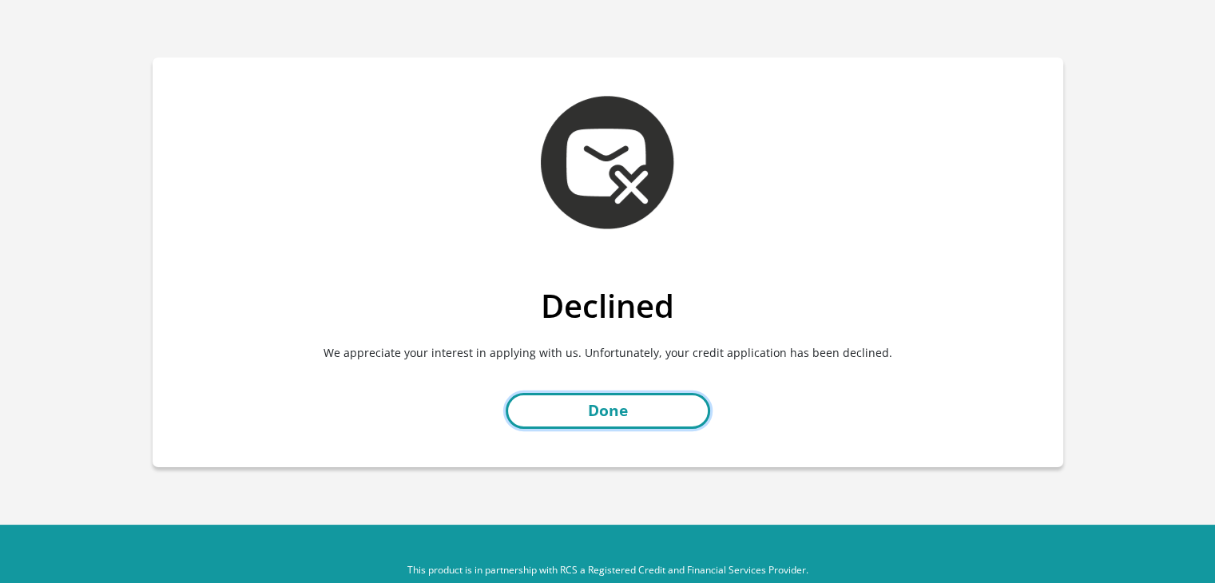
click at [595, 409] on link "Done" at bounding box center [608, 411] width 204 height 36
